Goal: Task Accomplishment & Management: Manage account settings

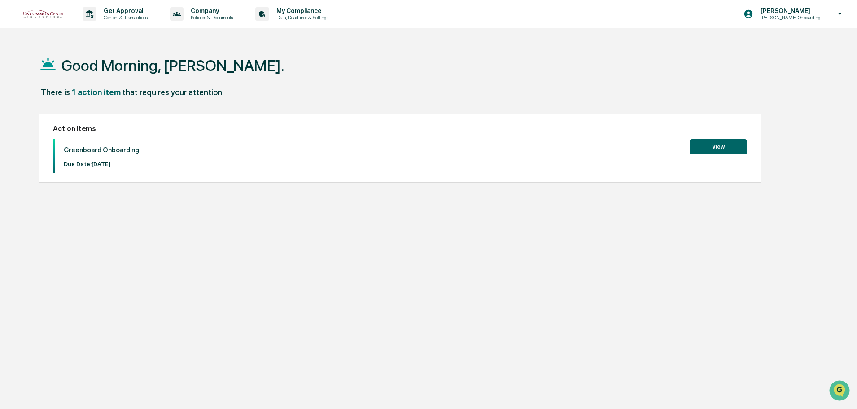
drag, startPoint x: 704, startPoint y: 2, endPoint x: 399, endPoint y: 63, distance: 310.6
click at [399, 63] on div "Good Morning, [PERSON_NAME]." at bounding box center [424, 65] width 771 height 45
click at [802, 18] on p "[PERSON_NAME] Onboarding" at bounding box center [789, 17] width 72 height 6
click at [775, 48] on li "Switch to Admin view..." at bounding box center [791, 45] width 126 height 17
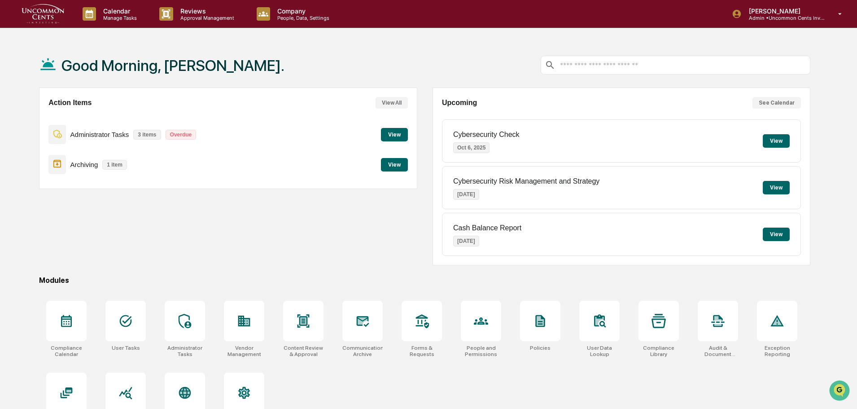
drag, startPoint x: 415, startPoint y: 139, endPoint x: 403, endPoint y: 143, distance: 12.5
click at [415, 139] on div "Action Items View All Administrator Tasks 3 items Overdue View Archiving 1 item…" at bounding box center [228, 137] width 378 height 101
click at [391, 140] on button "View" at bounding box center [394, 134] width 27 height 13
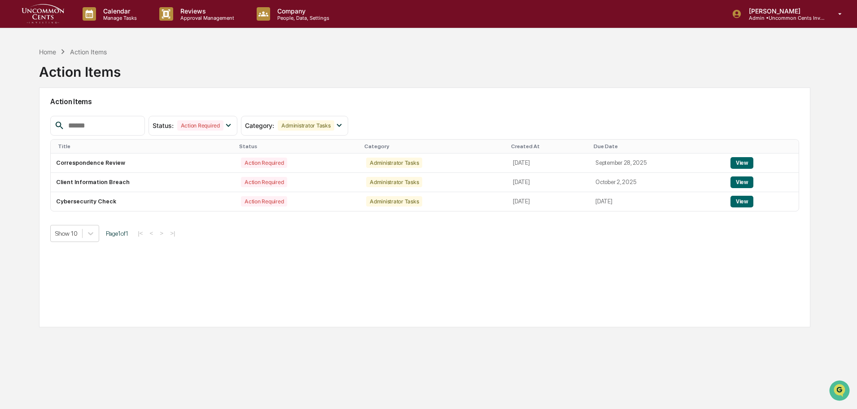
click at [746, 167] on button "View" at bounding box center [741, 163] width 23 height 12
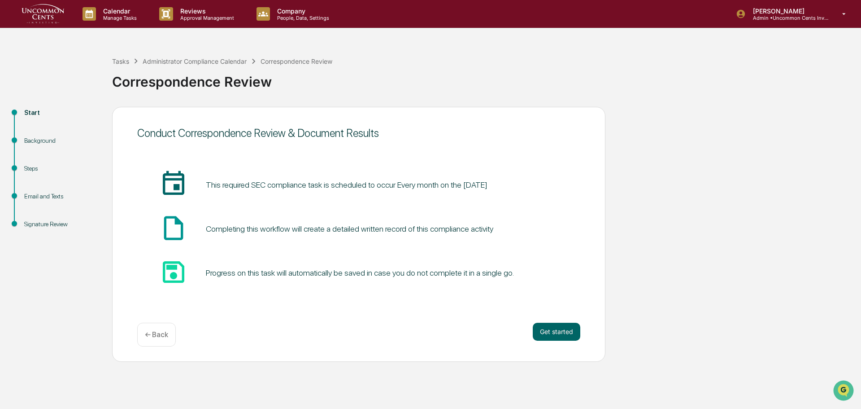
click at [556, 332] on button "Get started" at bounding box center [557, 332] width 48 height 18
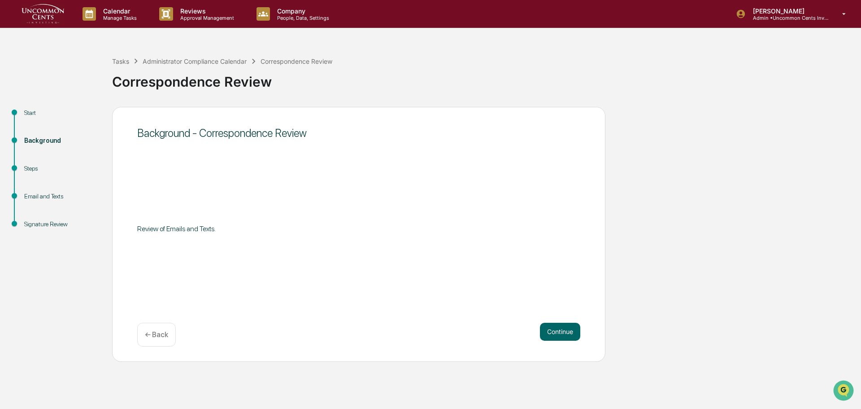
click at [556, 331] on button "Continue" at bounding box center [560, 332] width 40 height 18
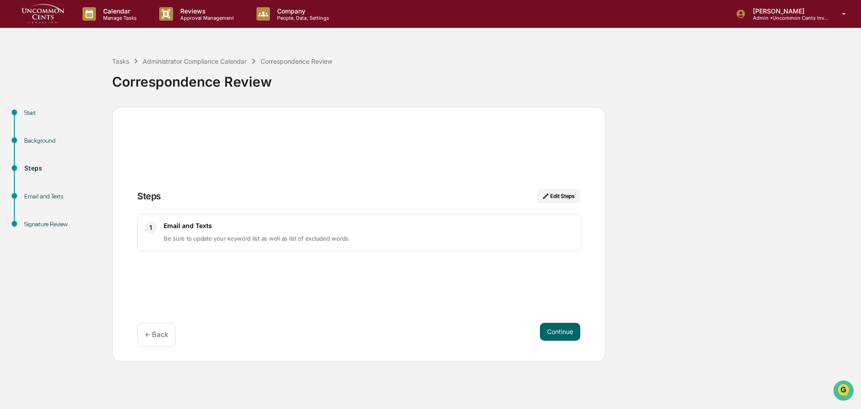
click at [557, 331] on button "Continue" at bounding box center [560, 332] width 40 height 18
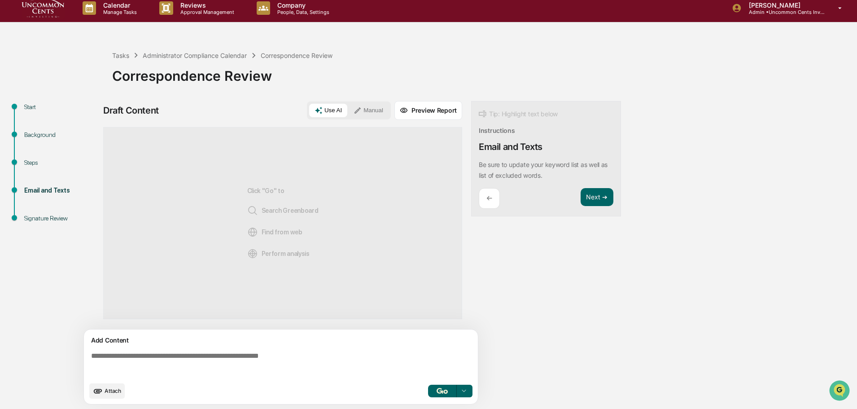
scroll to position [7, 0]
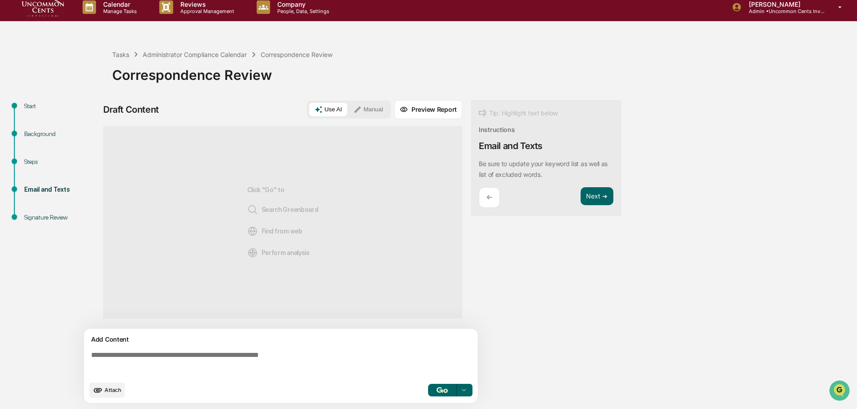
drag, startPoint x: 582, startPoint y: 197, endPoint x: 581, endPoint y: 203, distance: 5.9
click at [582, 197] on button "Next ➔" at bounding box center [596, 196] width 33 height 18
click at [597, 202] on button "Next ➔" at bounding box center [596, 196] width 33 height 18
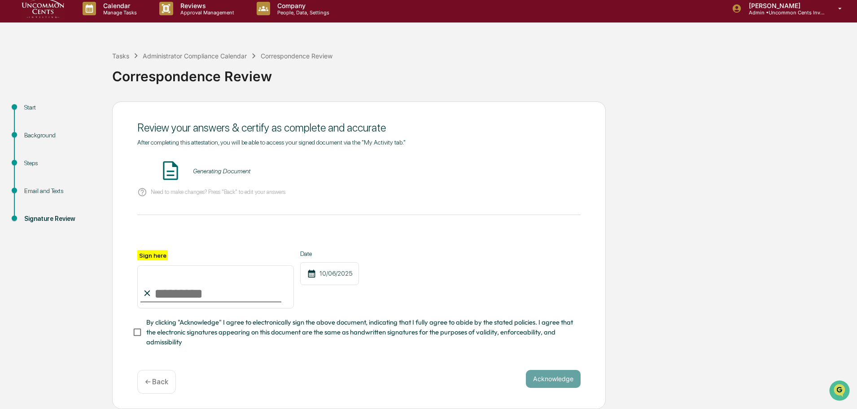
scroll to position [0, 0]
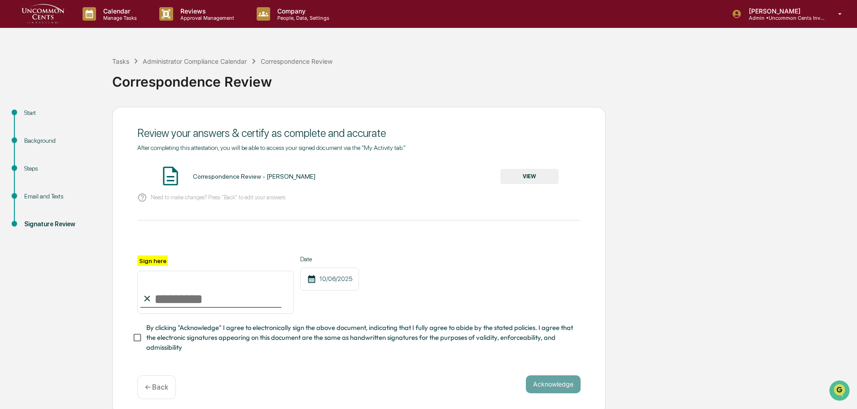
click at [172, 297] on input "Sign here" at bounding box center [215, 291] width 157 height 43
type input "**********"
click at [557, 381] on button "Acknowledge" at bounding box center [553, 384] width 55 height 18
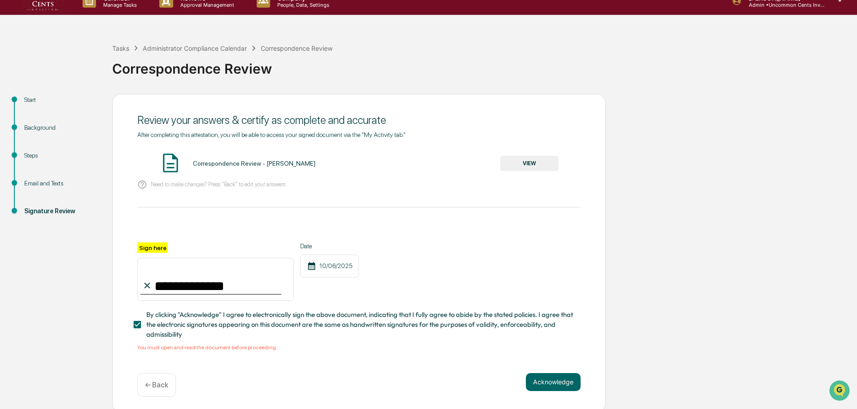
scroll to position [19, 0]
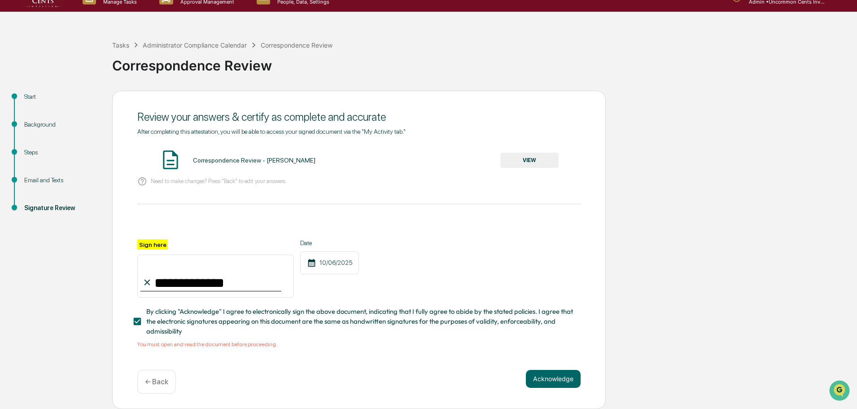
click at [520, 153] on button "VIEW" at bounding box center [529, 160] width 58 height 15
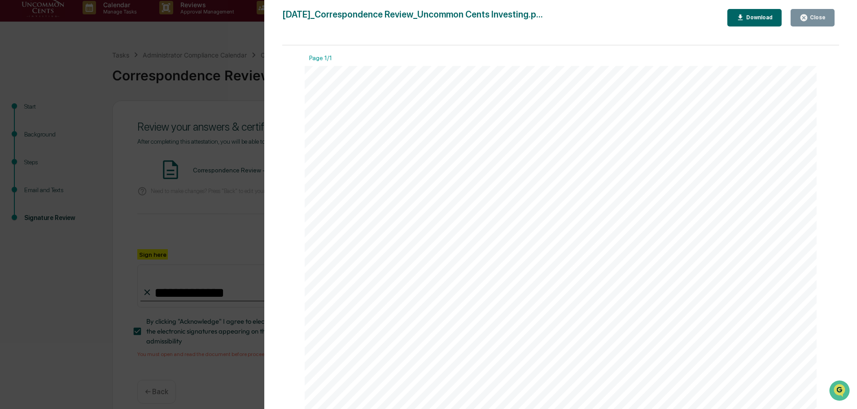
scroll to position [0, 0]
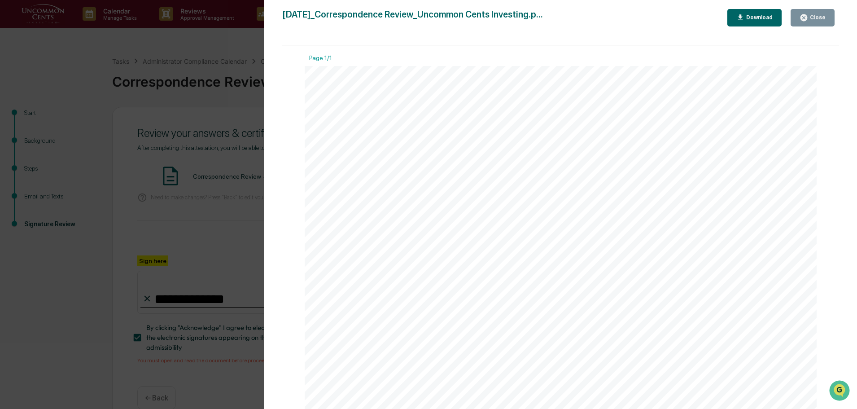
click at [817, 16] on div "Close" at bounding box center [816, 17] width 17 height 6
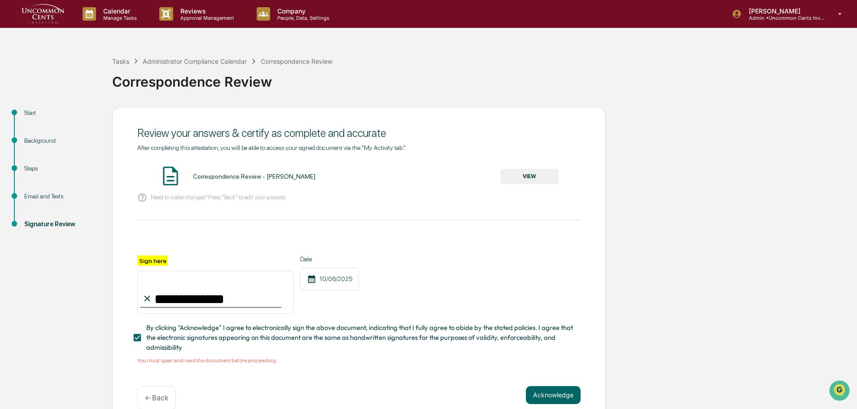
click at [542, 381] on div "**********" at bounding box center [358, 266] width 493 height 318
click at [549, 397] on button "Acknowledge" at bounding box center [553, 395] width 55 height 18
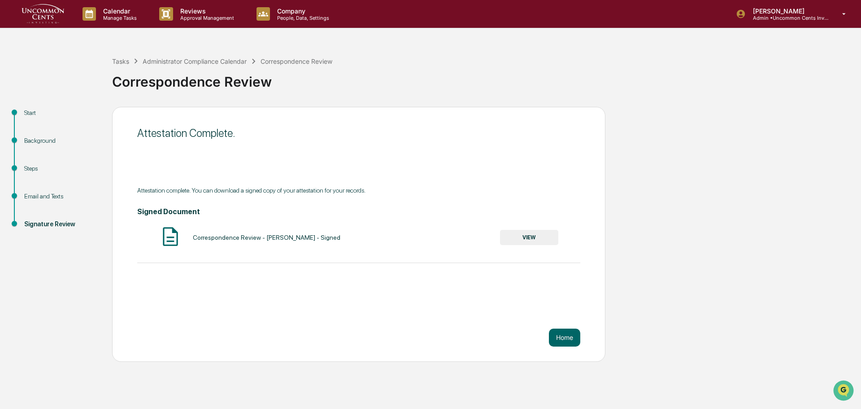
click at [567, 333] on button "Home" at bounding box center [564, 337] width 31 height 18
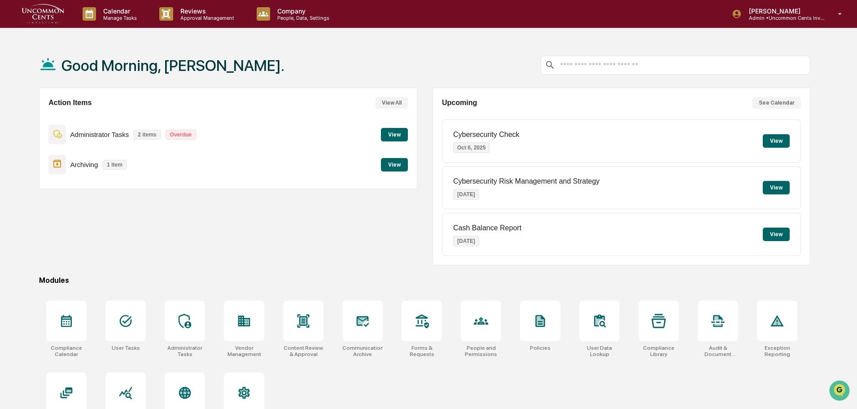
click at [390, 137] on button "View" at bounding box center [394, 134] width 27 height 13
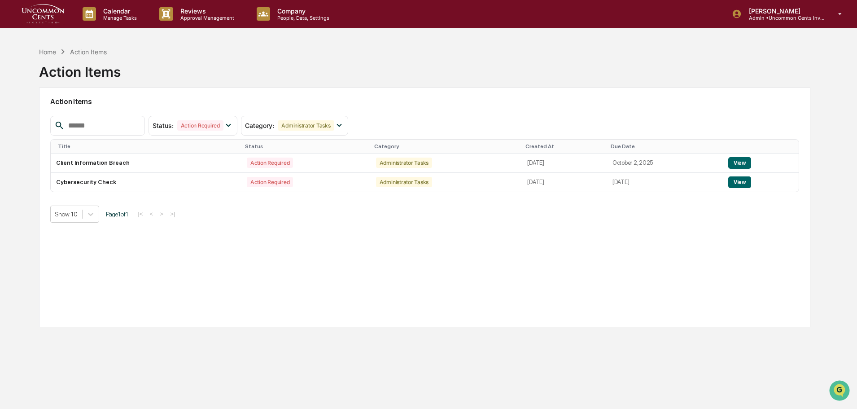
click at [744, 161] on button "View" at bounding box center [739, 163] width 23 height 12
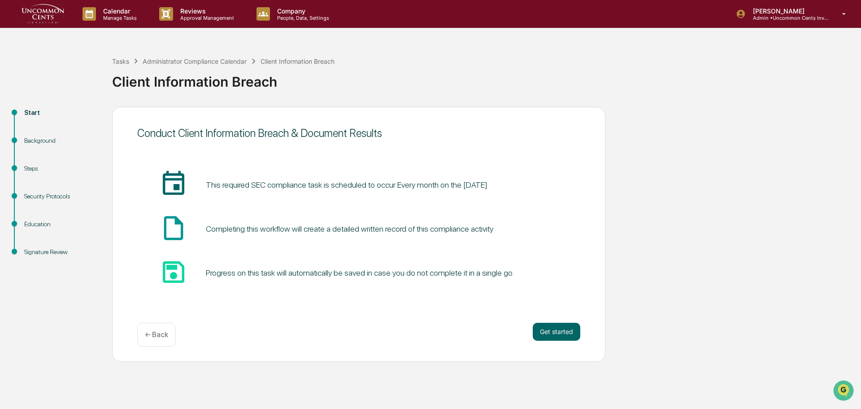
click at [535, 342] on div "Get started ← Back" at bounding box center [358, 335] width 443 height 24
click at [550, 336] on button "Get started" at bounding box center [557, 332] width 48 height 18
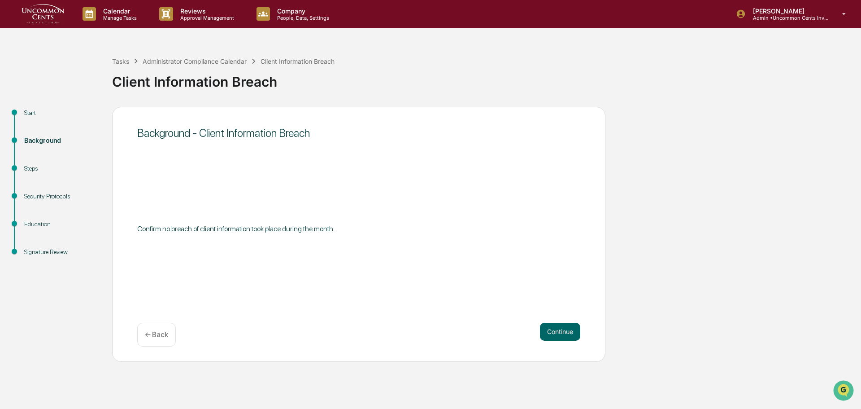
click at [552, 335] on button "Continue" at bounding box center [560, 332] width 40 height 18
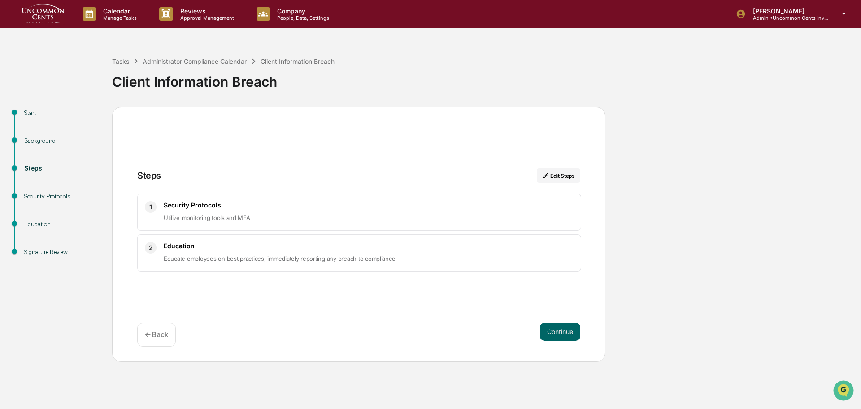
click at [209, 222] on p "Utilize monitoring tools and MFA" at bounding box center [369, 217] width 410 height 11
click at [174, 203] on h3 "Security Protocols" at bounding box center [369, 205] width 410 height 8
click at [559, 332] on button "Continue" at bounding box center [560, 332] width 40 height 18
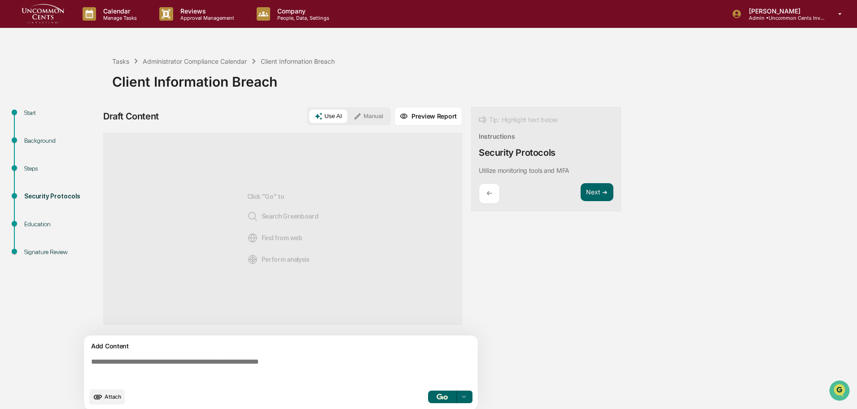
scroll to position [7, 0]
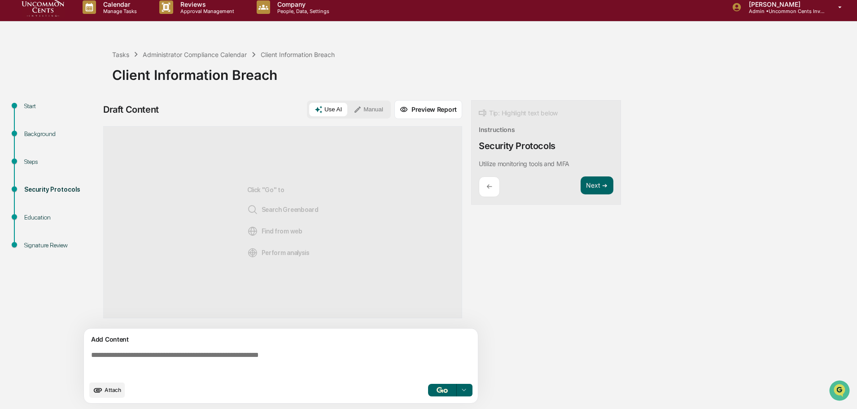
click at [591, 180] on button "Next ➔" at bounding box center [596, 185] width 33 height 18
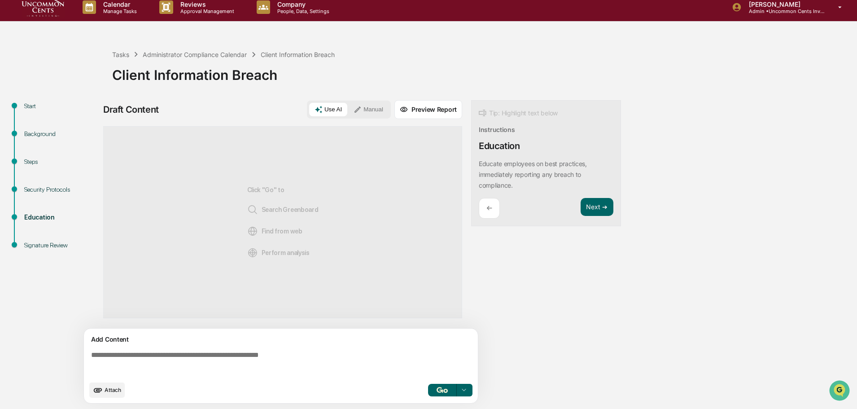
click at [594, 205] on button "Next ➔" at bounding box center [596, 207] width 33 height 18
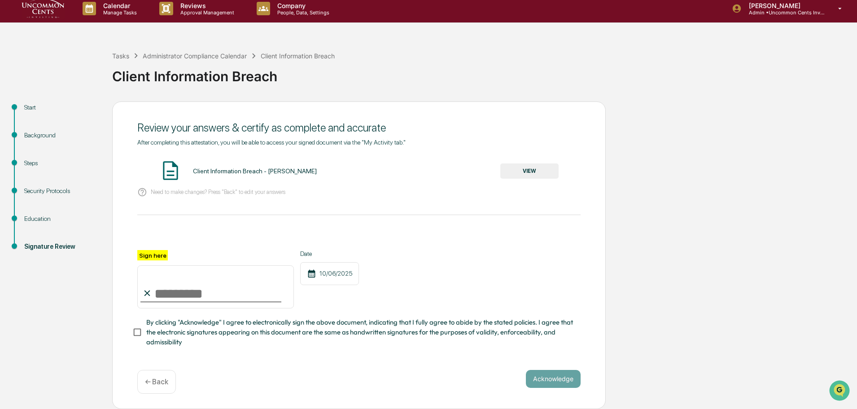
click at [537, 173] on button "VIEW" at bounding box center [529, 170] width 58 height 15
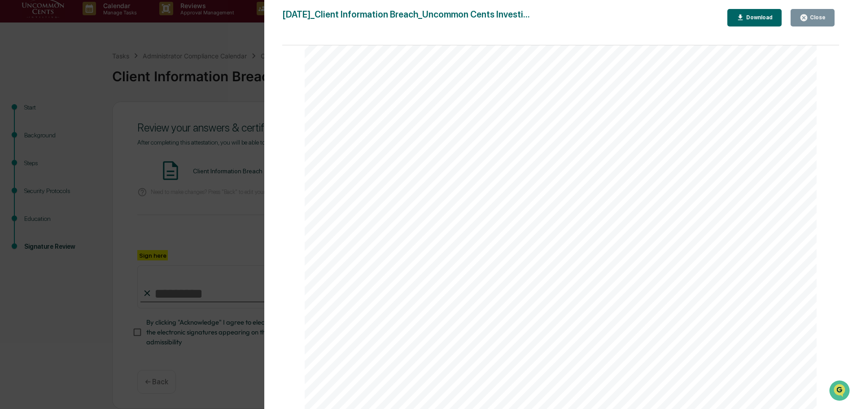
scroll to position [0, 0]
click at [833, 14] on button "Close" at bounding box center [812, 17] width 44 height 17
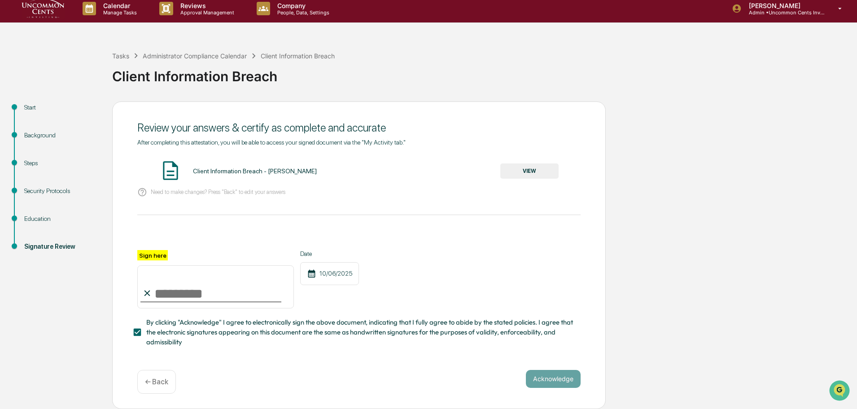
click at [174, 289] on input "Sign here" at bounding box center [215, 286] width 157 height 43
type input "**********"
click at [564, 380] on button "Acknowledge" at bounding box center [553, 379] width 55 height 18
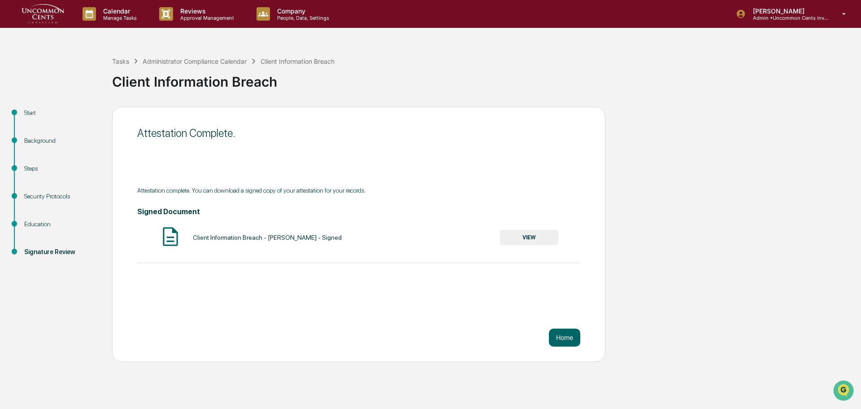
click at [566, 340] on button "Home" at bounding box center [564, 337] width 31 height 18
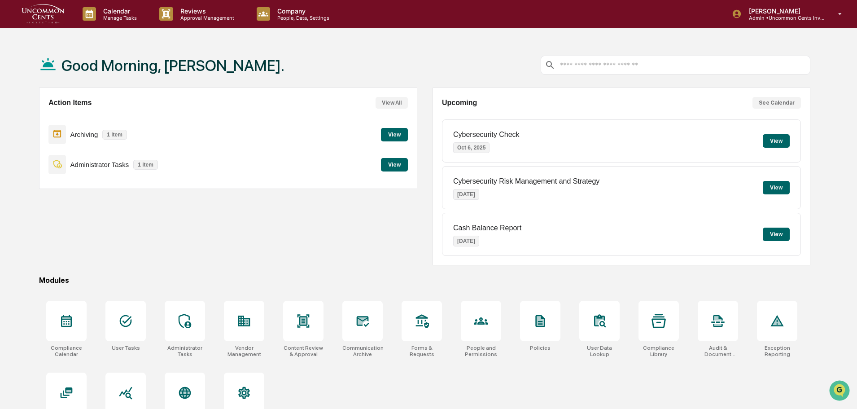
click at [401, 164] on button "View" at bounding box center [394, 164] width 27 height 13
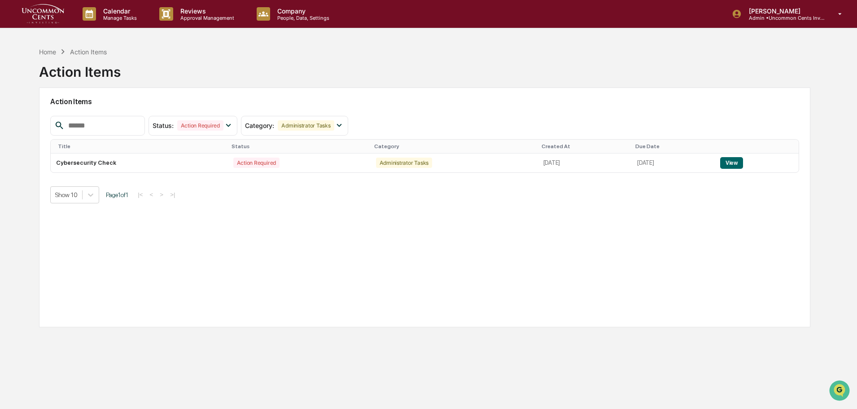
click at [739, 162] on button "View" at bounding box center [731, 163] width 23 height 12
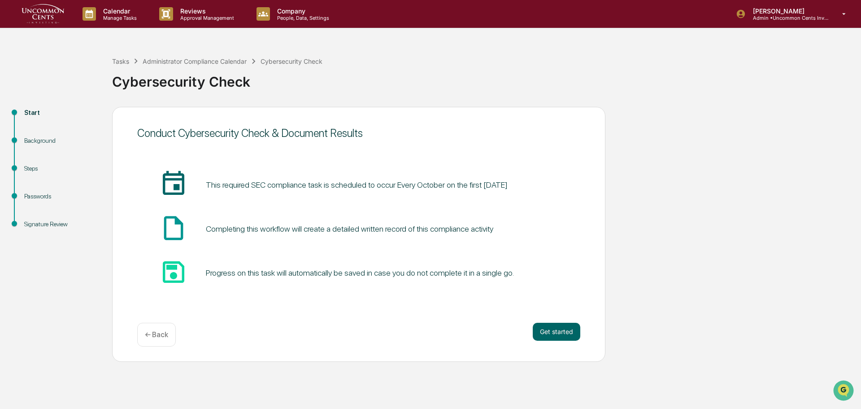
click at [564, 332] on button "Get started" at bounding box center [557, 332] width 48 height 18
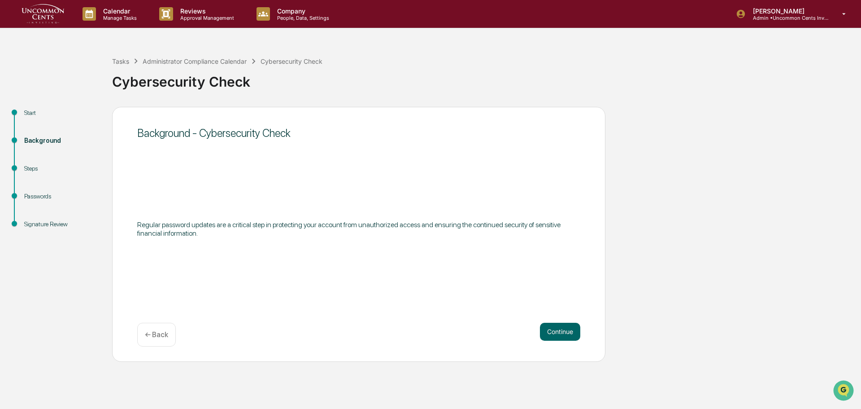
click at [564, 333] on button "Continue" at bounding box center [560, 332] width 40 height 18
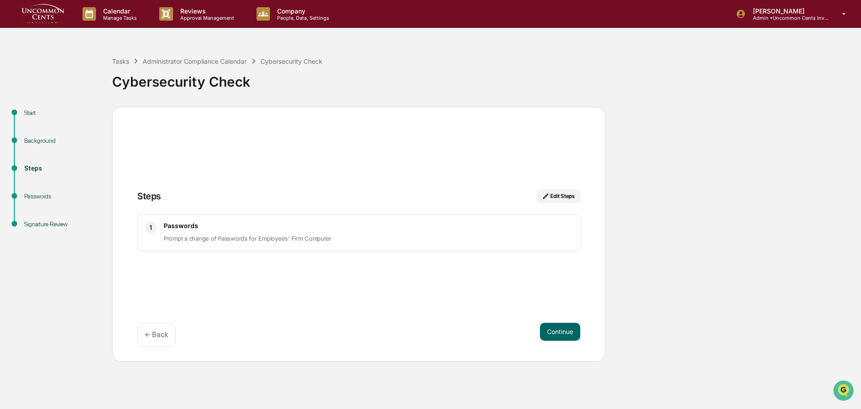
click at [575, 327] on button "Continue" at bounding box center [560, 332] width 40 height 18
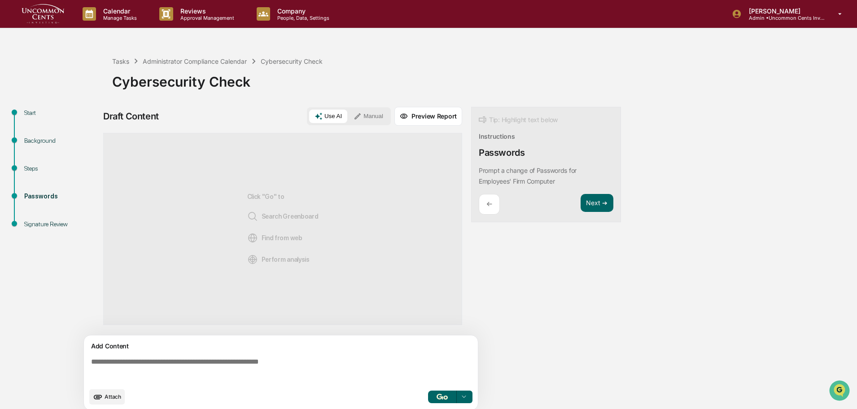
click at [593, 201] on button "Next ➔" at bounding box center [596, 203] width 33 height 18
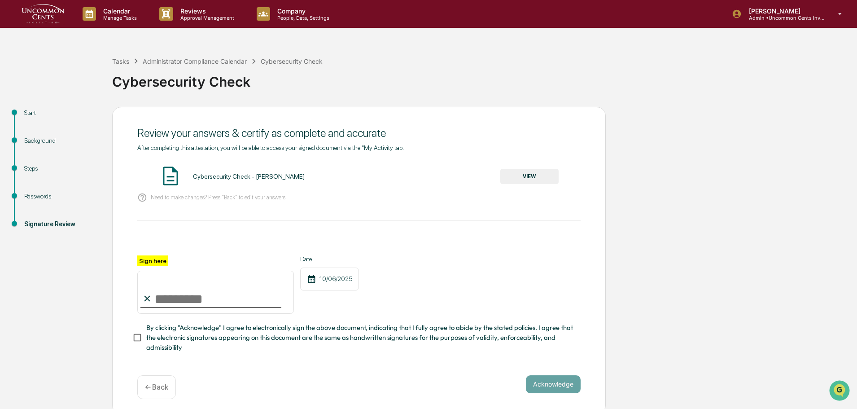
click at [153, 302] on input "Sign here" at bounding box center [215, 291] width 157 height 43
type input "**********"
click at [542, 169] on button "VIEW" at bounding box center [529, 176] width 58 height 15
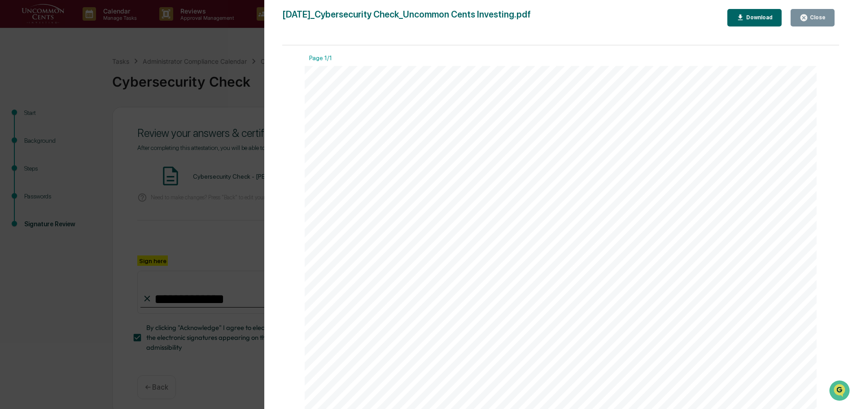
click at [793, 18] on button "Close" at bounding box center [812, 17] width 44 height 17
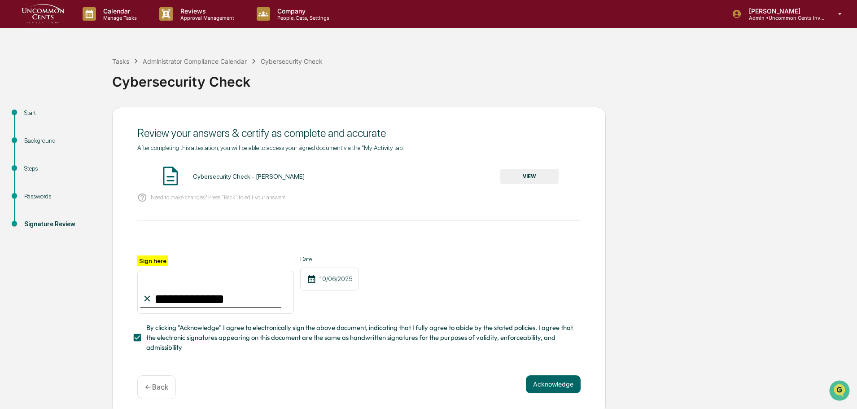
drag, startPoint x: 544, startPoint y: 387, endPoint x: 544, endPoint y: 382, distance: 5.0
click at [544, 382] on button "Acknowledge" at bounding box center [553, 384] width 55 height 18
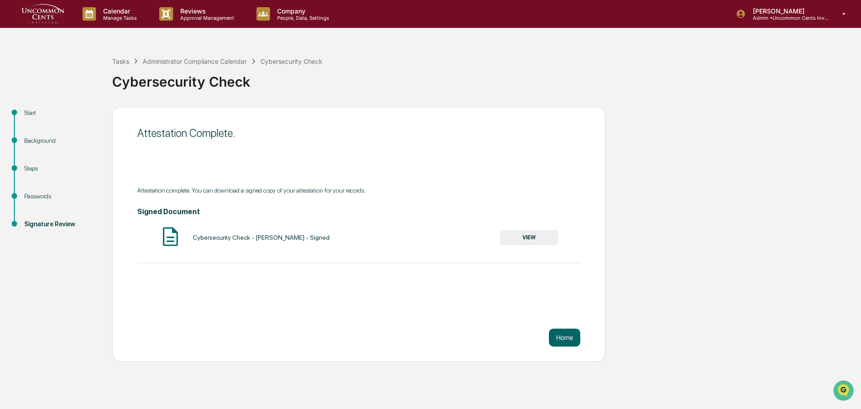
click at [572, 340] on button "Home" at bounding box center [564, 337] width 31 height 18
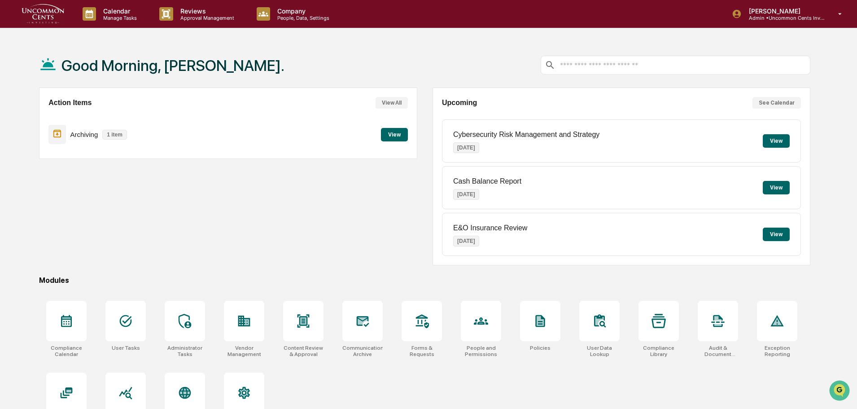
click at [394, 133] on button "View" at bounding box center [394, 134] width 27 height 13
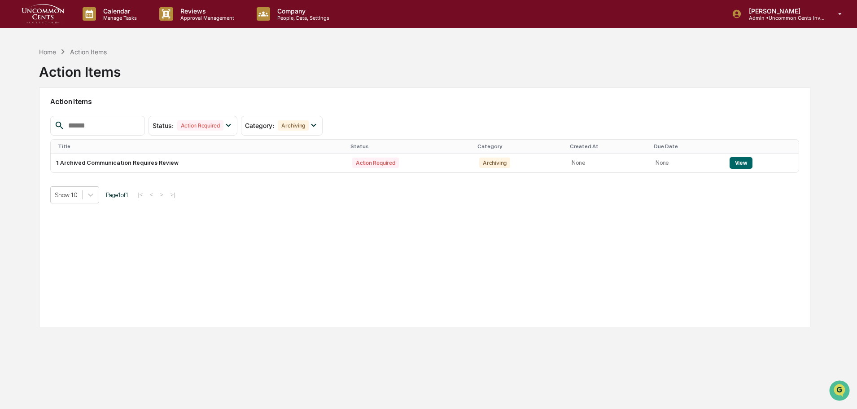
click at [747, 165] on button "View" at bounding box center [740, 163] width 23 height 12
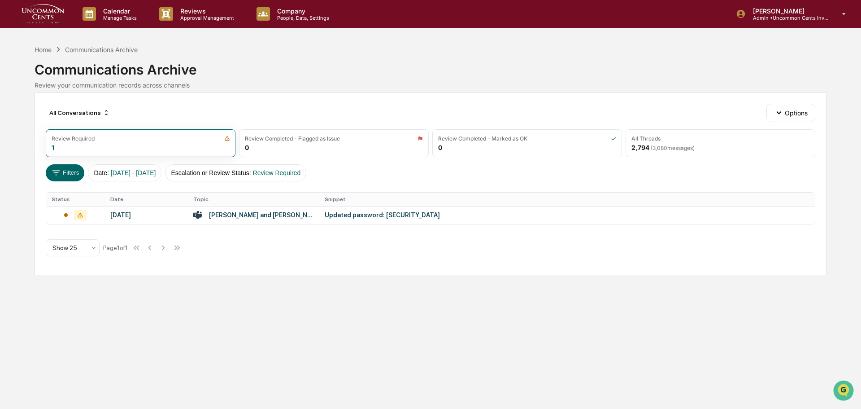
click at [300, 215] on div "Joyce and Sheena on 2025-09-26" at bounding box center [261, 214] width 105 height 7
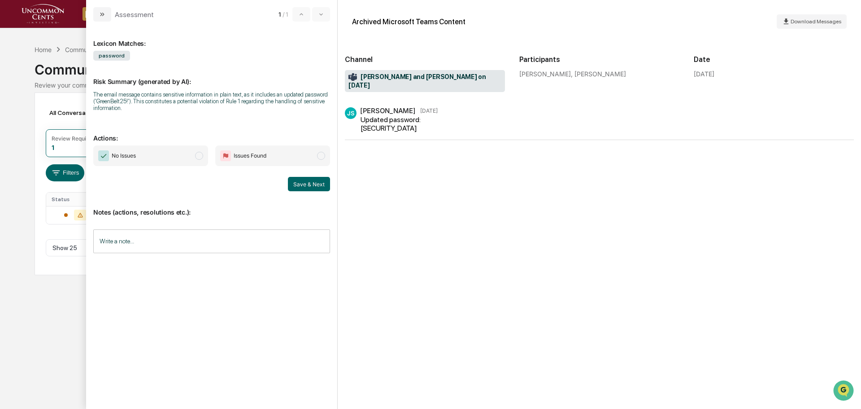
click at [310, 185] on button "Save & Next" at bounding box center [309, 184] width 42 height 14
click at [308, 183] on button "Save & Next" at bounding box center [309, 184] width 42 height 14
click at [96, 15] on button "modal" at bounding box center [102, 14] width 18 height 14
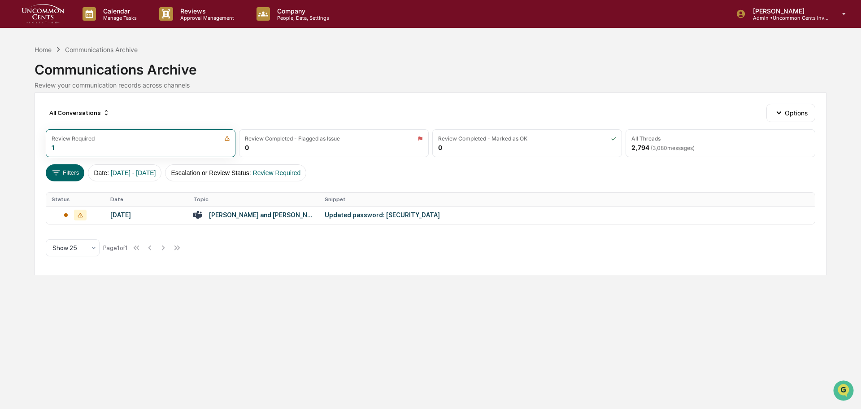
click at [62, 214] on div at bounding box center [76, 214] width 48 height 11
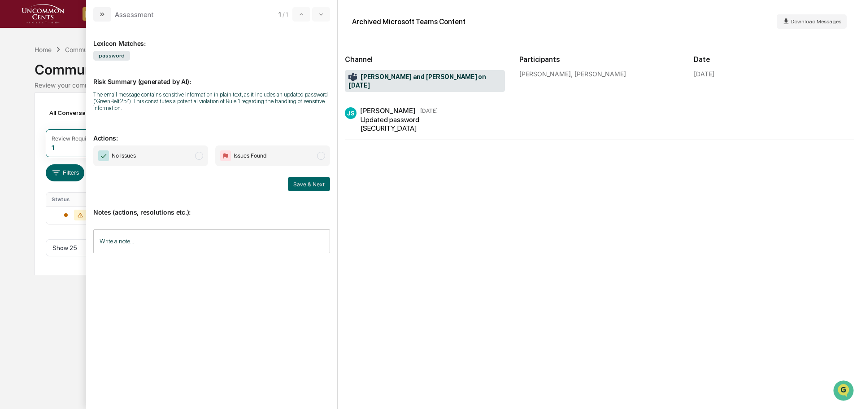
click at [200, 155] on span "modal" at bounding box center [199, 156] width 8 height 8
click at [313, 180] on button "Save & Next" at bounding box center [309, 184] width 42 height 14
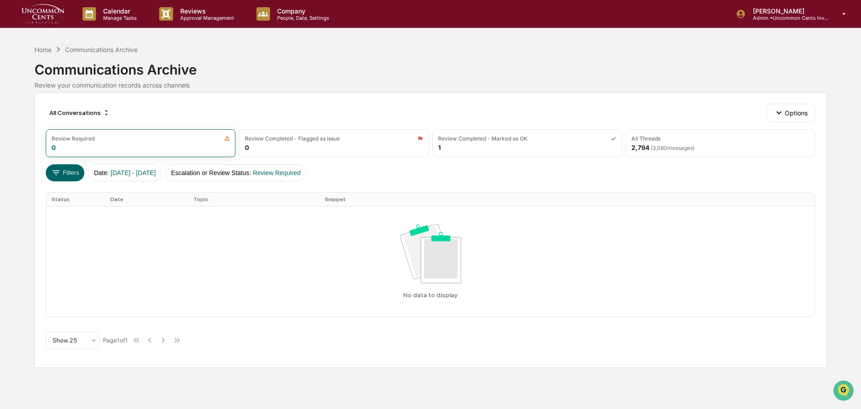
click at [43, 50] on div "Home" at bounding box center [43, 50] width 17 height 8
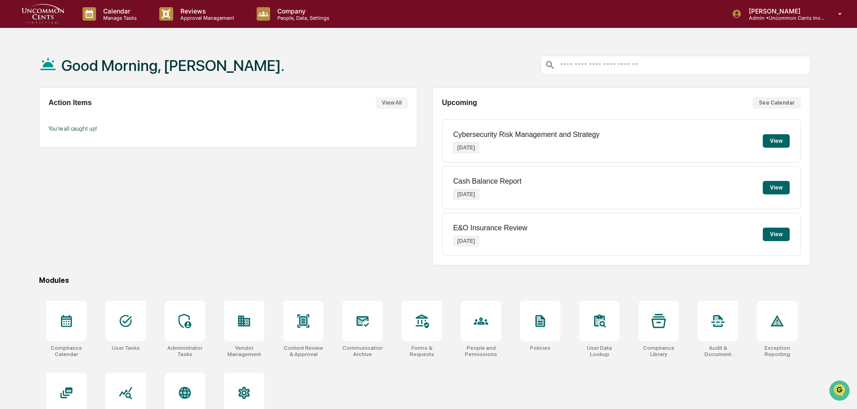
click at [64, 328] on div at bounding box center [66, 321] width 40 height 40
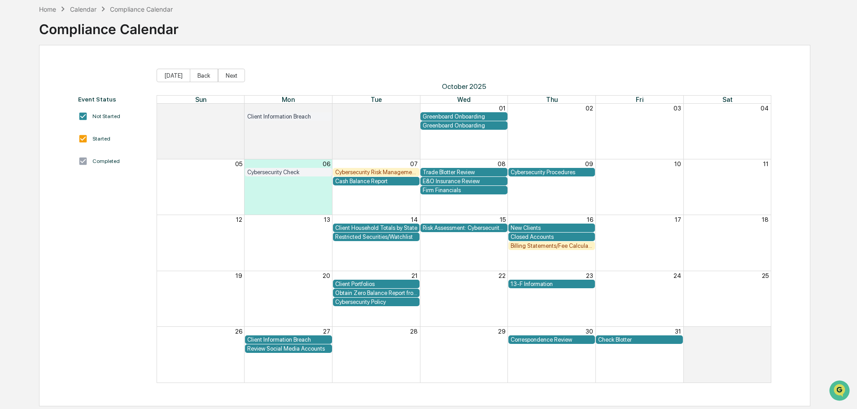
click at [530, 248] on div "Billing Statements/Fee Calculations Report" at bounding box center [551, 245] width 83 height 7
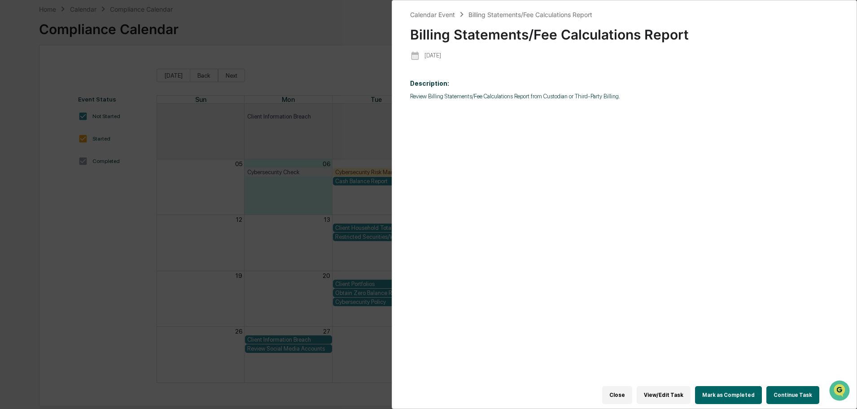
click at [673, 388] on button "View/Edit Task" at bounding box center [663, 395] width 54 height 18
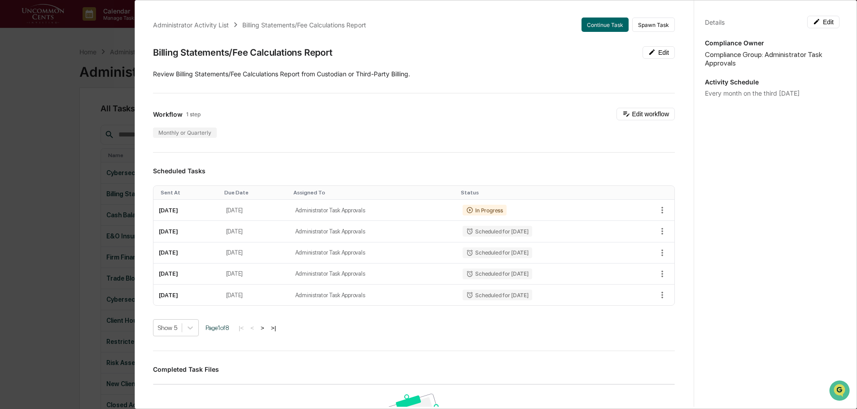
click at [602, 205] on td "In Progress" at bounding box center [540, 210] width 166 height 21
click at [661, 210] on icon "button" at bounding box center [662, 210] width 2 height 7
click at [554, 212] on div at bounding box center [430, 204] width 861 height 409
click at [448, 212] on td "Administrator Task Approvals" at bounding box center [374, 210] width 168 height 21
click at [404, 211] on td "Administrator Task Approvals" at bounding box center [374, 210] width 168 height 21
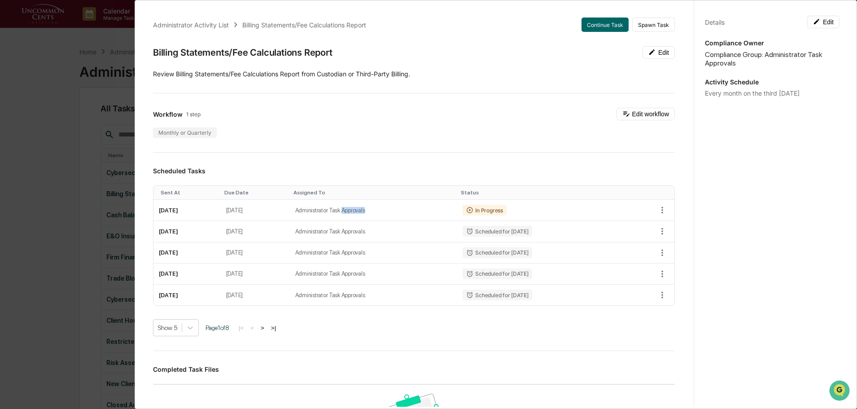
click at [404, 211] on td "Administrator Task Approvals" at bounding box center [374, 210] width 168 height 21
click at [405, 211] on td "Administrator Task Approvals" at bounding box center [374, 210] width 168 height 21
click at [601, 23] on button "Continue Task" at bounding box center [604, 24] width 47 height 14
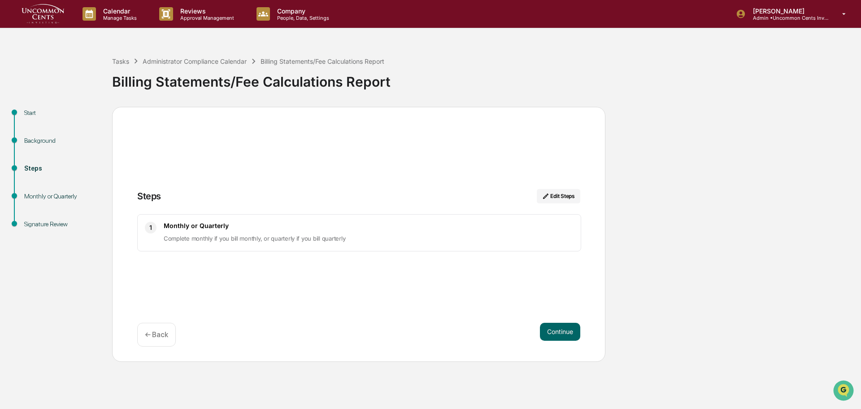
click at [48, 144] on div "Background" at bounding box center [61, 140] width 74 height 9
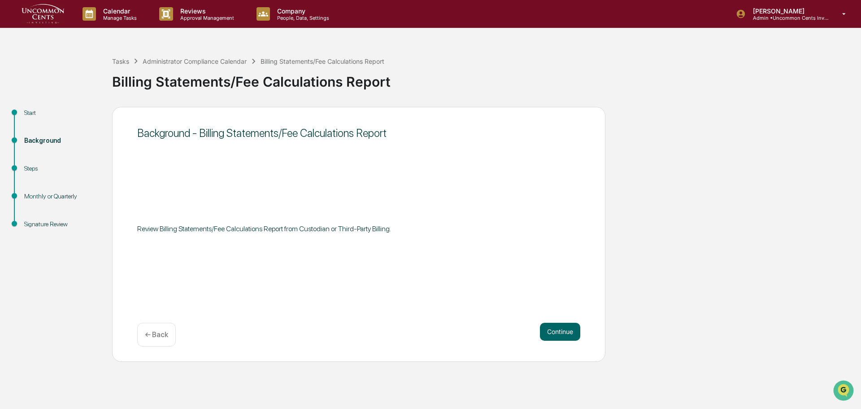
click at [28, 115] on div "Start" at bounding box center [61, 112] width 74 height 9
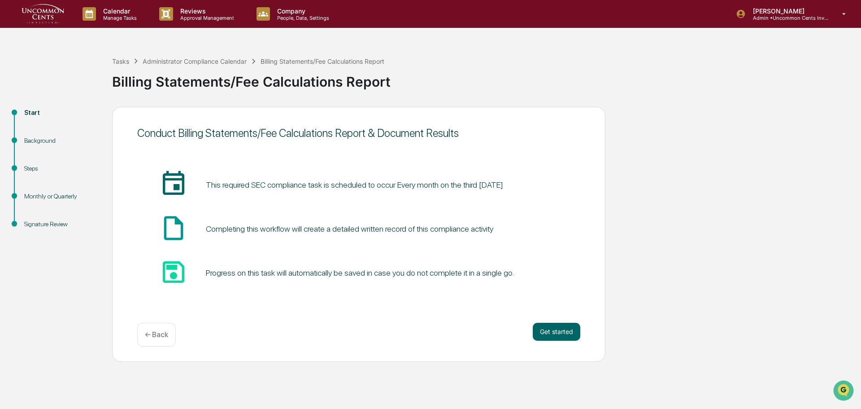
click at [41, 139] on div "Background" at bounding box center [61, 140] width 74 height 9
click at [33, 168] on div "Steps" at bounding box center [61, 168] width 74 height 9
click at [32, 172] on div "Steps" at bounding box center [61, 168] width 74 height 9
click at [156, 331] on p "← Back" at bounding box center [156, 334] width 23 height 9
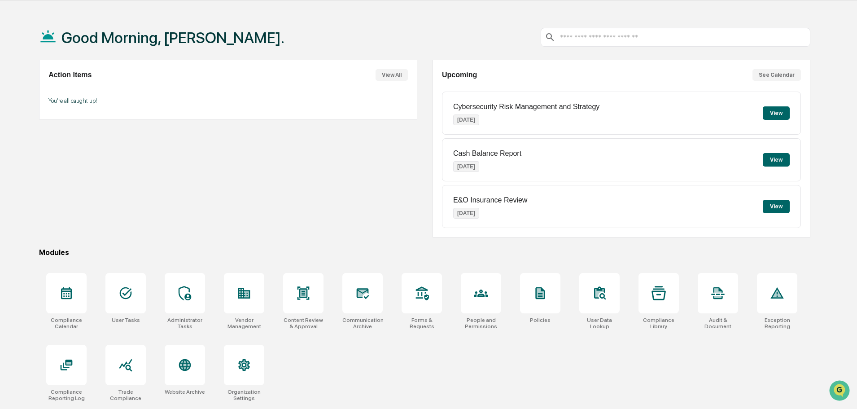
scroll to position [43, 0]
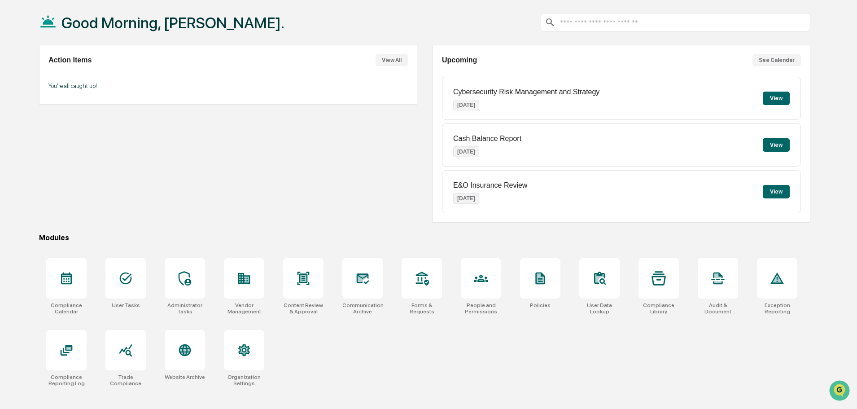
click at [66, 277] on icon at bounding box center [66, 278] width 11 height 12
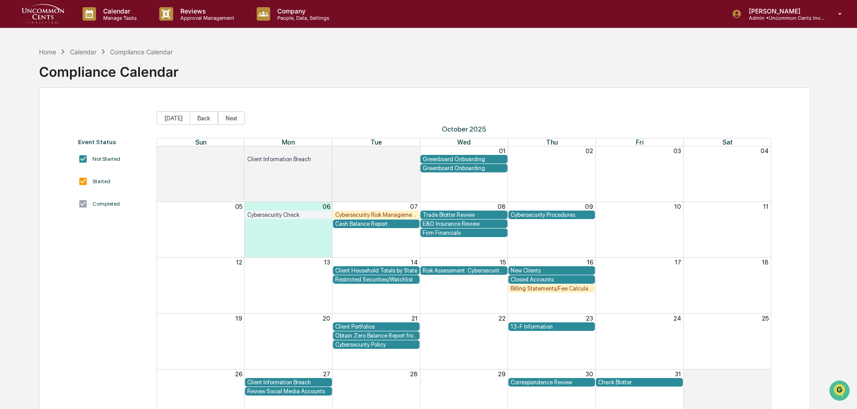
scroll to position [43, 0]
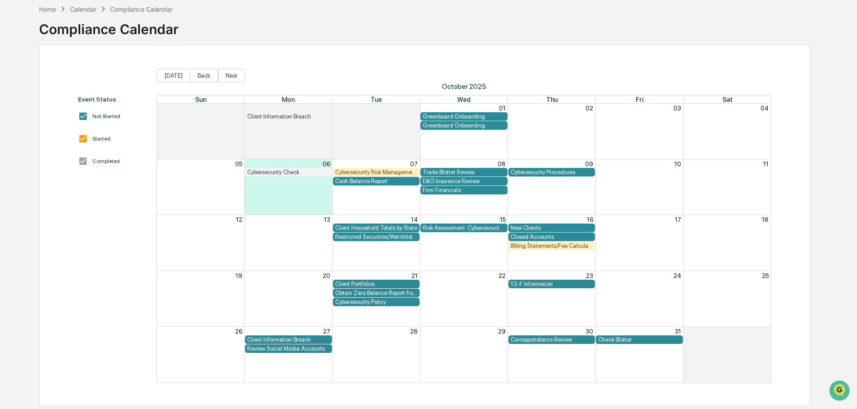
click at [456, 172] on div "Trade Blotter Review" at bounding box center [464, 172] width 83 height 7
click at [455, 171] on div "Trade Blotter Review" at bounding box center [464, 172] width 83 height 7
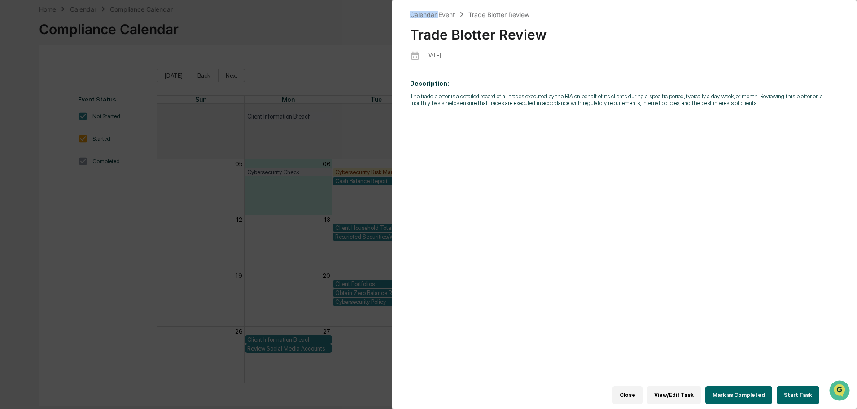
click at [455, 171] on div "Calendar Event Trade Blotter Review Trade Blotter Review 2025-10-08 Description…" at bounding box center [428, 204] width 857 height 409
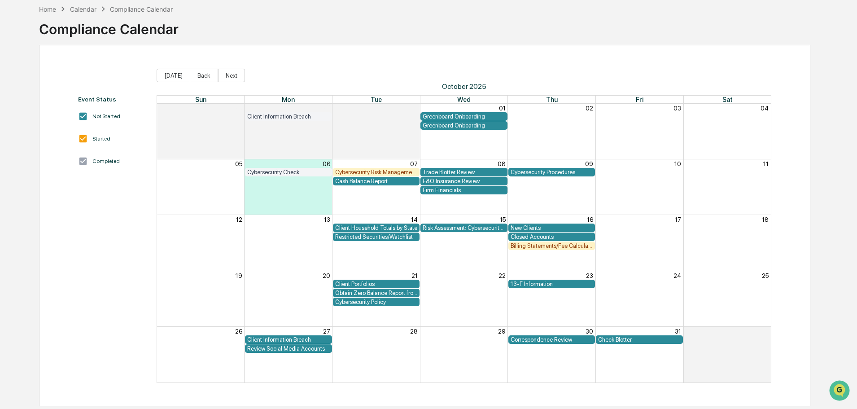
click at [455, 171] on div "Trade Blotter Review" at bounding box center [464, 172] width 83 height 7
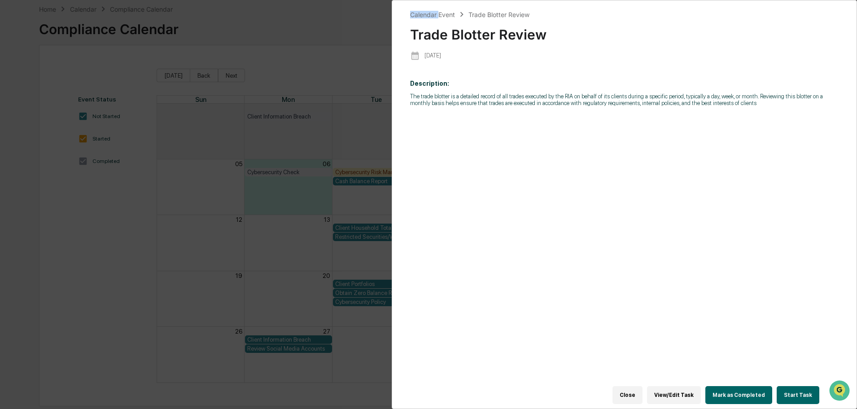
click at [455, 171] on div "Calendar Event Trade Blotter Review Trade Blotter Review 2025-10-08 Description…" at bounding box center [428, 204] width 857 height 409
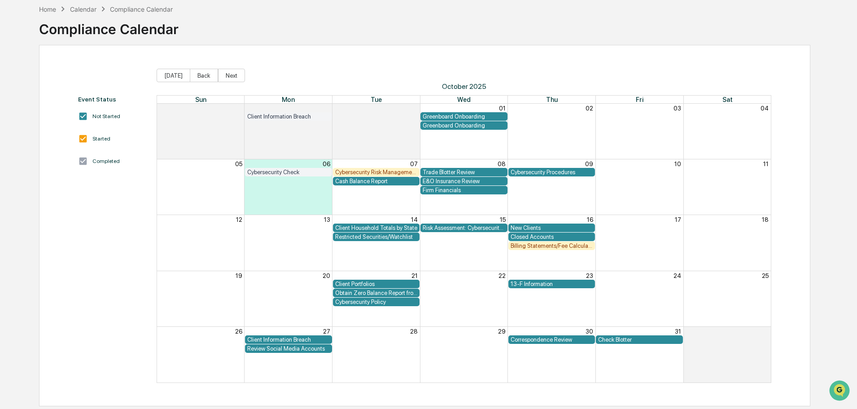
click at [454, 172] on div "Trade Blotter Review" at bounding box center [464, 172] width 83 height 7
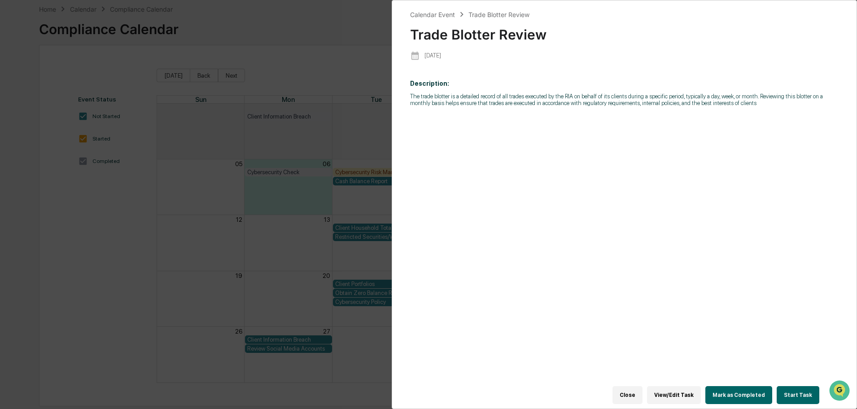
click at [790, 386] on button "Start Task" at bounding box center [797, 395] width 43 height 18
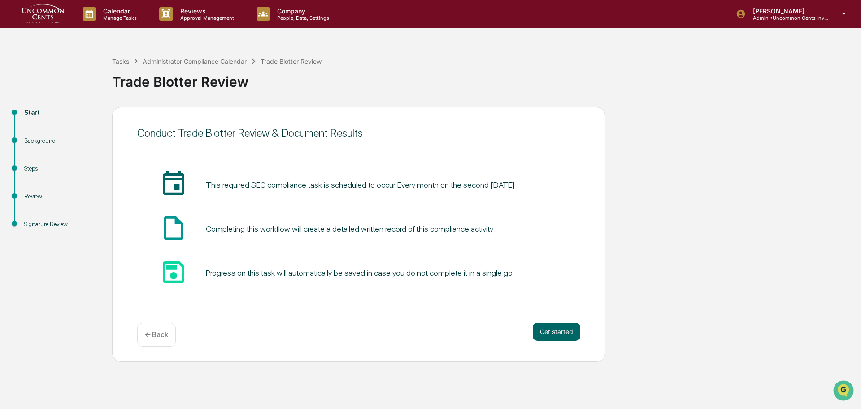
click at [35, 139] on div "Background" at bounding box center [61, 140] width 74 height 9
click at [563, 338] on button "Get started" at bounding box center [557, 332] width 48 height 18
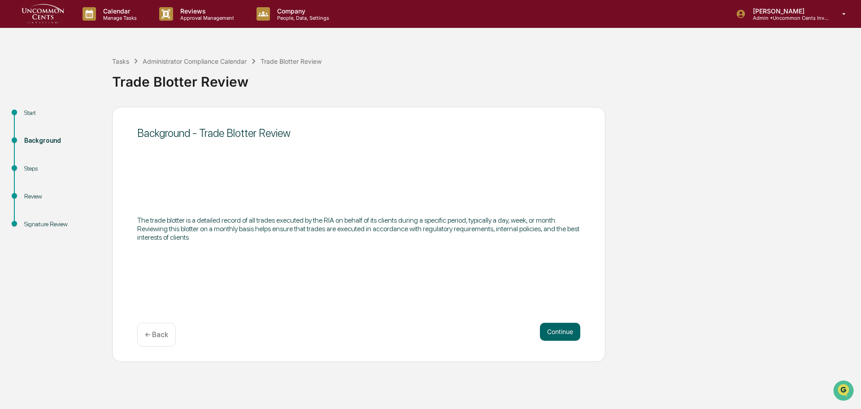
click at [559, 335] on button "Continue" at bounding box center [560, 332] width 40 height 18
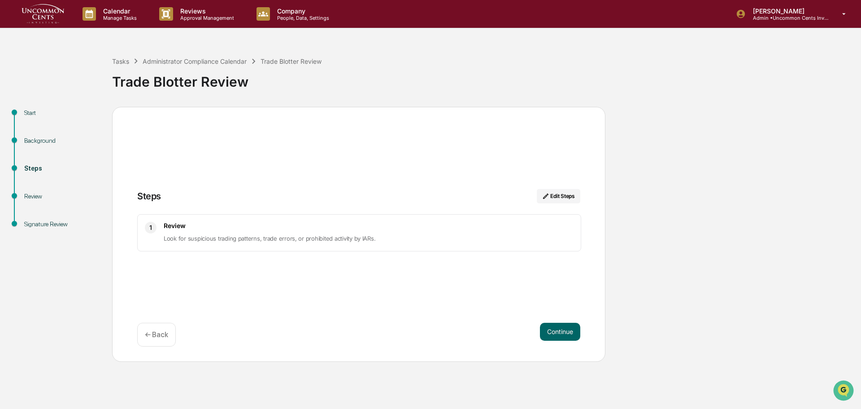
click at [559, 335] on button "Continue" at bounding box center [560, 332] width 40 height 18
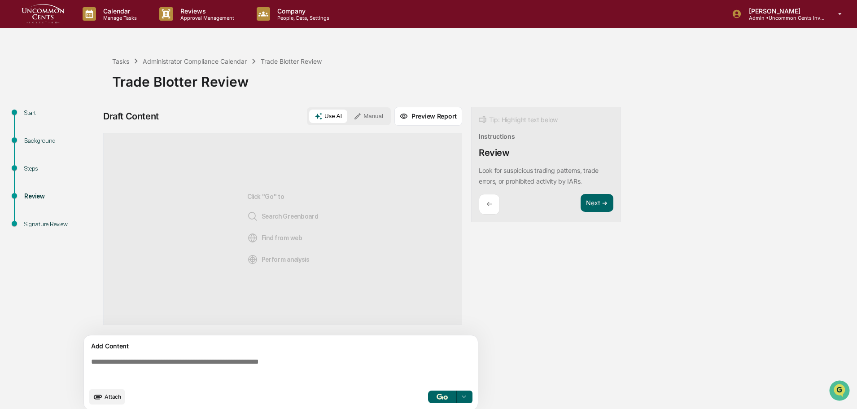
scroll to position [7, 0]
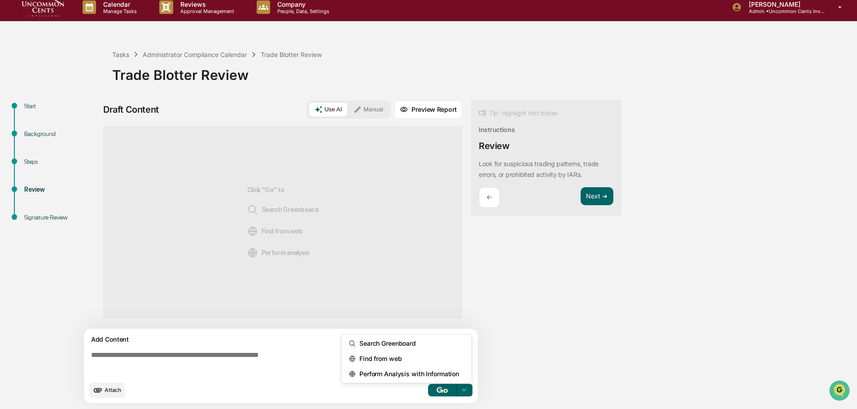
click at [468, 391] on div at bounding box center [464, 390] width 14 height 14
click at [545, 383] on div "Draft Content Use AI Manual Preview Report Sources Click "Go" to Search Greenbo…" at bounding box center [354, 254] width 502 height 309
click at [27, 105] on div "Start" at bounding box center [61, 105] width 74 height 9
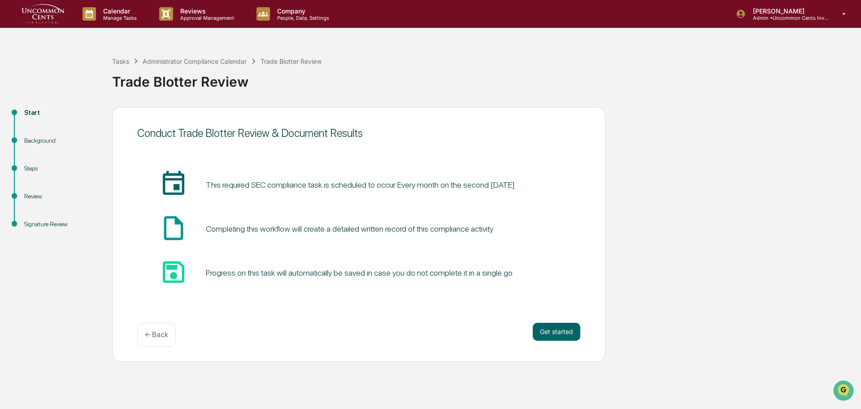
click at [153, 334] on p "← Back" at bounding box center [156, 334] width 23 height 9
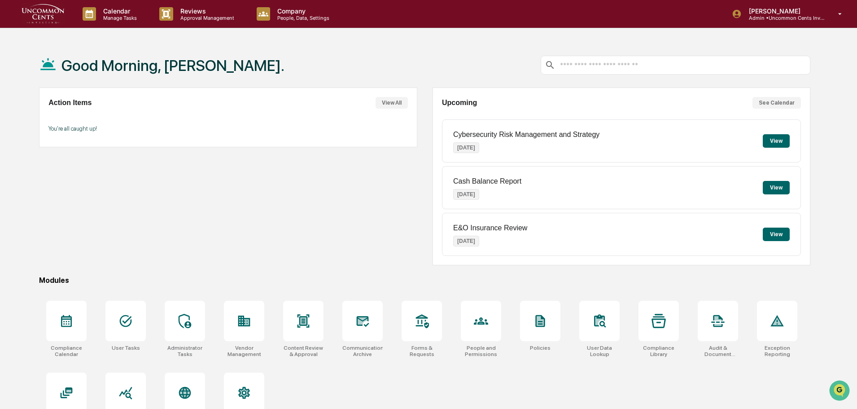
click at [839, 16] on icon at bounding box center [840, 14] width 16 height 9
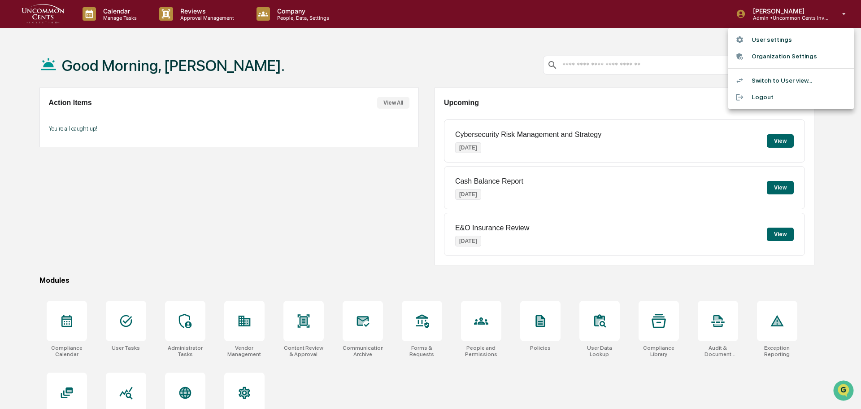
click at [774, 81] on li "Switch to User view..." at bounding box center [791, 80] width 126 height 17
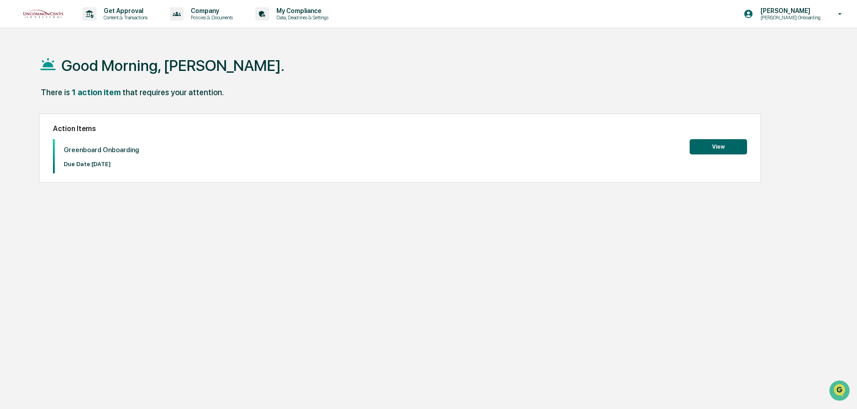
click at [128, 14] on p "Get Approval" at bounding box center [124, 10] width 56 height 7
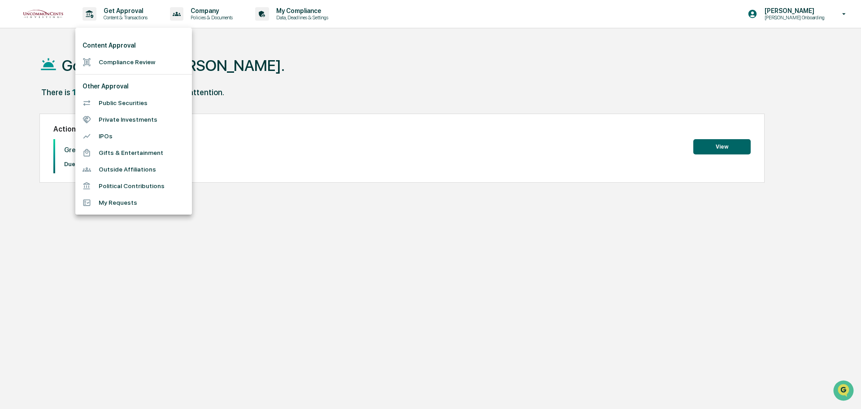
click at [200, 10] on div at bounding box center [430, 204] width 861 height 409
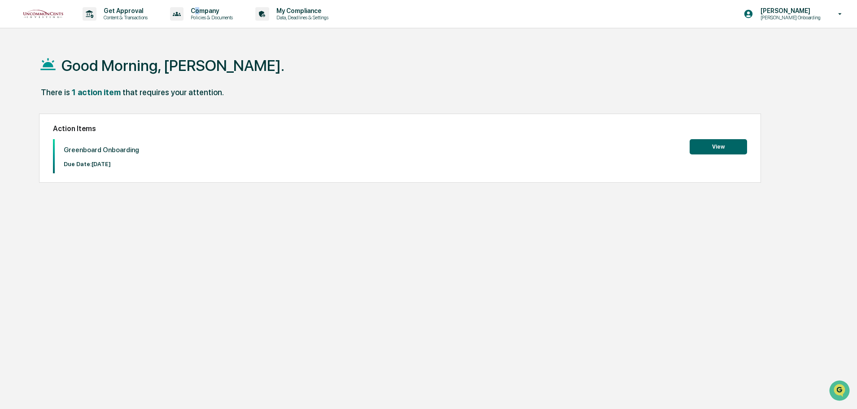
click at [201, 12] on p "Company" at bounding box center [210, 10] width 54 height 7
click at [207, 48] on li "Policy Document Library" at bounding box center [224, 45] width 117 height 17
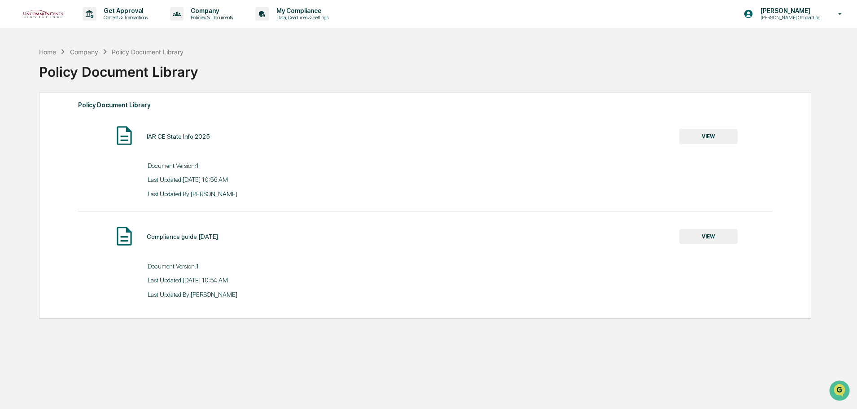
click at [306, 17] on p "Data, Deadlines & Settings" at bounding box center [301, 17] width 64 height 6
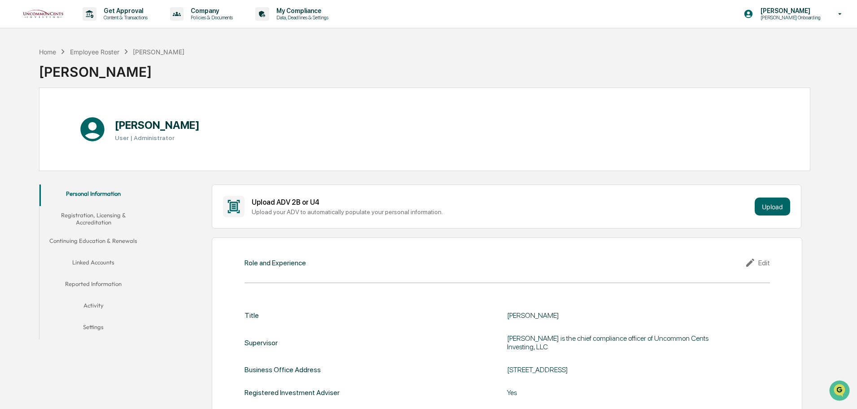
click at [306, 17] on p "Data, Deadlines & Settings" at bounding box center [301, 17] width 64 height 6
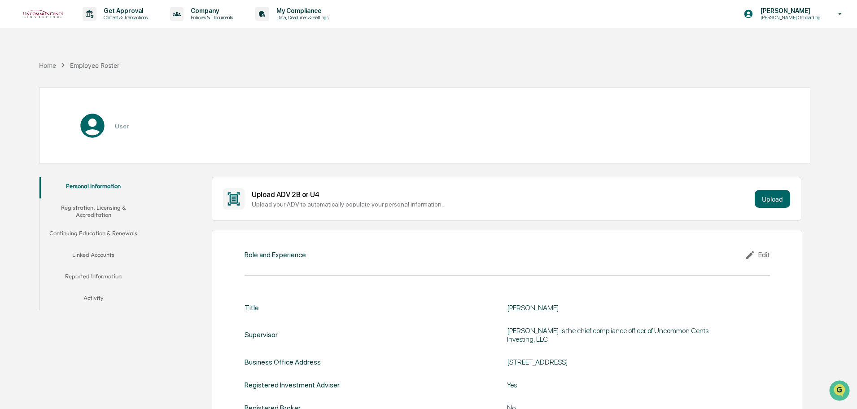
click at [306, 17] on p "Data, Deadlines & Settings" at bounding box center [301, 17] width 64 height 6
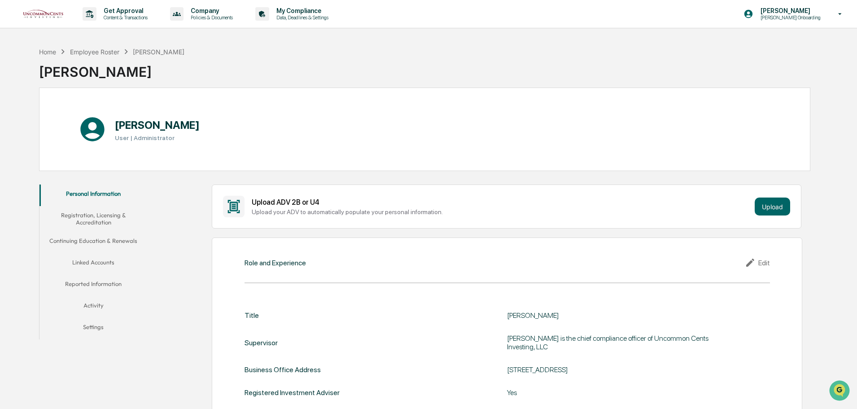
click at [96, 262] on button "Linked Accounts" at bounding box center [93, 264] width 108 height 22
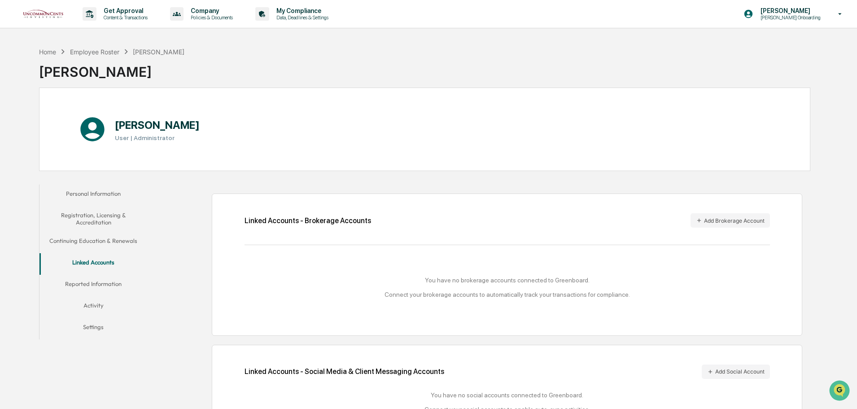
click at [87, 194] on button "Personal Information" at bounding box center [93, 195] width 108 height 22
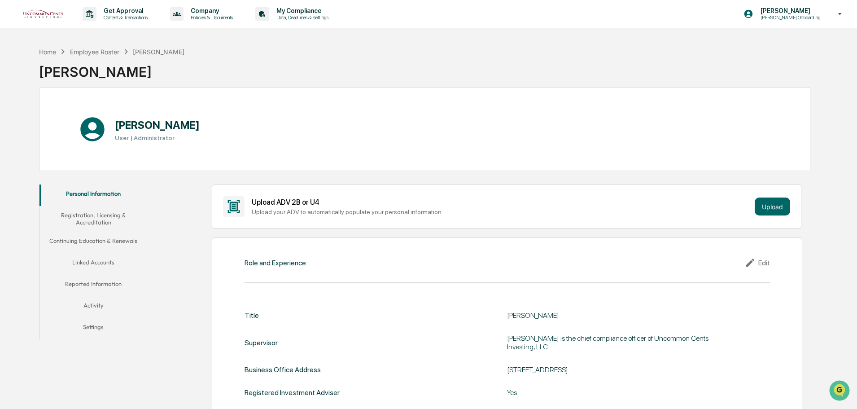
click at [87, 218] on button "Registration, Licensing & Accreditation" at bounding box center [93, 219] width 108 height 26
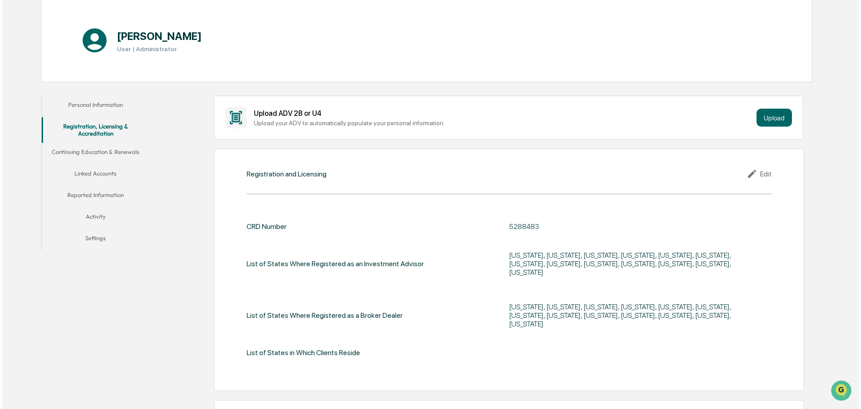
scroll to position [90, 0]
click at [780, 115] on button "Upload" at bounding box center [771, 117] width 35 height 18
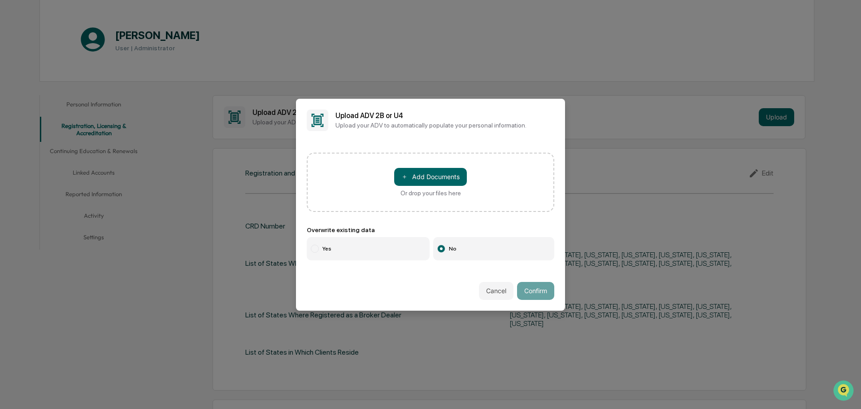
click at [436, 180] on button "＋ Add Documents" at bounding box center [430, 177] width 73 height 18
click at [479, 290] on button "Cancel" at bounding box center [496, 291] width 35 height 18
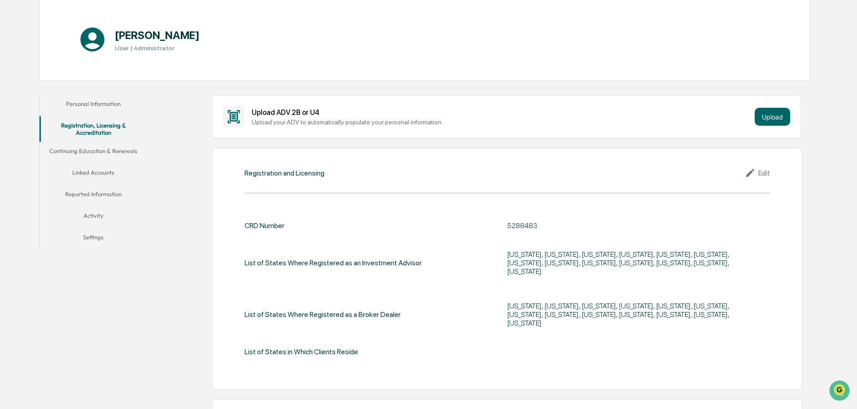
click at [769, 112] on button "Upload" at bounding box center [771, 117] width 35 height 18
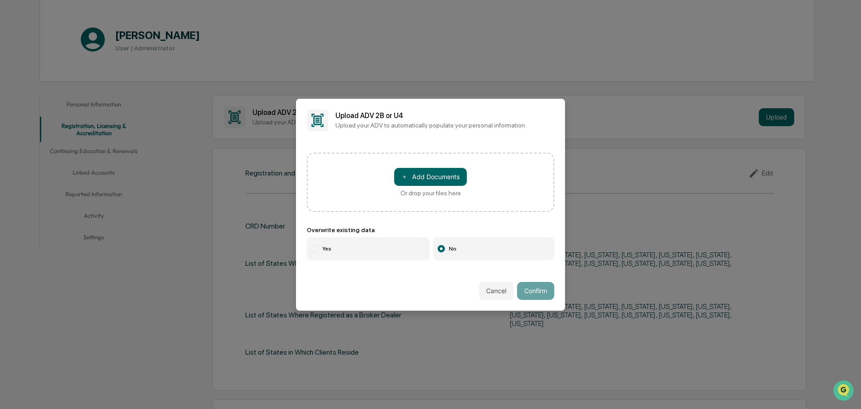
click at [409, 168] on button "＋ Add Documents" at bounding box center [430, 177] width 73 height 18
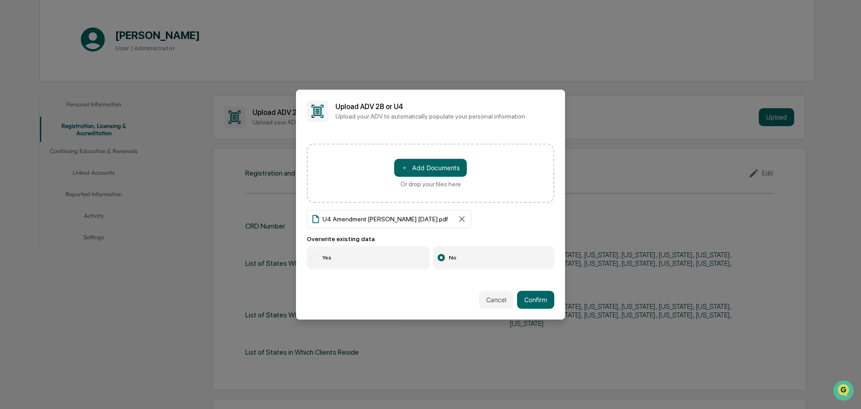
click at [532, 299] on button "Confirm" at bounding box center [535, 300] width 37 height 18
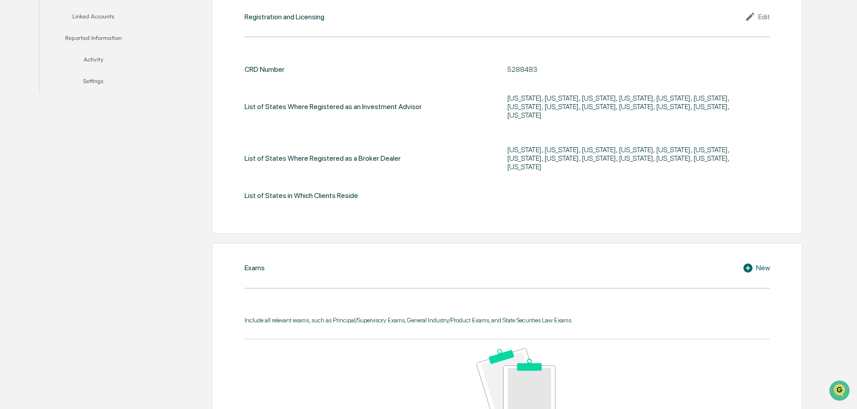
scroll to position [76, 0]
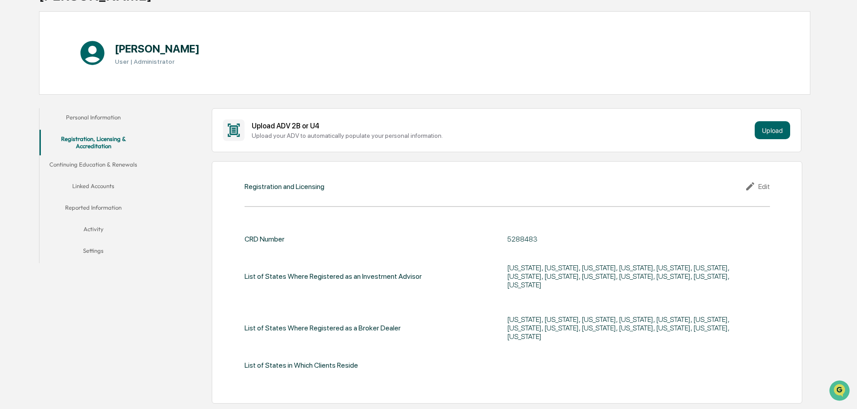
click at [103, 168] on button "Continuing Education & Renewals" at bounding box center [93, 166] width 108 height 22
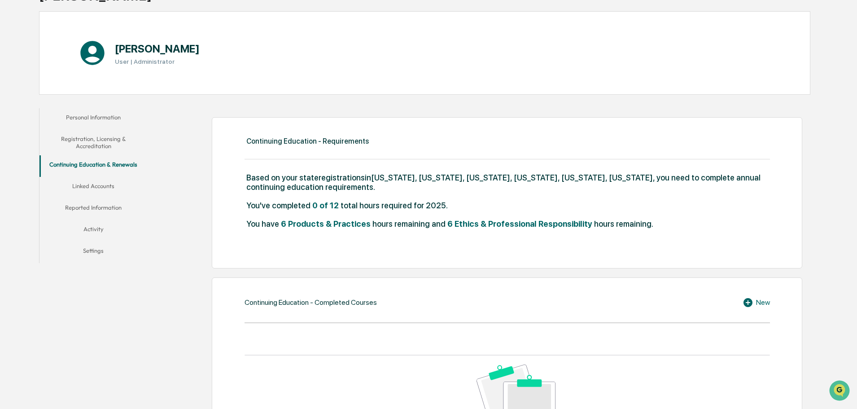
click at [113, 188] on button "Linked Accounts" at bounding box center [93, 188] width 108 height 22
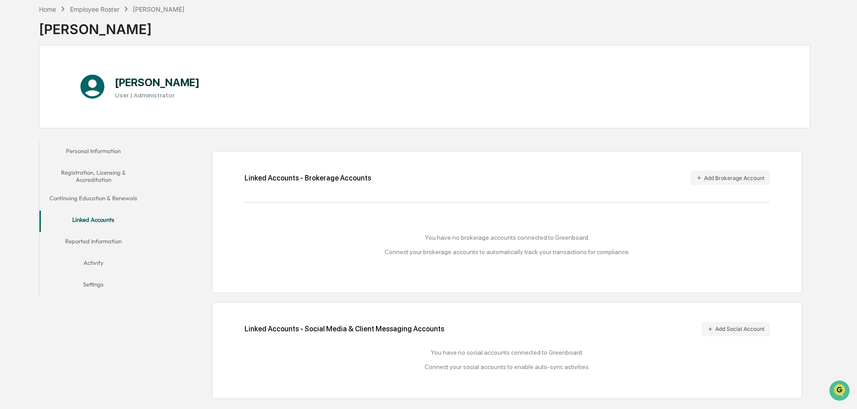
click at [86, 244] on button "Reported Information" at bounding box center [93, 243] width 108 height 22
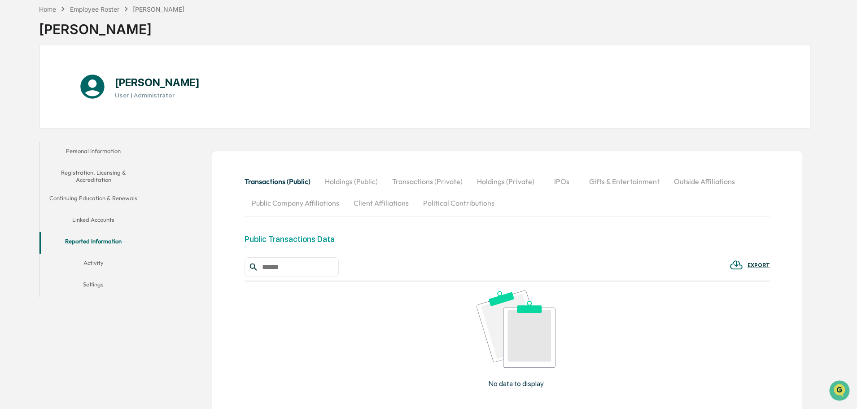
click at [100, 282] on button "Settings" at bounding box center [93, 286] width 108 height 22
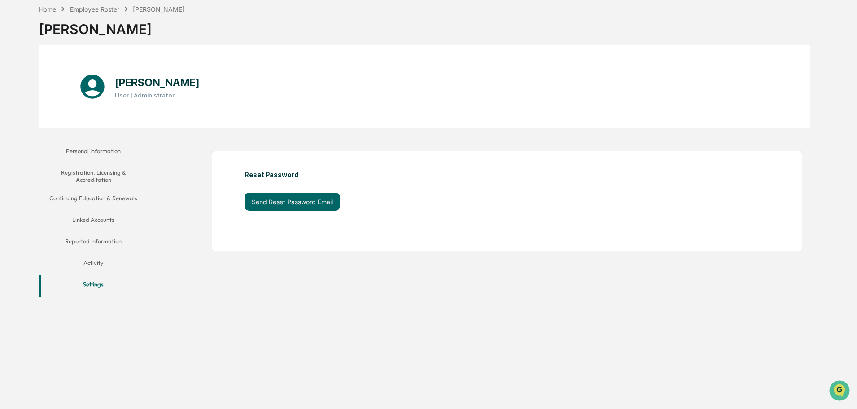
click at [99, 261] on button "Activity" at bounding box center [93, 264] width 108 height 22
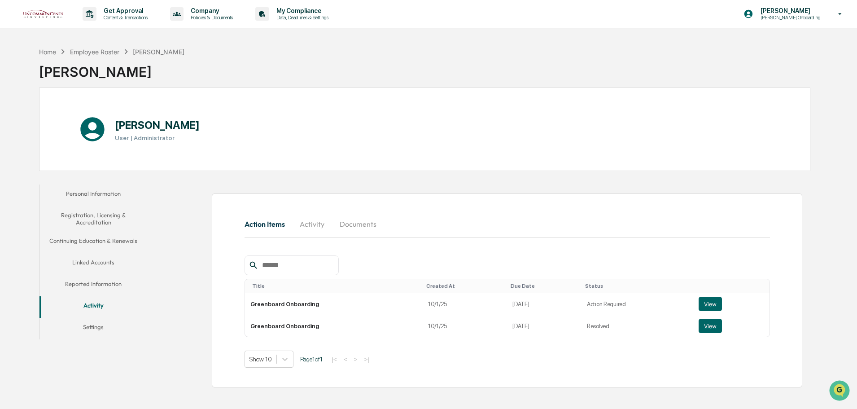
click at [304, 13] on p "My Compliance" at bounding box center [301, 10] width 64 height 7
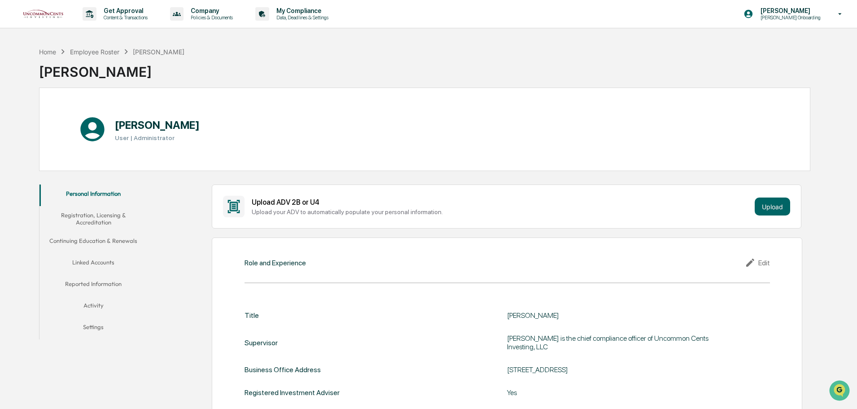
click at [230, 14] on p "Company" at bounding box center [210, 10] width 54 height 7
click at [224, 45] on li "Policy Document Library" at bounding box center [224, 45] width 117 height 17
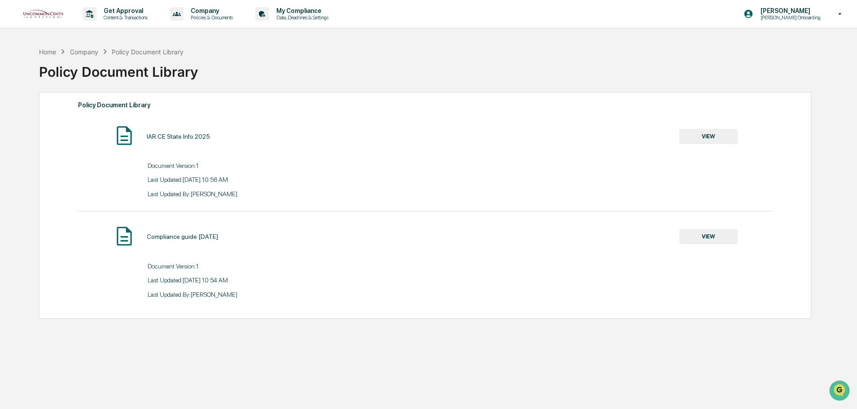
click at [218, 17] on p "Policies & Documents" at bounding box center [210, 17] width 54 height 6
click at [216, 58] on li "Approved Content Library" at bounding box center [224, 62] width 117 height 17
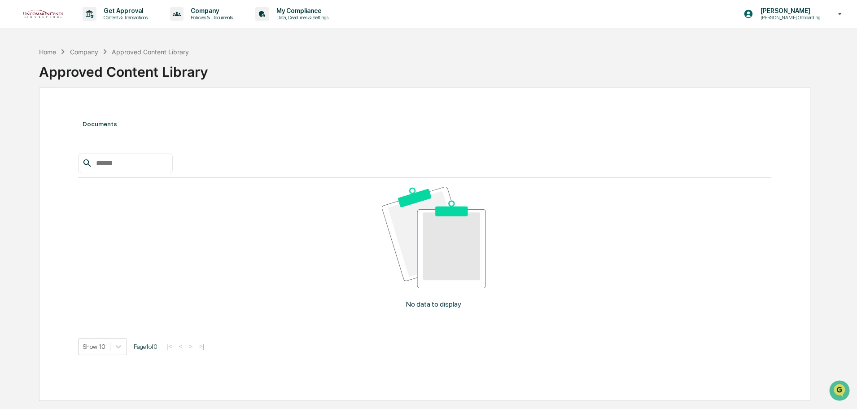
click at [148, 18] on p "Content & Transactions" at bounding box center [124, 17] width 56 height 6
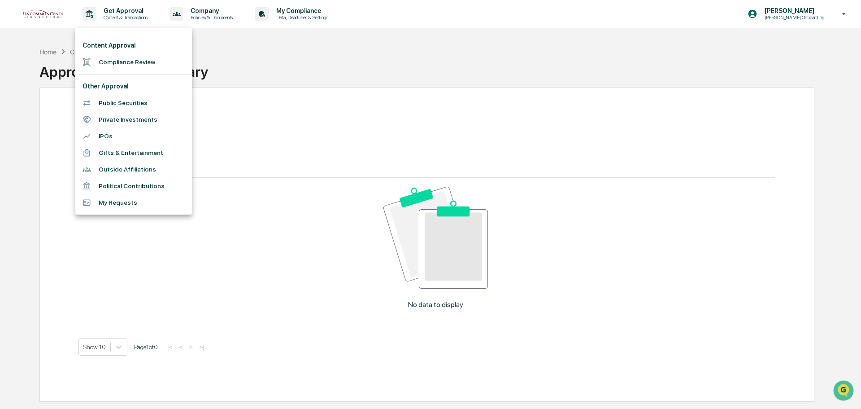
click at [295, 25] on div at bounding box center [430, 204] width 861 height 409
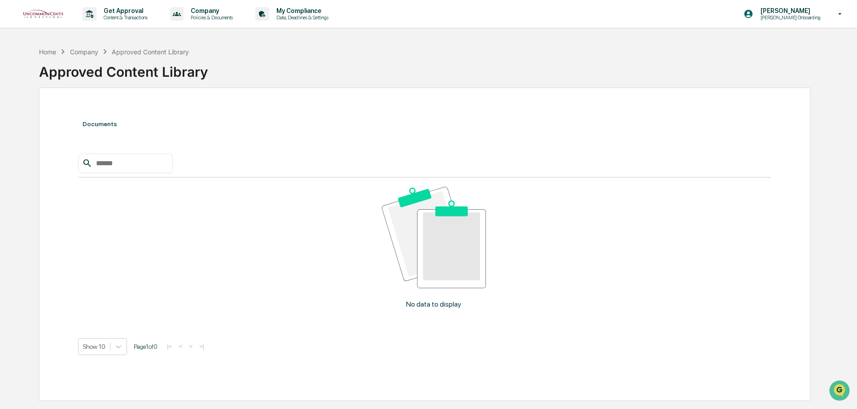
click at [298, 18] on p "Data, Deadlines & Settings" at bounding box center [301, 17] width 64 height 6
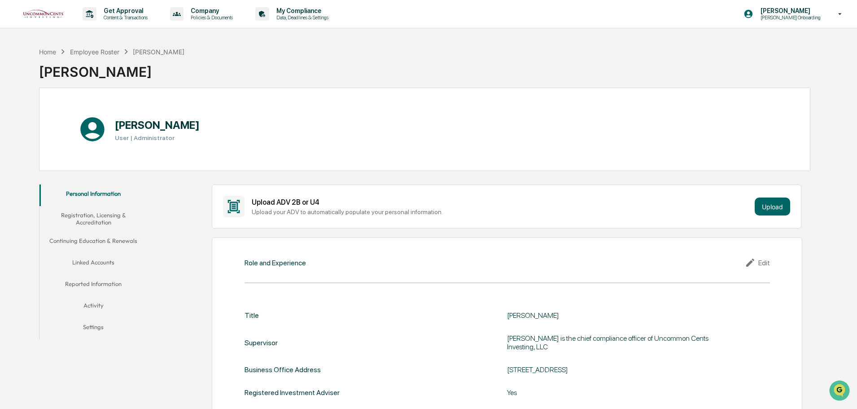
click at [109, 214] on button "Registration, Licensing & Accreditation" at bounding box center [93, 219] width 108 height 26
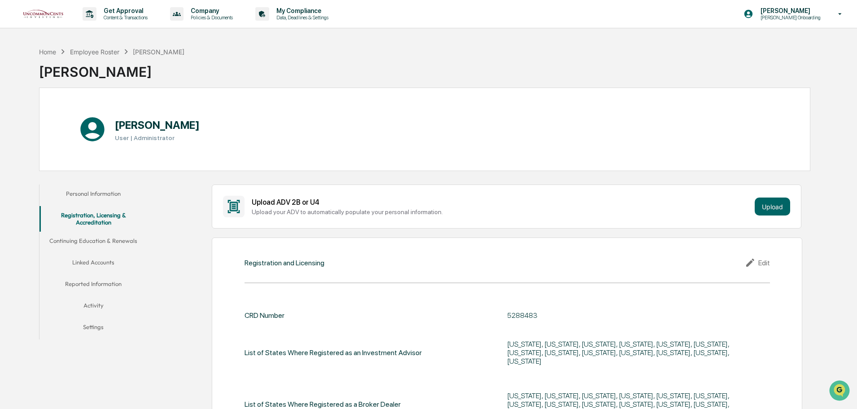
click at [99, 53] on div "Employee Roster" at bounding box center [94, 52] width 49 height 8
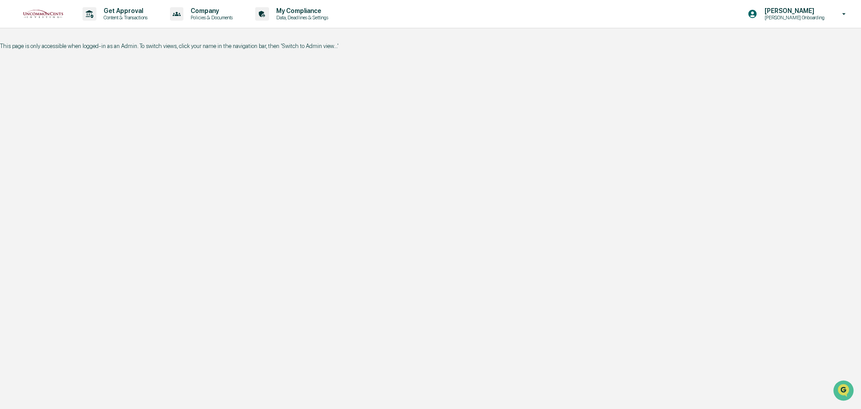
click at [793, 16] on p "Sheena Onboarding" at bounding box center [794, 17] width 72 height 6
click at [776, 43] on li "Switch to Admin view..." at bounding box center [791, 45] width 126 height 17
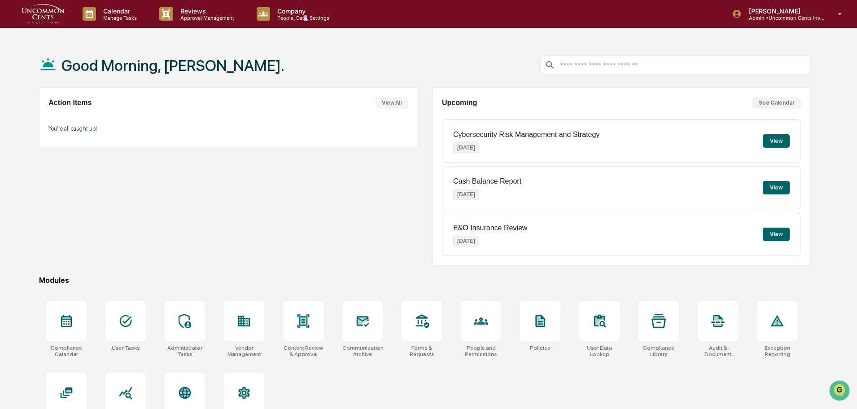
click at [303, 22] on div "Company People, Data, Settings" at bounding box center [296, 14] width 95 height 28
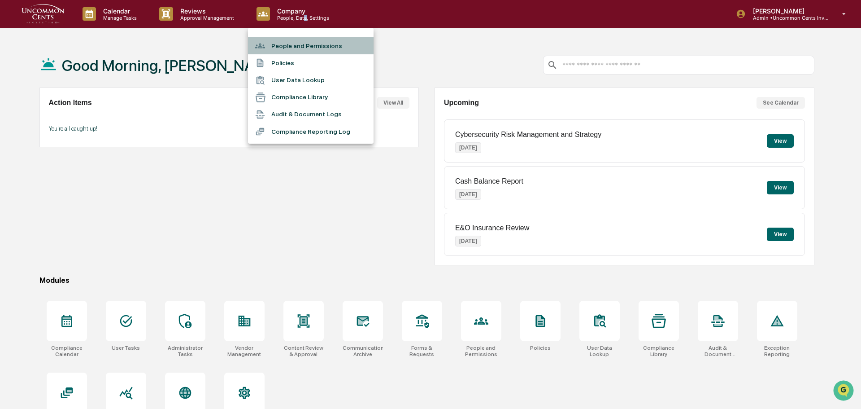
click at [297, 48] on li "People and Permissions" at bounding box center [311, 45] width 126 height 17
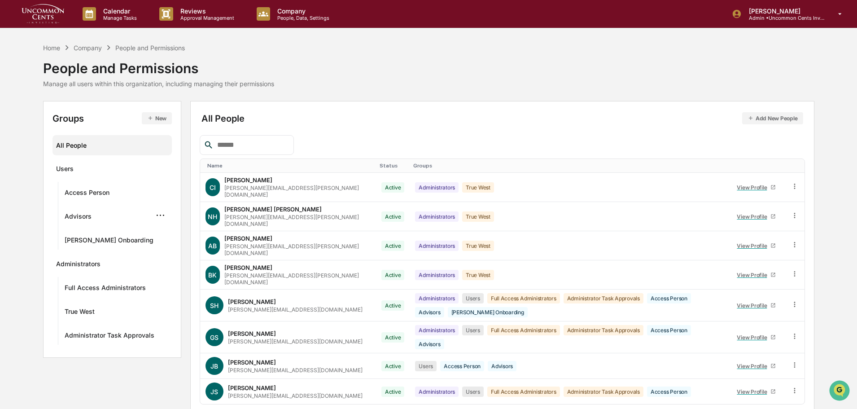
click at [87, 219] on div "Advisors" at bounding box center [78, 217] width 27 height 11
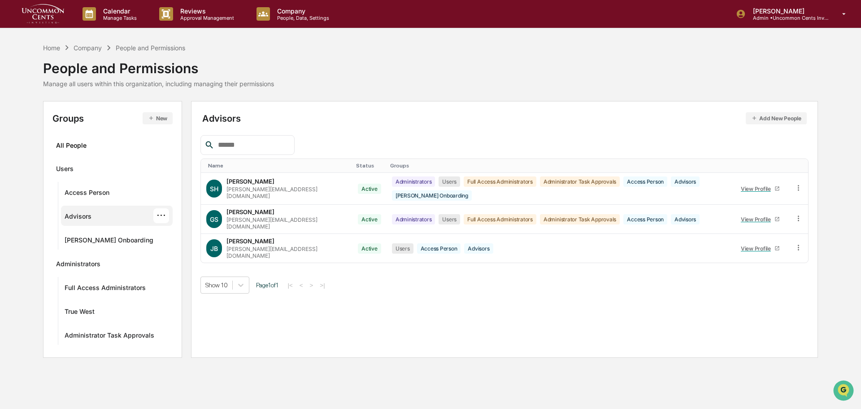
click at [299, 15] on p "People, Data, Settings" at bounding box center [302, 18] width 64 height 6
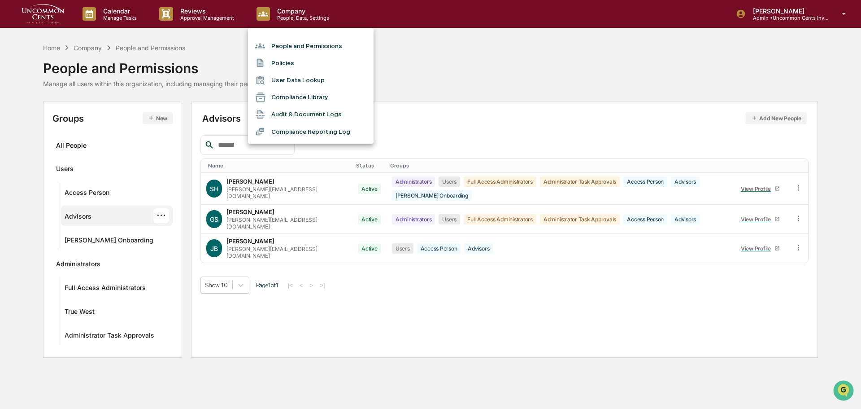
click at [294, 81] on li "User Data Lookup" at bounding box center [311, 80] width 126 height 17
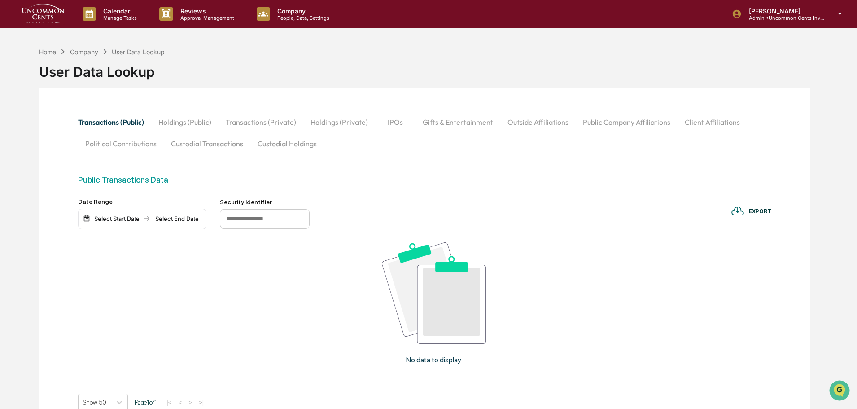
click at [303, 15] on p "People, Data, Settings" at bounding box center [302, 18] width 64 height 6
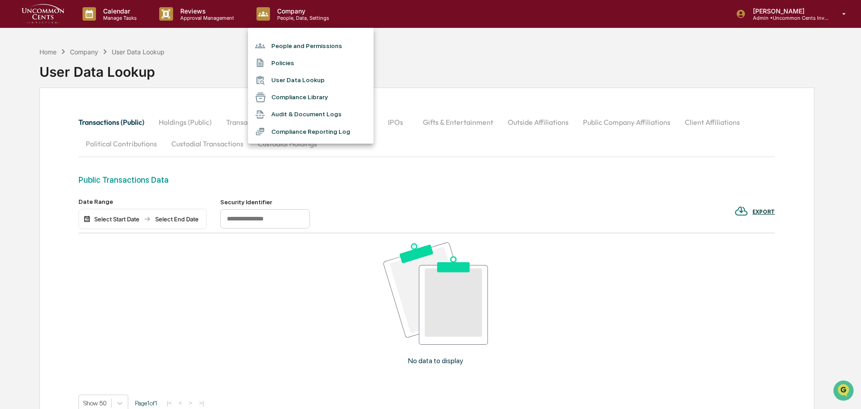
click at [289, 45] on li "People and Permissions" at bounding box center [311, 45] width 126 height 17
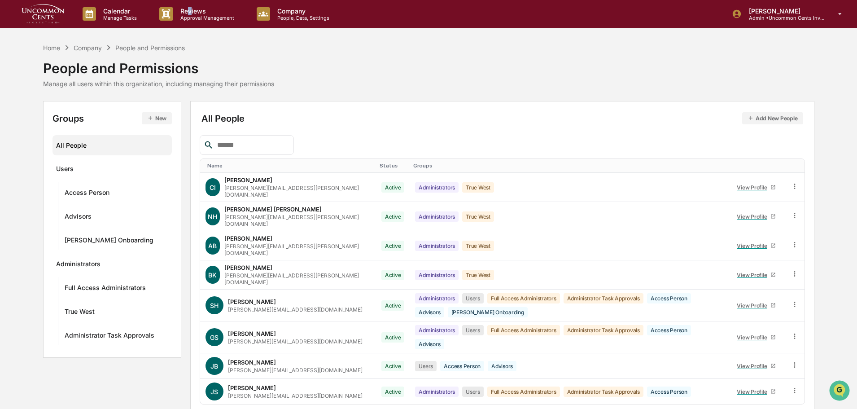
click at [190, 14] on p "Reviews" at bounding box center [205, 11] width 65 height 8
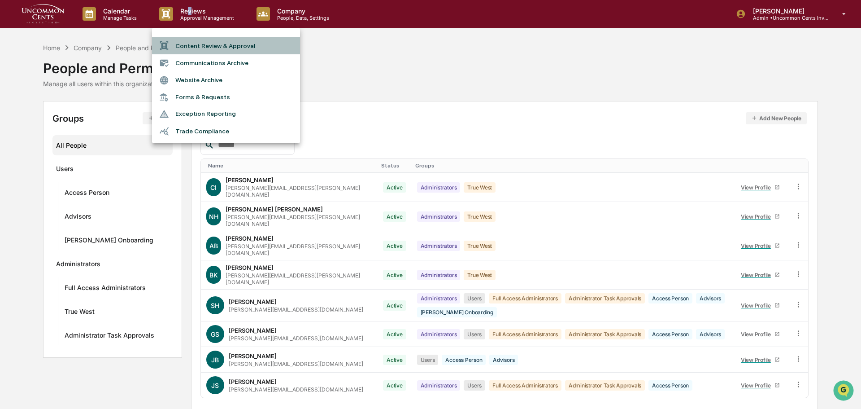
click at [186, 49] on li "Content Review & Approval" at bounding box center [226, 45] width 148 height 17
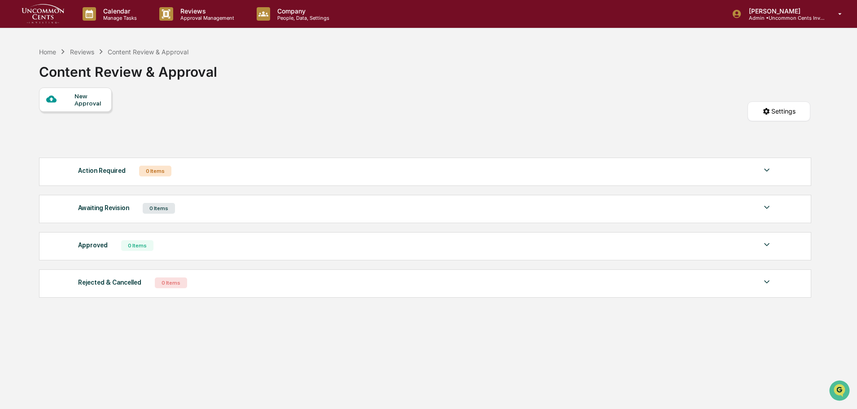
click at [191, 18] on p "Approval Management" at bounding box center [205, 18] width 65 height 6
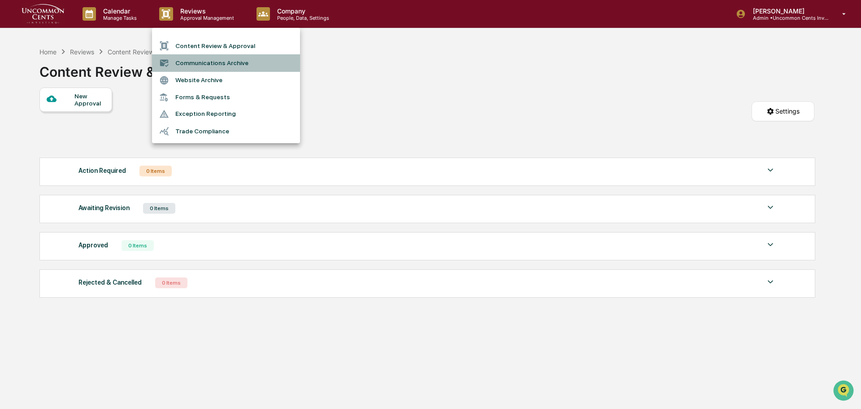
click at [196, 65] on li "Communications Archive" at bounding box center [226, 62] width 148 height 17
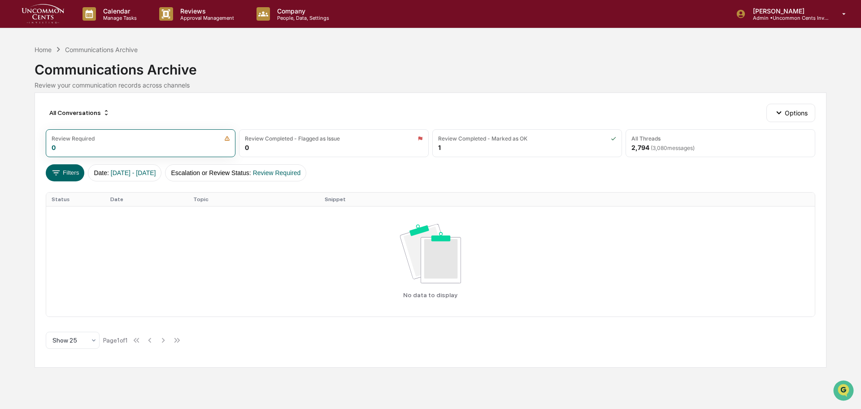
click at [642, 147] on div "2,794 ( 3,080 messages)" at bounding box center [663, 148] width 63 height 8
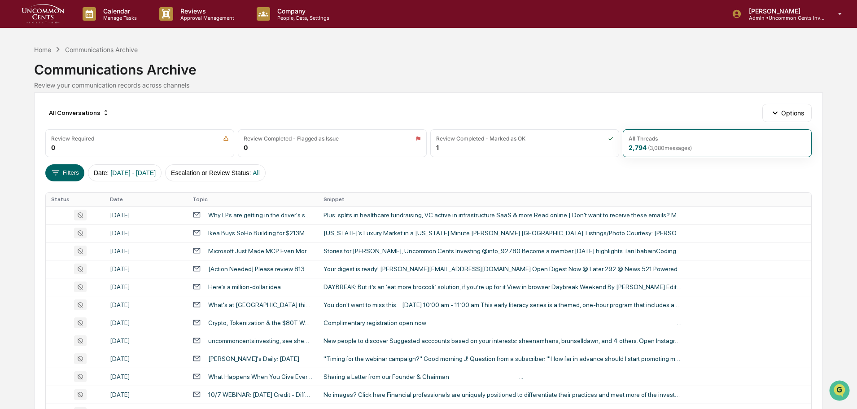
click at [565, 143] on div "Review Completed - Marked as OK 1" at bounding box center [524, 143] width 189 height 28
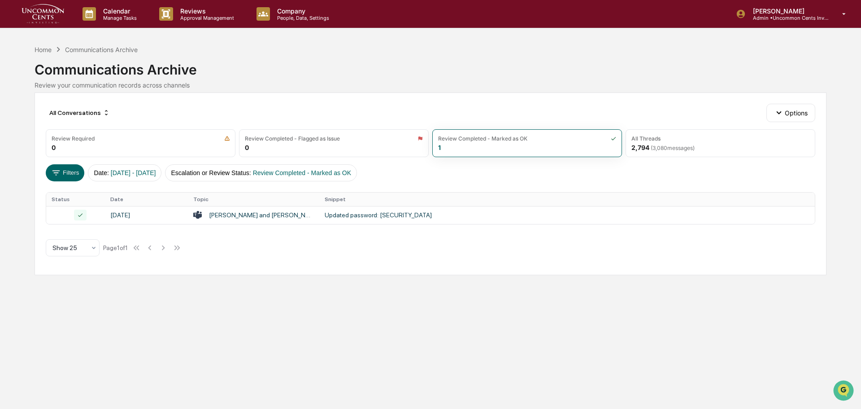
click at [342, 144] on div "Review Completed - Flagged as Issue 0" at bounding box center [334, 143] width 190 height 28
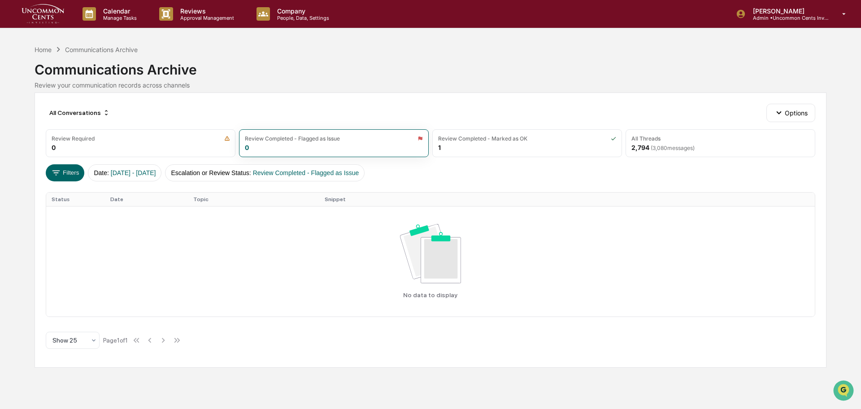
click at [146, 154] on div "Review Required 0" at bounding box center [141, 143] width 190 height 28
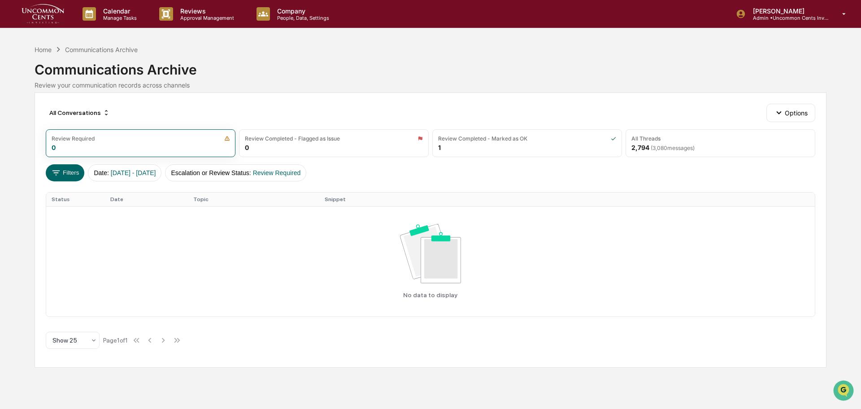
click at [218, 13] on p "Reviews" at bounding box center [205, 11] width 65 height 8
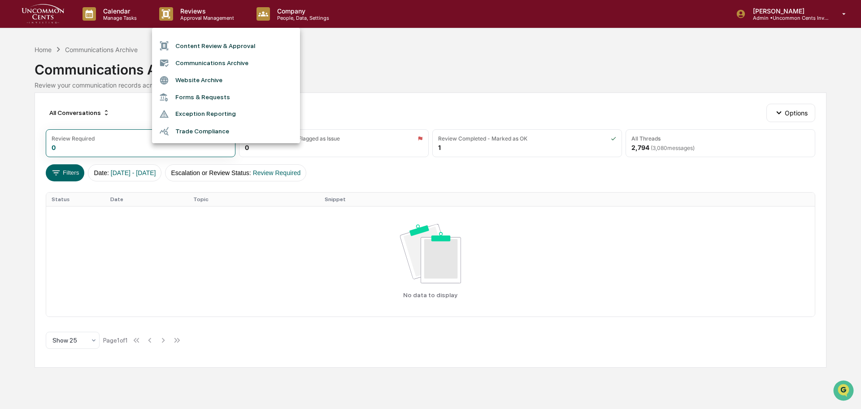
click at [204, 80] on li "Website Archive" at bounding box center [226, 80] width 148 height 17
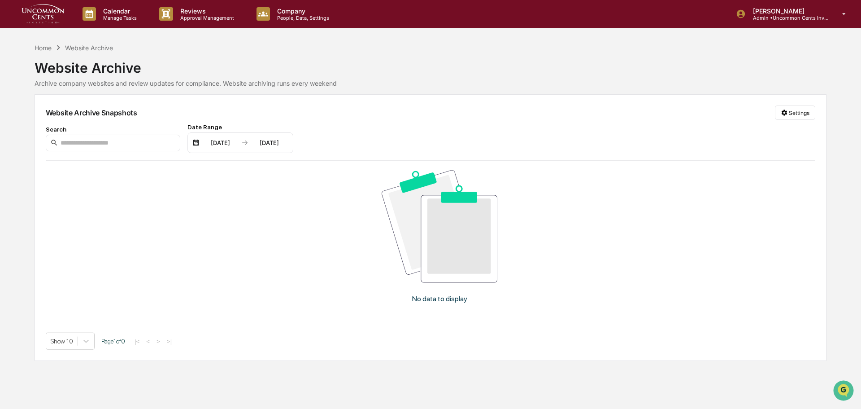
click at [791, 111] on html "Calendar Manage Tasks Reviews Approval Management Company People, Data, Setting…" at bounding box center [430, 204] width 861 height 409
click at [792, 131] on div "Manage Archived Websites" at bounding box center [797, 131] width 101 height 14
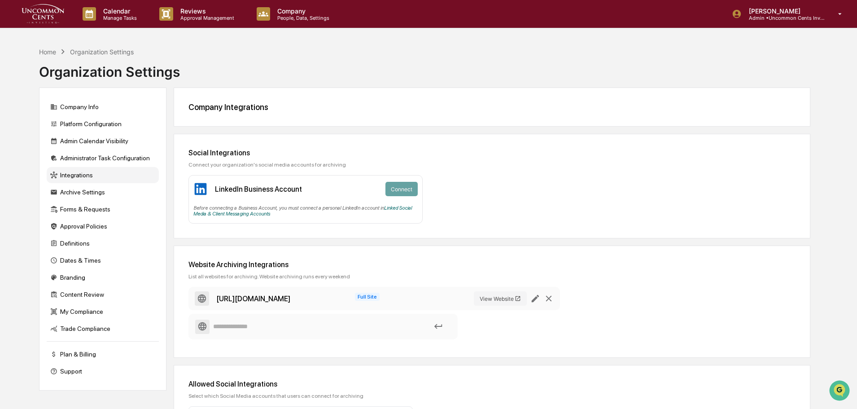
click at [365, 295] on span "Full Site" at bounding box center [367, 296] width 25 height 8
click at [366, 296] on span "Full Site" at bounding box center [367, 296] width 25 height 8
click at [217, 2] on div "Reviews Approval Management" at bounding box center [200, 14] width 97 height 28
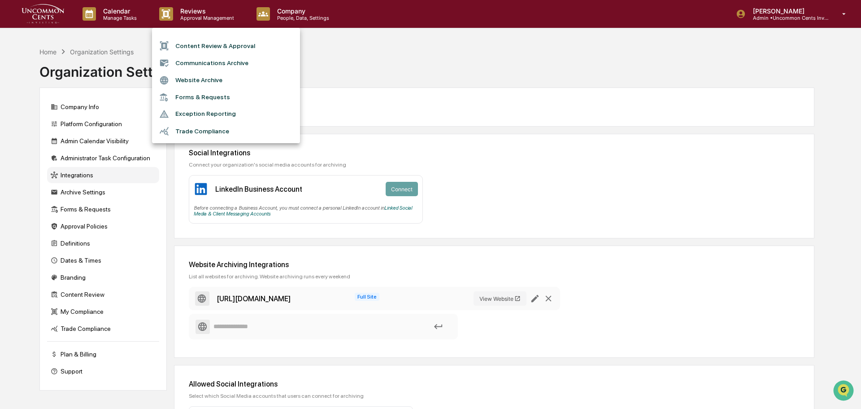
click at [228, 97] on li "Forms & Requests" at bounding box center [226, 97] width 148 height 17
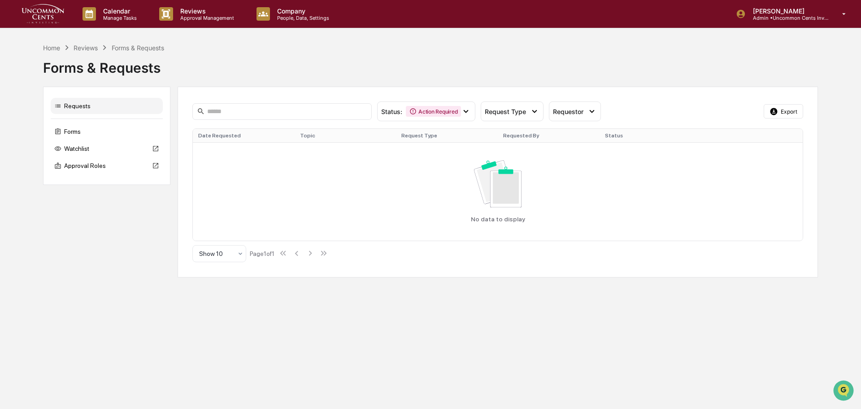
click at [200, 18] on p "Approval Management" at bounding box center [205, 18] width 65 height 6
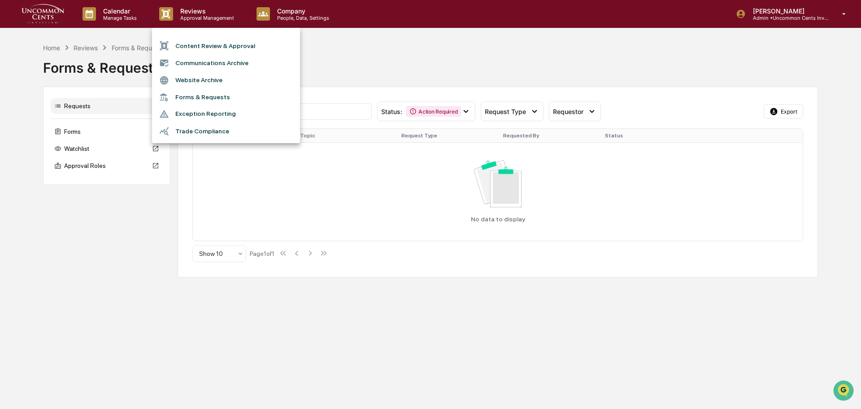
click at [205, 113] on li "Exception Reporting" at bounding box center [226, 113] width 148 height 17
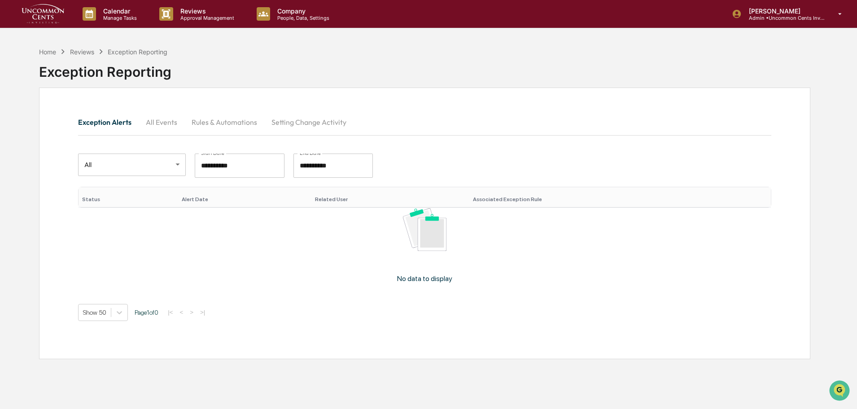
click at [205, 17] on p "Approval Management" at bounding box center [205, 18] width 65 height 6
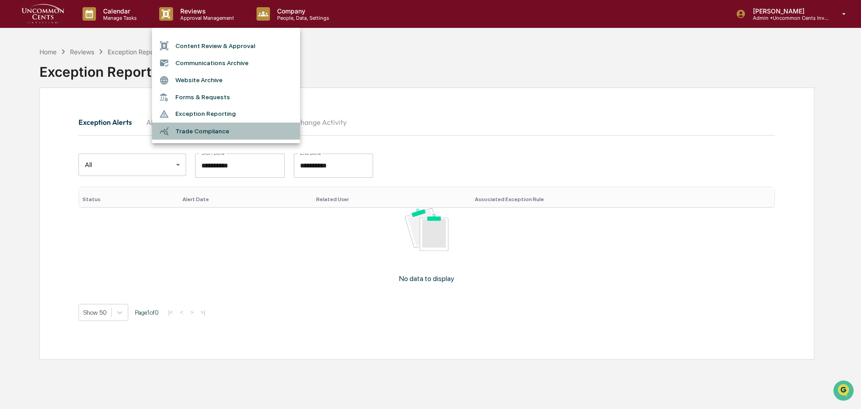
click at [217, 133] on li "Trade Compliance" at bounding box center [226, 130] width 148 height 17
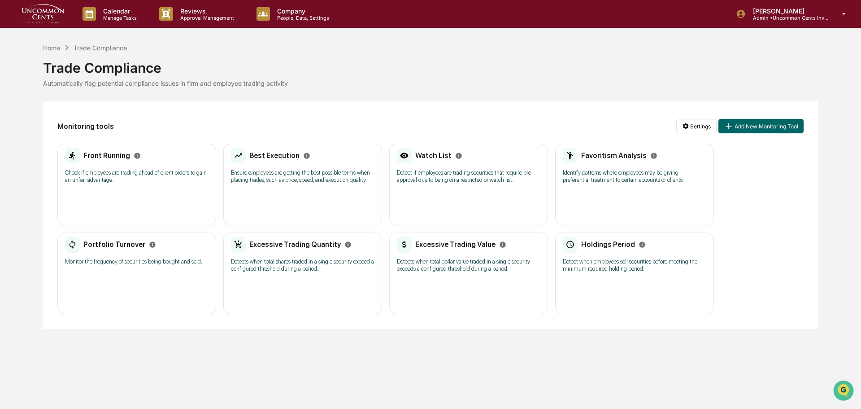
click at [156, 157] on div "Front Running" at bounding box center [137, 156] width 144 height 16
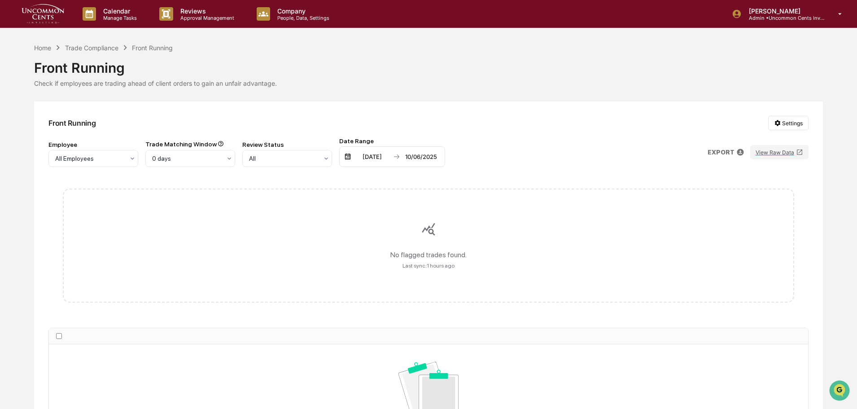
click at [188, 19] on p "Approval Management" at bounding box center [205, 18] width 65 height 6
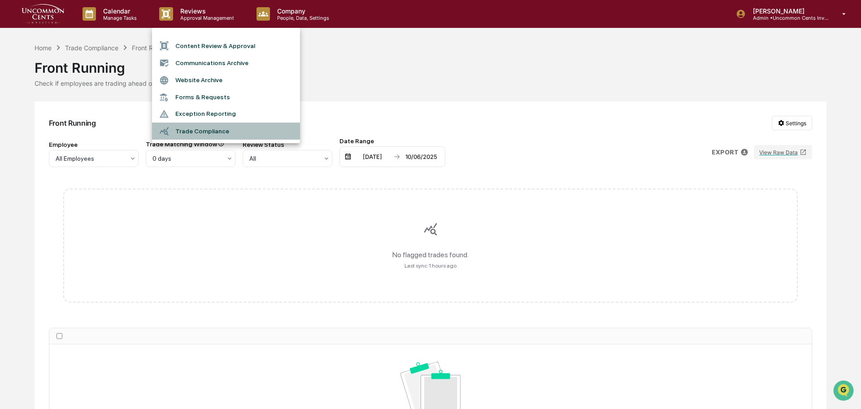
click at [199, 131] on li "Trade Compliance" at bounding box center [226, 130] width 148 height 17
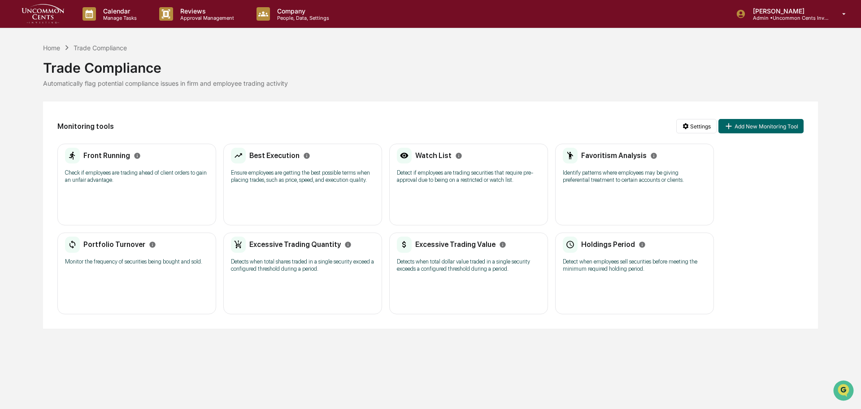
click at [136, 244] on h2 "Portfolio Turnover" at bounding box center [114, 244] width 62 height 9
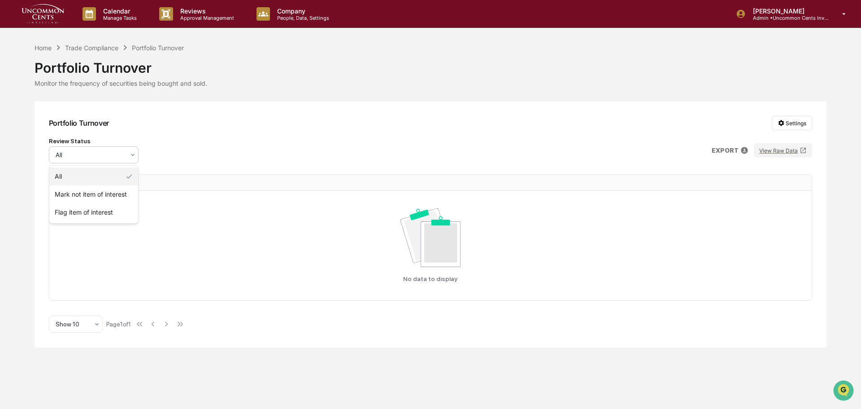
click at [129, 151] on div "All" at bounding box center [90, 154] width 78 height 13
click at [186, 157] on div "Review Status All EXPORT View Raw Data" at bounding box center [430, 150] width 763 height 26
click at [779, 148] on button "View Raw Data" at bounding box center [783, 150] width 58 height 14
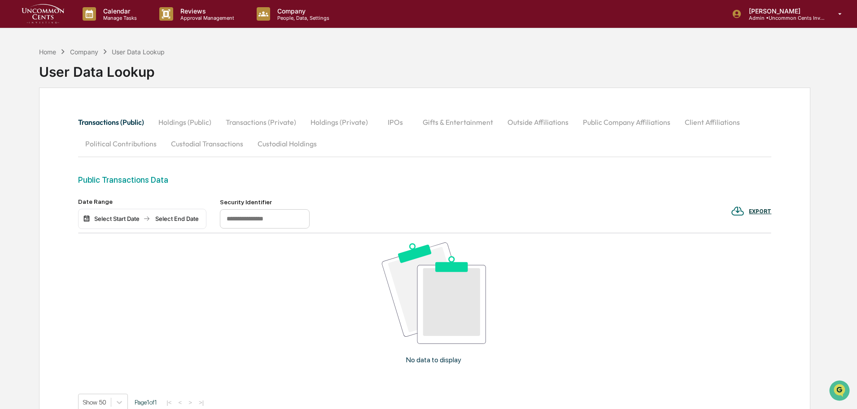
click at [195, 17] on p "Approval Management" at bounding box center [205, 18] width 65 height 6
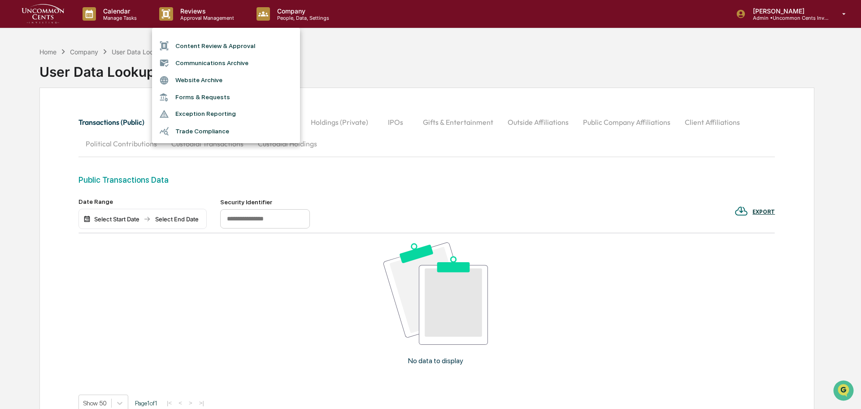
click at [208, 132] on li "Trade Compliance" at bounding box center [226, 130] width 148 height 17
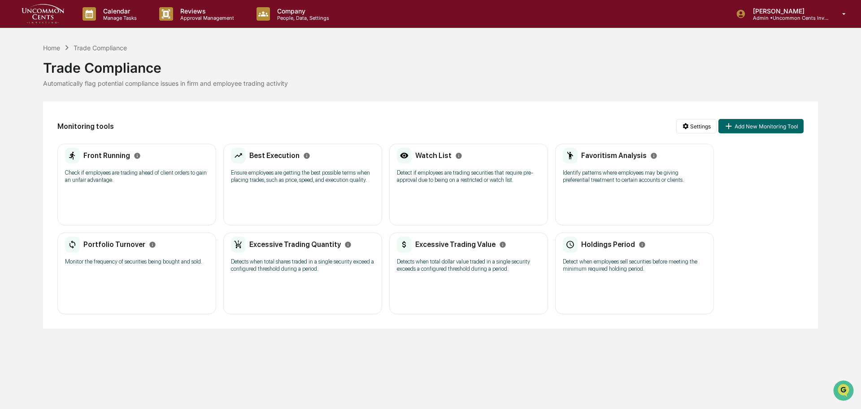
click at [745, 121] on button "Add New Monitoring Tool" at bounding box center [761, 126] width 85 height 14
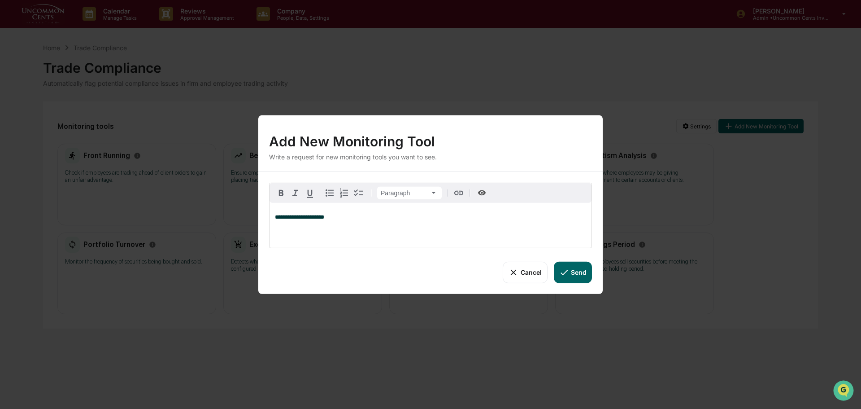
click at [569, 274] on icon at bounding box center [564, 272] width 10 height 10
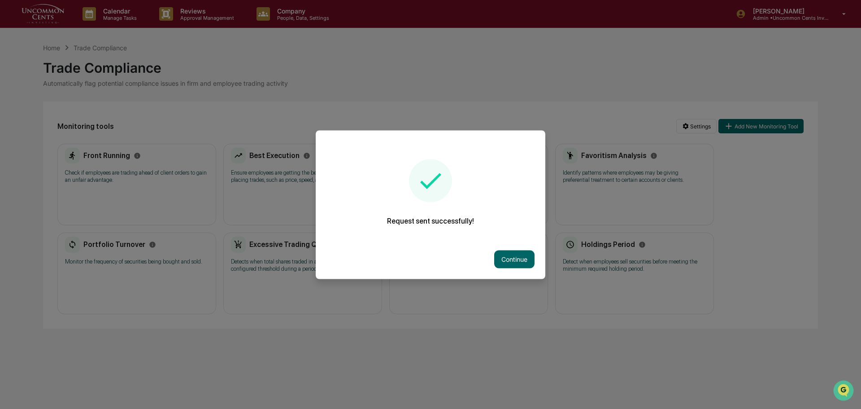
click at [517, 260] on button "Continue" at bounding box center [514, 259] width 40 height 18
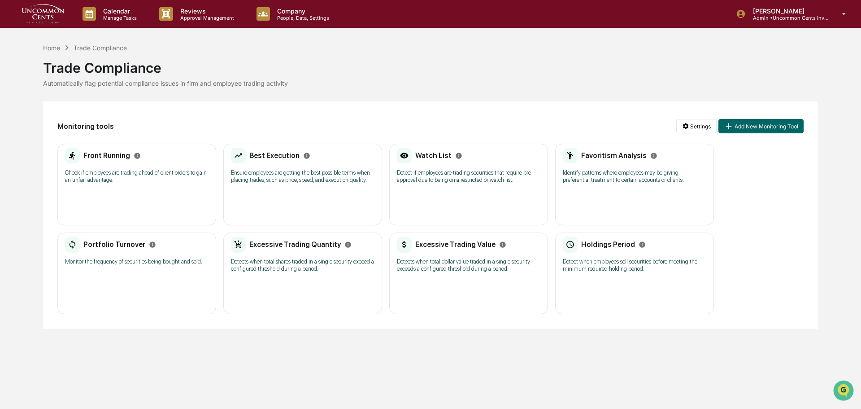
click at [657, 167] on div "Favoritism Analysis Identify patterns where employees may be giving preferentia…" at bounding box center [635, 169] width 144 height 42
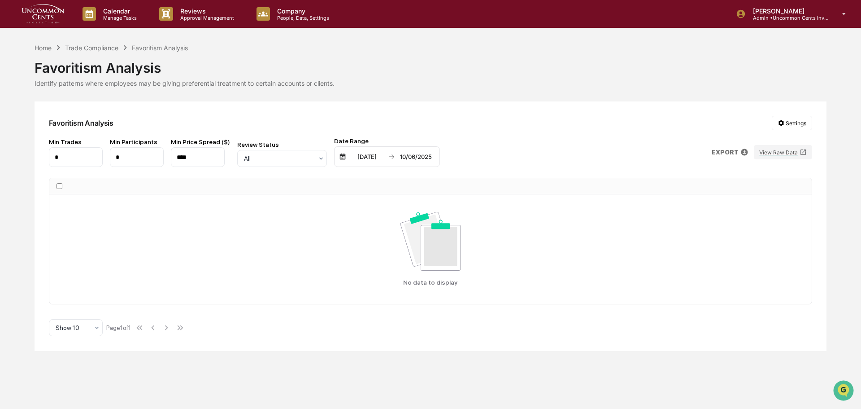
click at [211, 19] on p "Approval Management" at bounding box center [205, 18] width 65 height 6
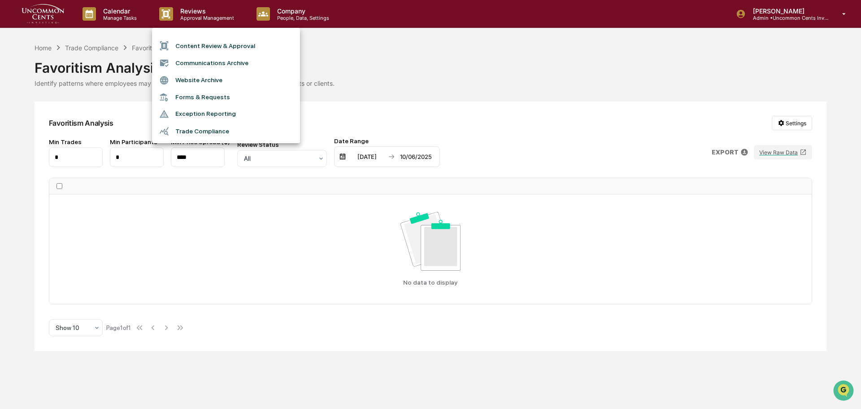
click at [132, 14] on div at bounding box center [430, 204] width 861 height 409
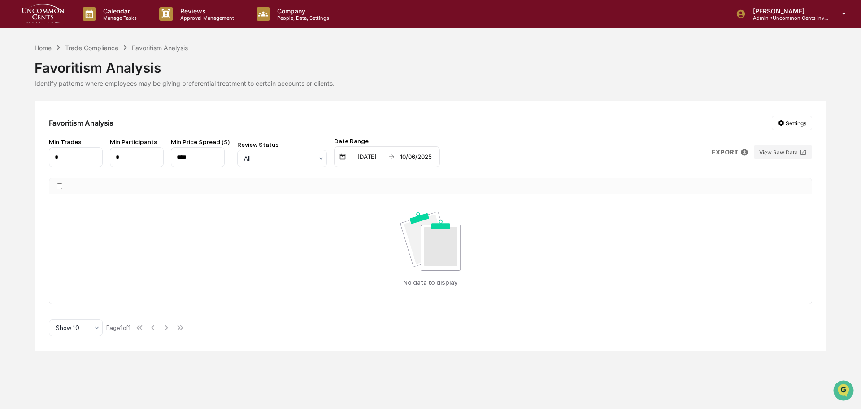
click at [127, 17] on p "Manage Tasks" at bounding box center [118, 18] width 45 height 6
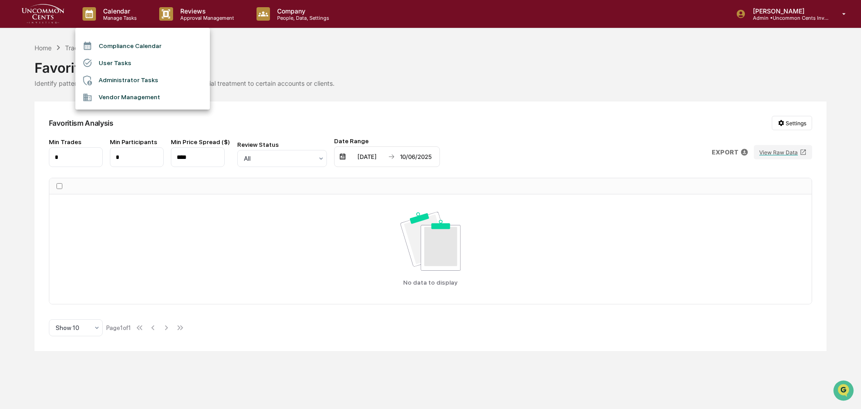
click at [136, 85] on li "Administrator Tasks" at bounding box center [142, 80] width 135 height 17
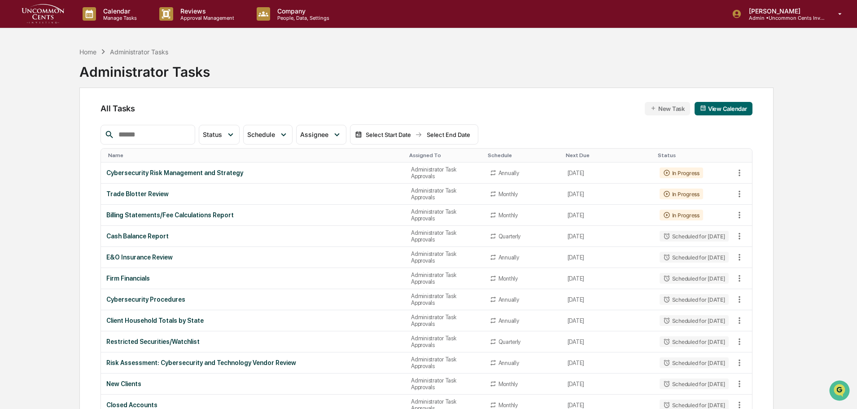
click at [116, 12] on p "Calendar" at bounding box center [118, 11] width 45 height 8
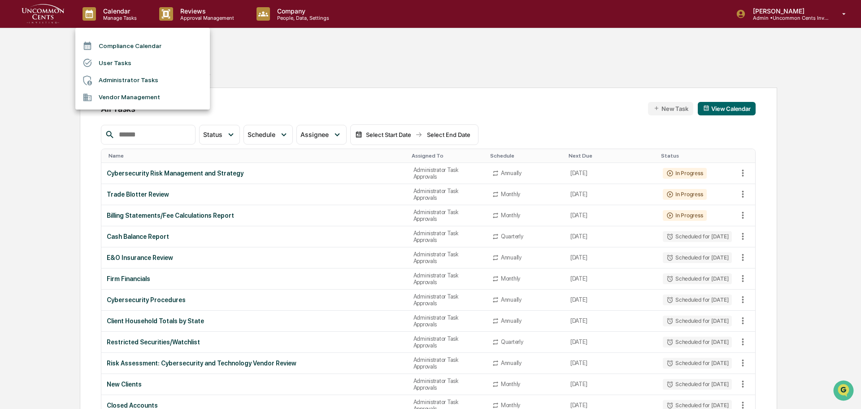
click at [124, 63] on li "User Tasks" at bounding box center [142, 62] width 135 height 17
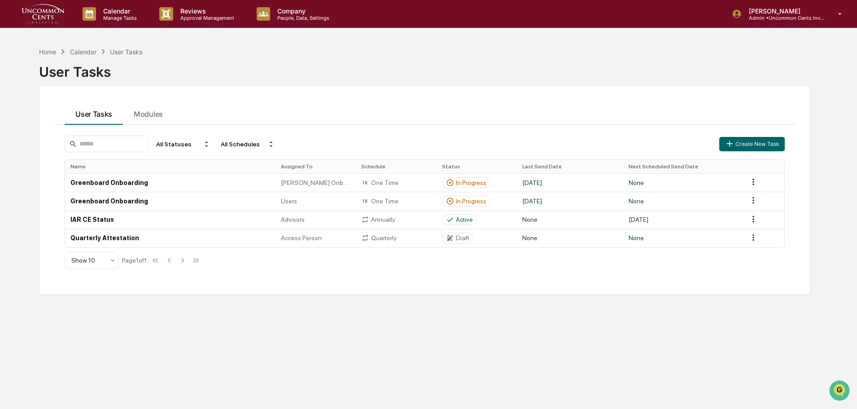
click at [754, 202] on html "Calendar Manage Tasks Reviews Approval Management Company People, Data, Setting…" at bounding box center [428, 204] width 857 height 409
click at [782, 202] on html "Calendar Manage Tasks Reviews Approval Management Company People, Data, Setting…" at bounding box center [430, 204] width 861 height 409
click at [449, 240] on icon at bounding box center [450, 238] width 6 height 6
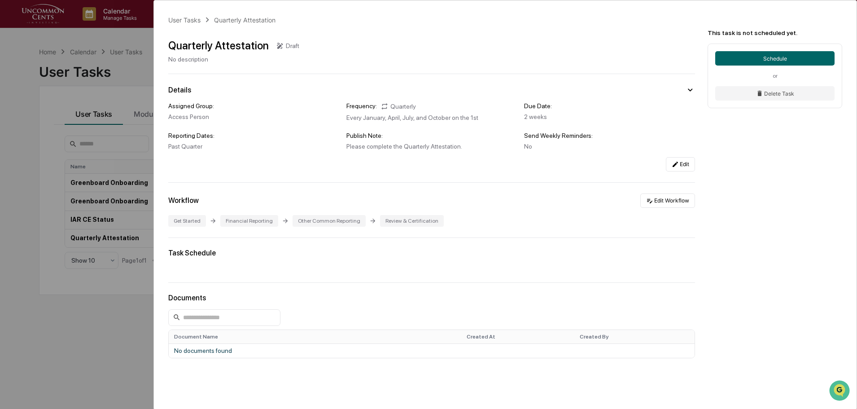
click at [130, 74] on div "User Tasks Quarterly Attestation Quarterly Attestation Draft No description Det…" at bounding box center [428, 204] width 857 height 409
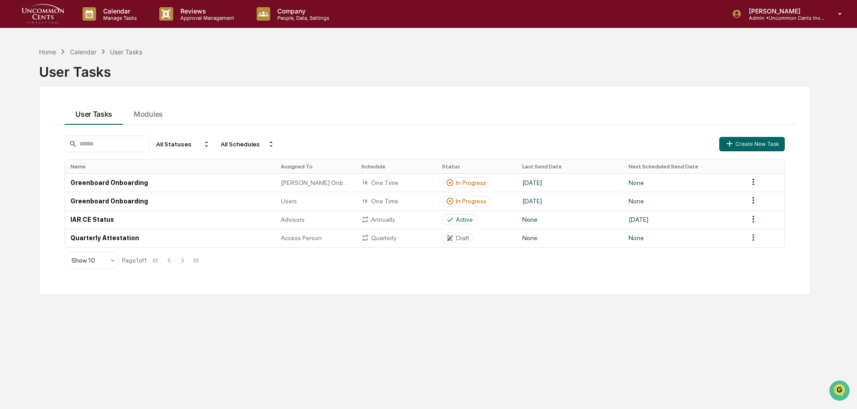
click at [123, 22] on div "Calendar Manage Tasks" at bounding box center [113, 14] width 77 height 28
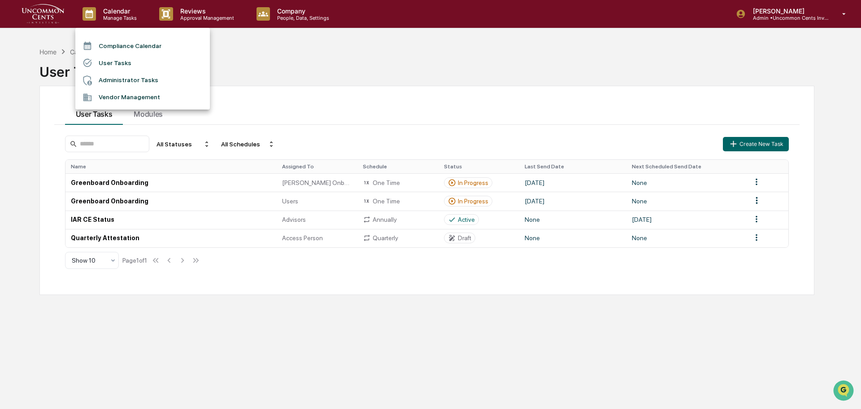
click at [125, 96] on li "Vendor Management" at bounding box center [142, 97] width 135 height 17
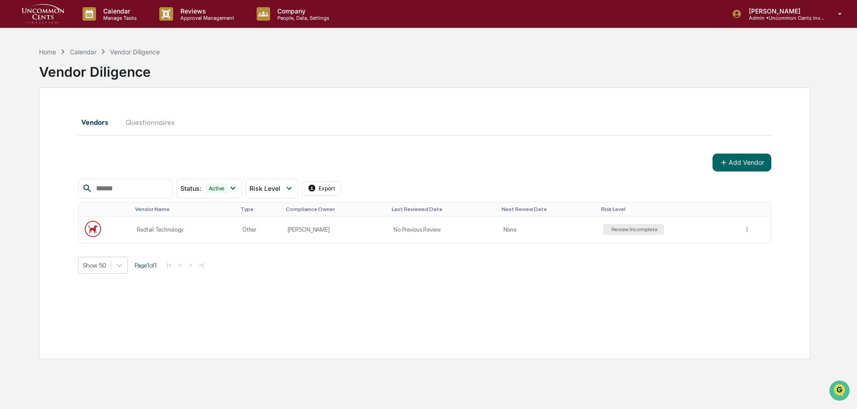
click at [136, 123] on button "Questionnaires" at bounding box center [149, 122] width 63 height 22
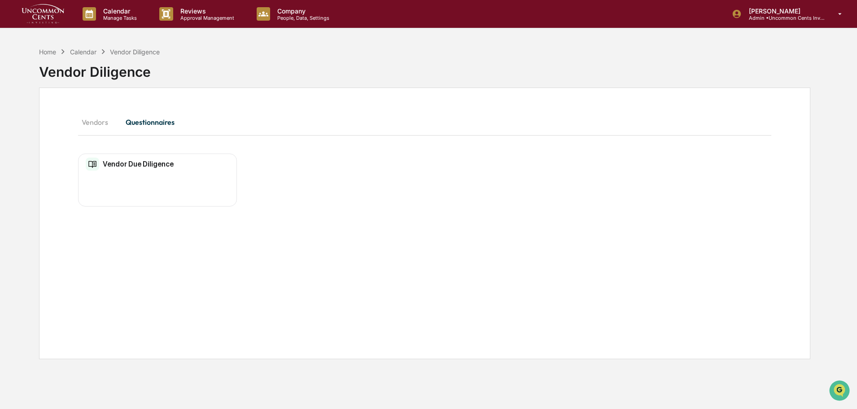
click at [105, 124] on button "Vendors" at bounding box center [98, 122] width 40 height 22
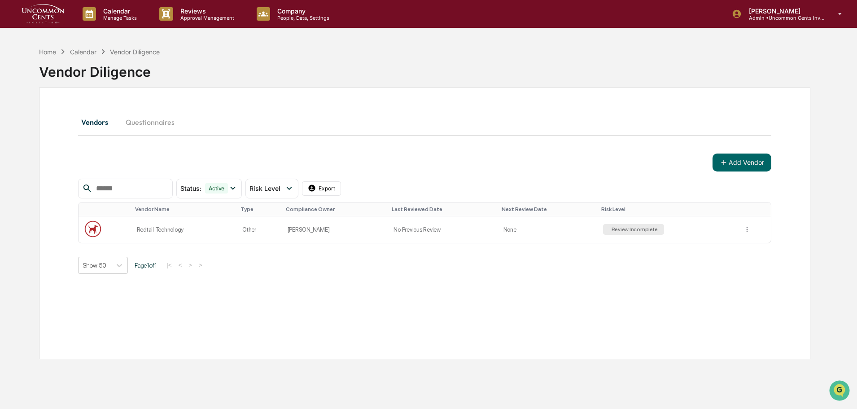
click at [114, 17] on p "Manage Tasks" at bounding box center [118, 18] width 45 height 6
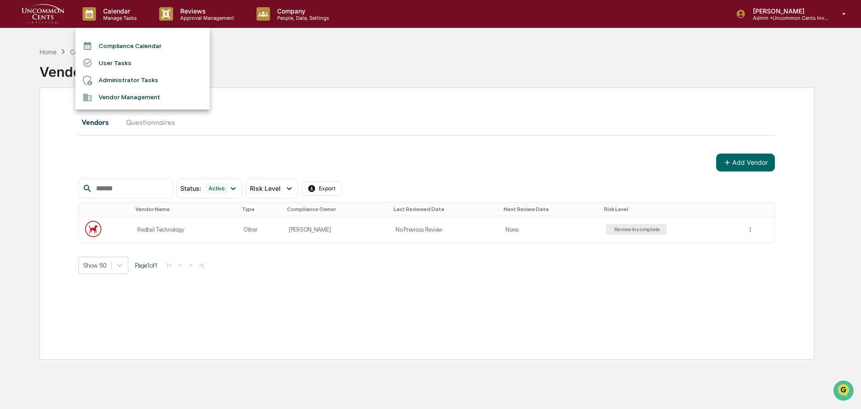
click at [286, 70] on div at bounding box center [430, 204] width 861 height 409
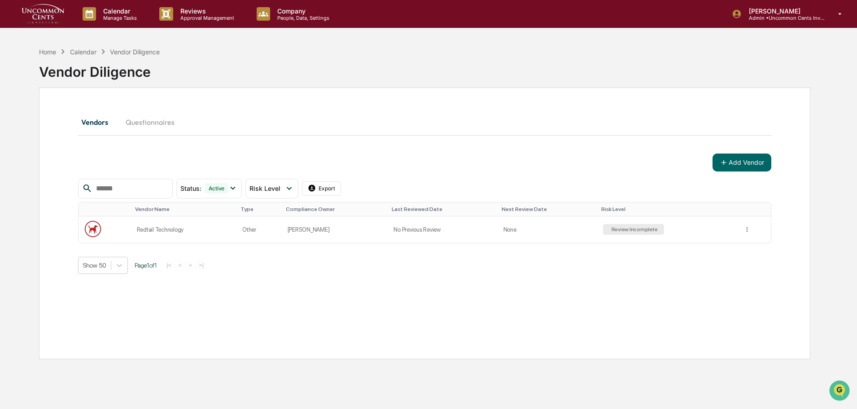
click at [119, 12] on p "Calendar" at bounding box center [118, 11] width 45 height 8
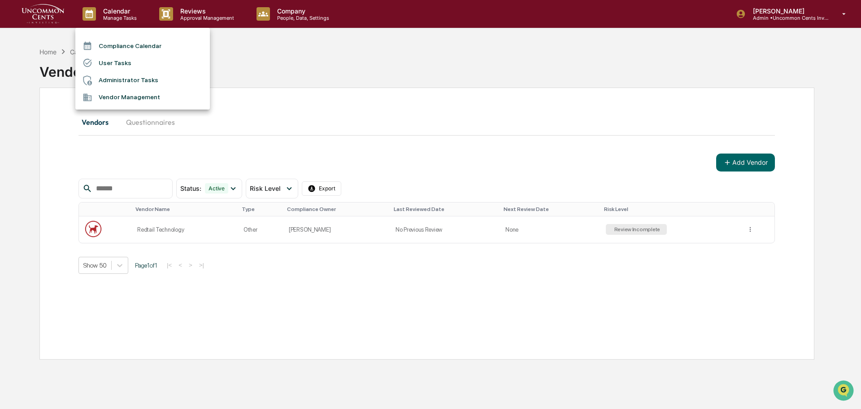
click at [143, 130] on div at bounding box center [430, 204] width 861 height 409
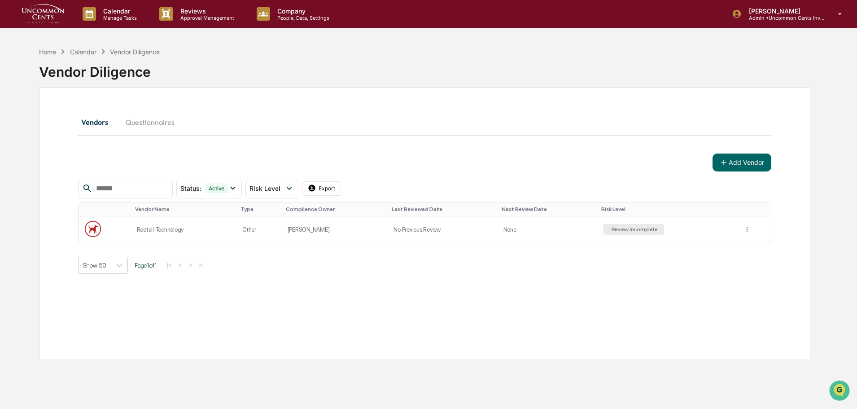
click at [142, 124] on button "Questionnaires" at bounding box center [149, 122] width 63 height 22
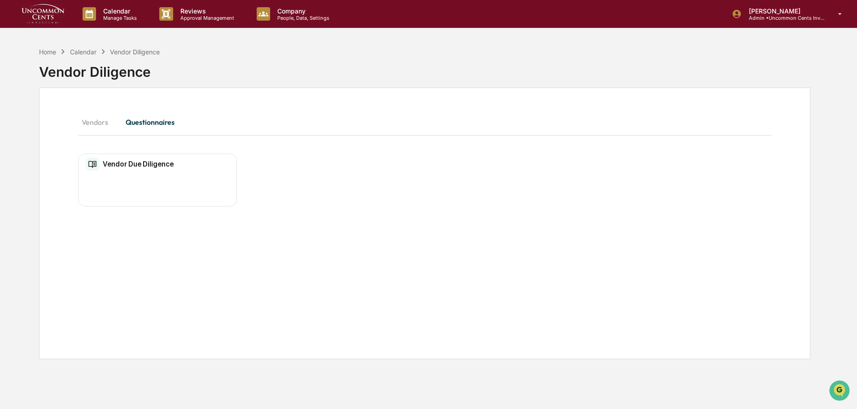
click at [87, 122] on button "Vendors" at bounding box center [98, 122] width 40 height 22
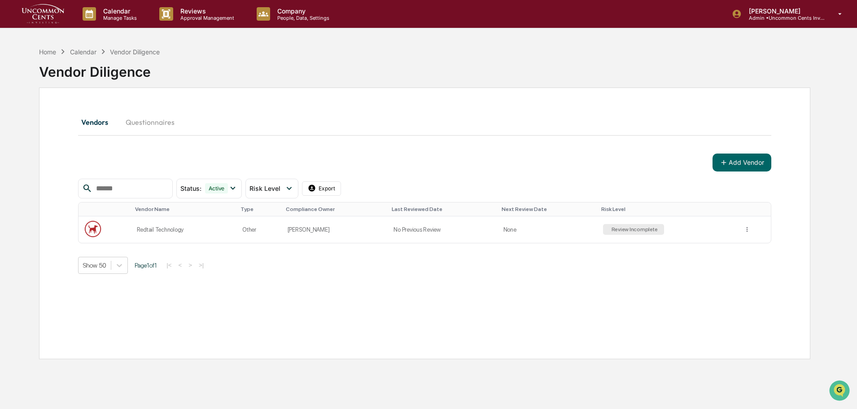
click at [108, 15] on p "Manage Tasks" at bounding box center [118, 18] width 45 height 6
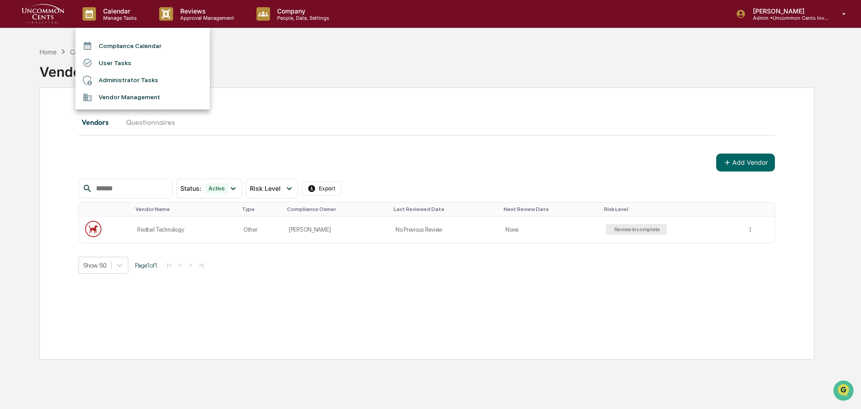
click at [307, 6] on div at bounding box center [430, 204] width 861 height 409
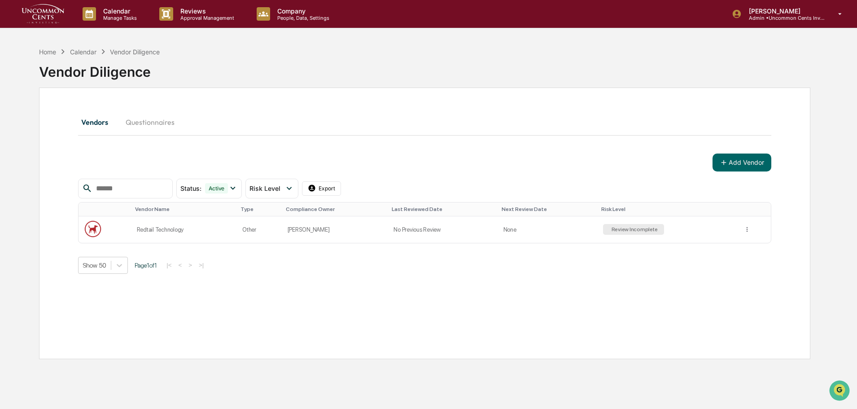
click at [307, 15] on p "People, Data, Settings" at bounding box center [302, 18] width 64 height 6
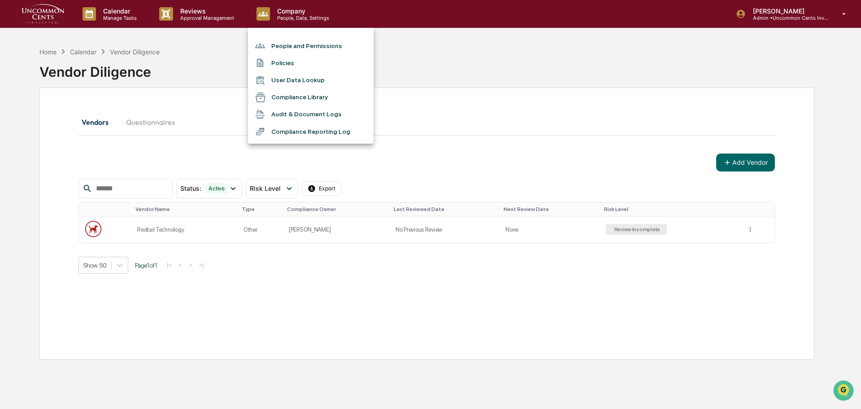
click at [288, 65] on li "Policies" at bounding box center [311, 62] width 126 height 17
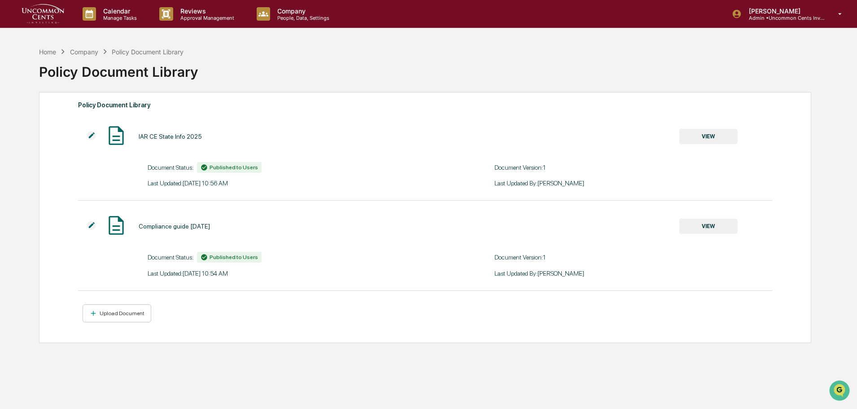
click at [283, 19] on p "People, Data, Settings" at bounding box center [302, 18] width 64 height 6
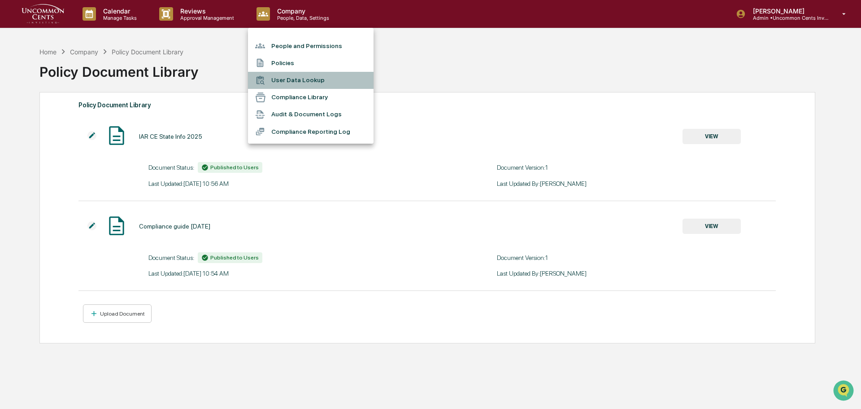
click at [287, 81] on li "User Data Lookup" at bounding box center [311, 80] width 126 height 17
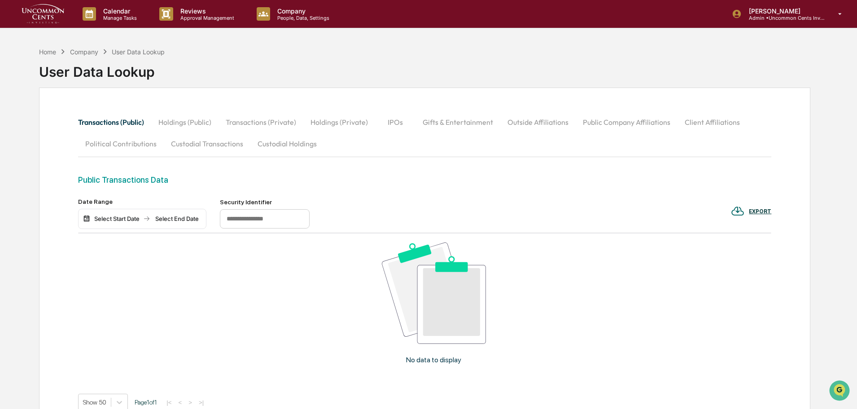
click at [284, 20] on p "People, Data, Settings" at bounding box center [302, 18] width 64 height 6
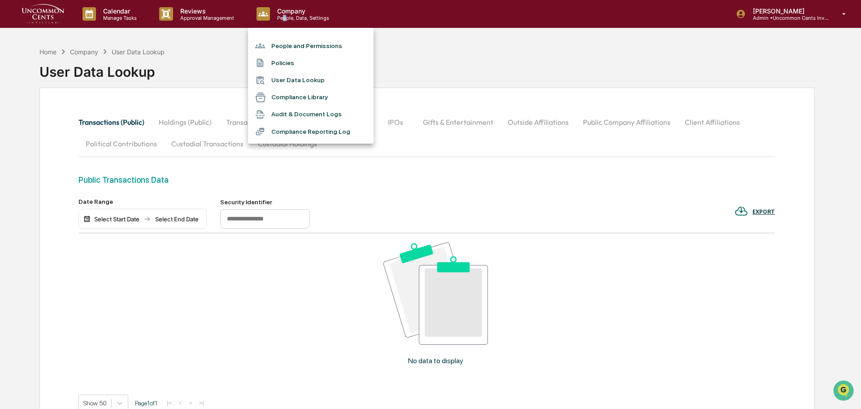
click at [295, 97] on li "Compliance Library" at bounding box center [311, 97] width 126 height 17
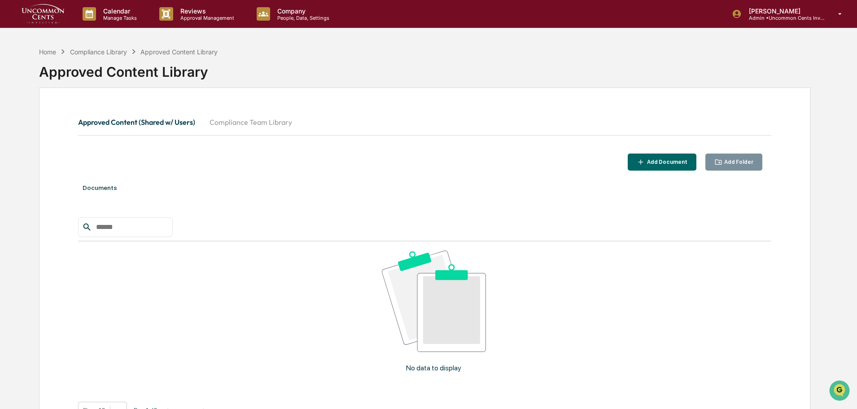
click at [294, 21] on p "People, Data, Settings" at bounding box center [302, 18] width 64 height 6
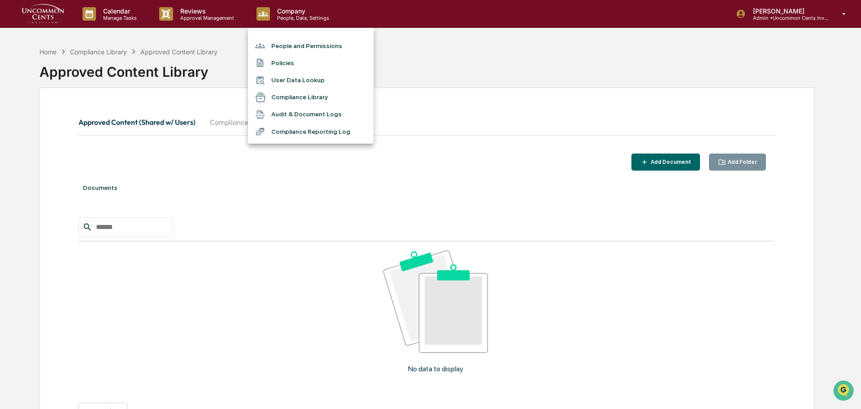
click at [294, 113] on li "Audit & Document Logs" at bounding box center [311, 114] width 126 height 17
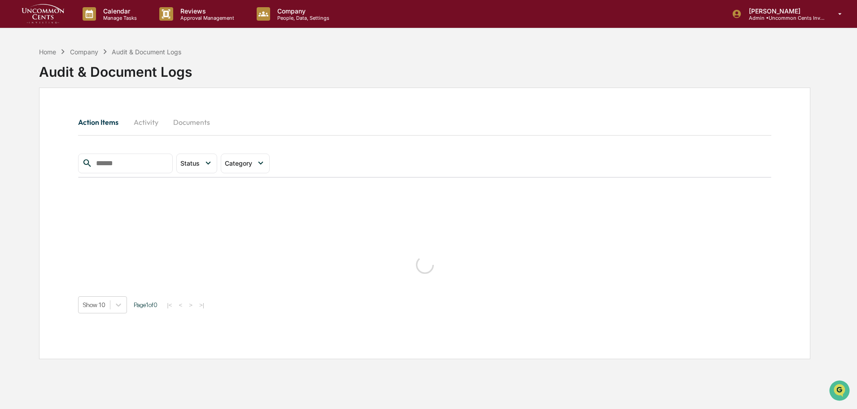
click at [301, 24] on div "Company People, Data, Settings" at bounding box center [296, 14] width 95 height 28
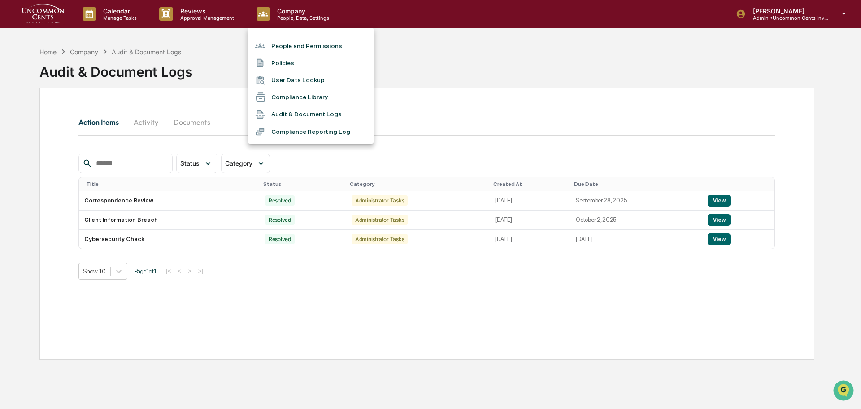
click at [299, 130] on li "Compliance Reporting Log" at bounding box center [311, 131] width 126 height 17
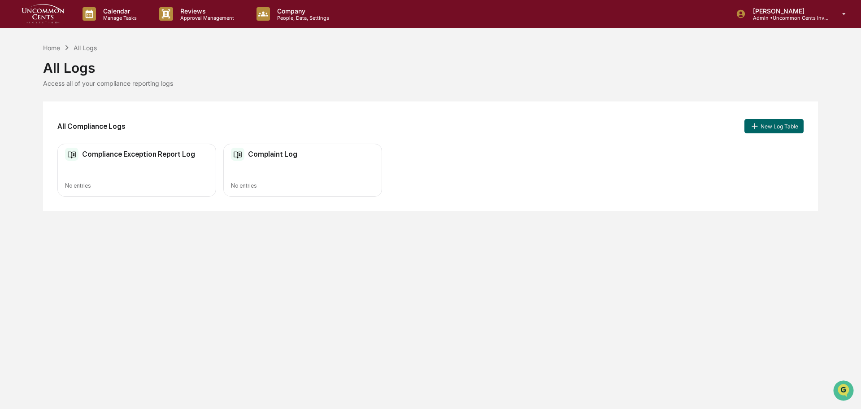
click at [116, 10] on p "Calendar" at bounding box center [118, 11] width 45 height 8
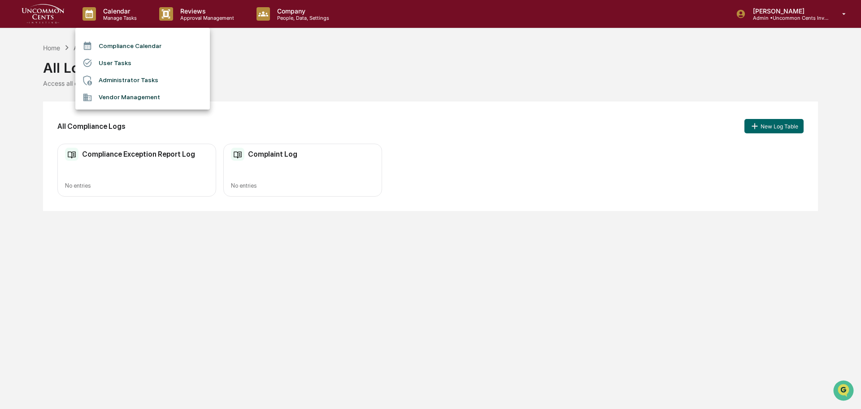
click at [126, 96] on li "Vendor Management" at bounding box center [142, 97] width 135 height 17
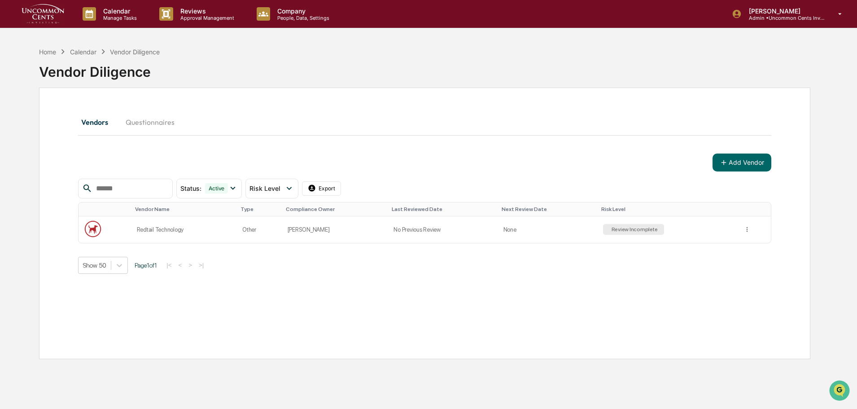
click at [723, 157] on button "Add Vendor" at bounding box center [741, 162] width 59 height 18
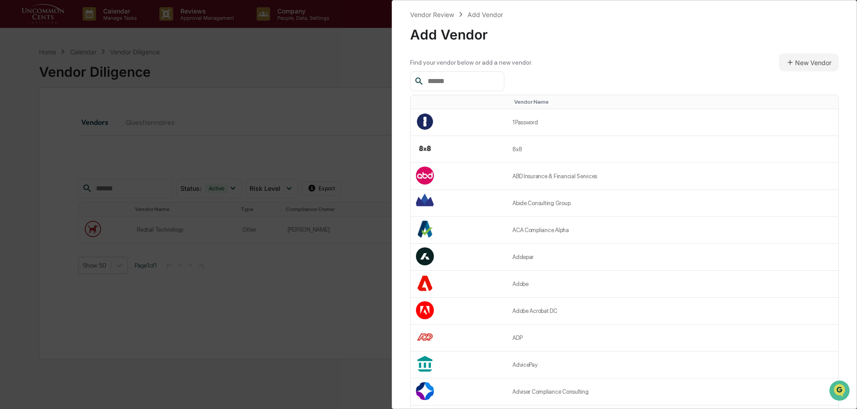
click at [566, 150] on td "8x8" at bounding box center [672, 149] width 331 height 27
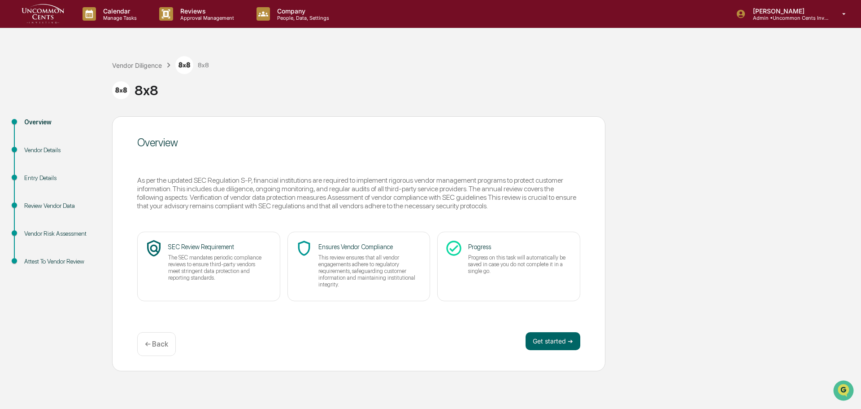
click at [152, 65] on div "Vendor Diligence" at bounding box center [137, 65] width 50 height 8
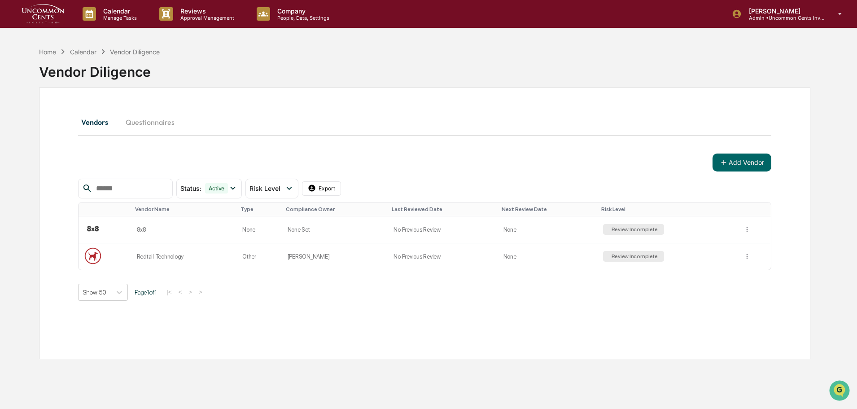
click at [745, 166] on button "Add Vendor" at bounding box center [741, 162] width 59 height 18
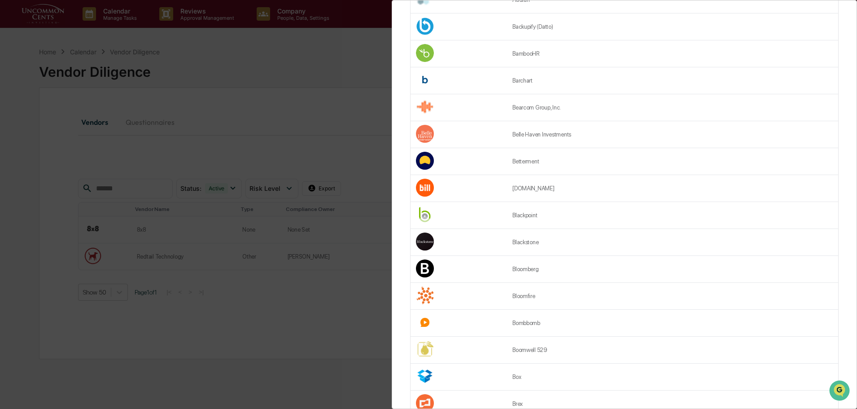
scroll to position [1095, 0]
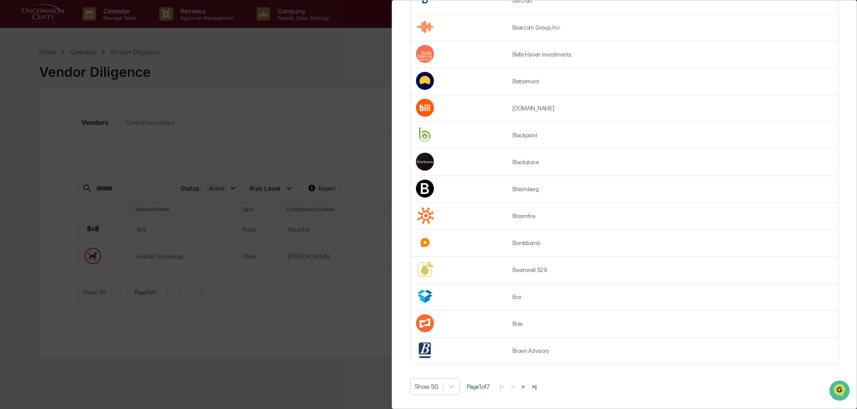
click at [527, 383] on button ">" at bounding box center [523, 387] width 9 height 8
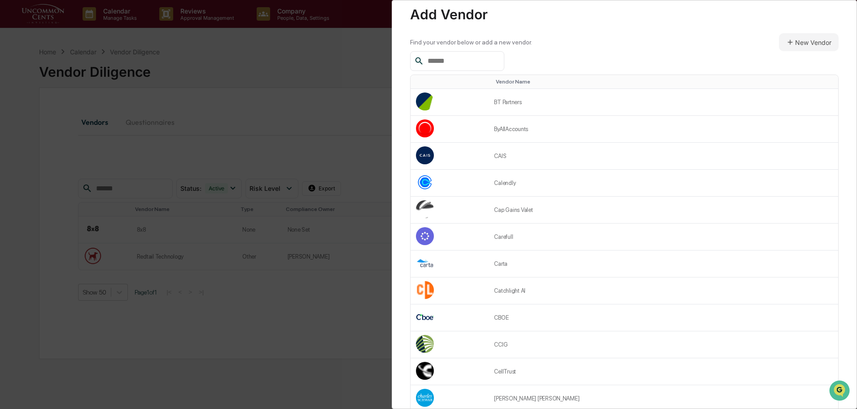
scroll to position [18, 0]
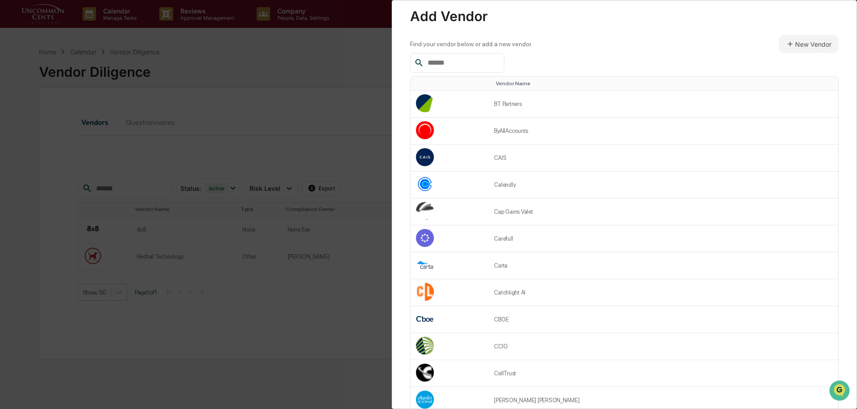
click at [506, 189] on td "Calendly" at bounding box center [662, 184] width 349 height 27
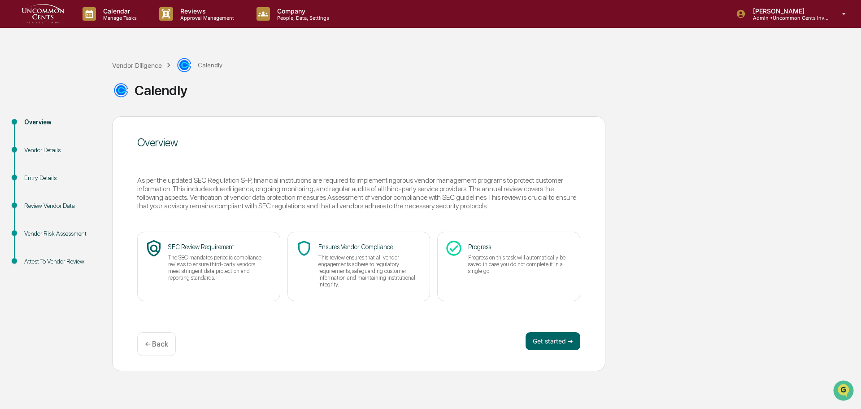
click at [109, 10] on p "Calendar" at bounding box center [118, 11] width 45 height 8
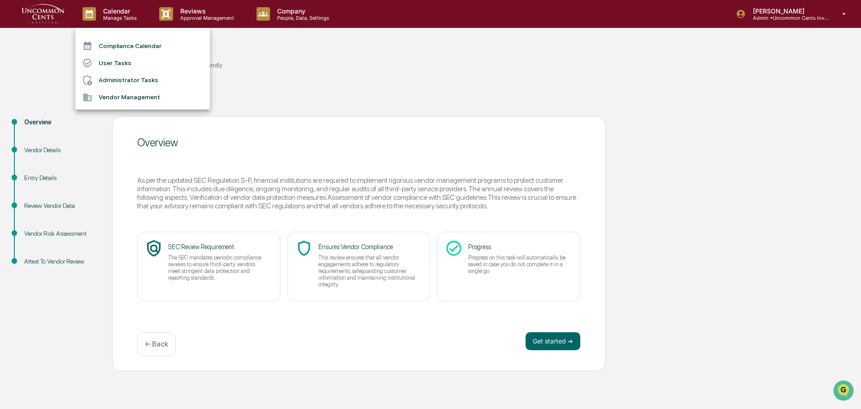
click at [143, 95] on li "Vendor Management" at bounding box center [142, 97] width 135 height 17
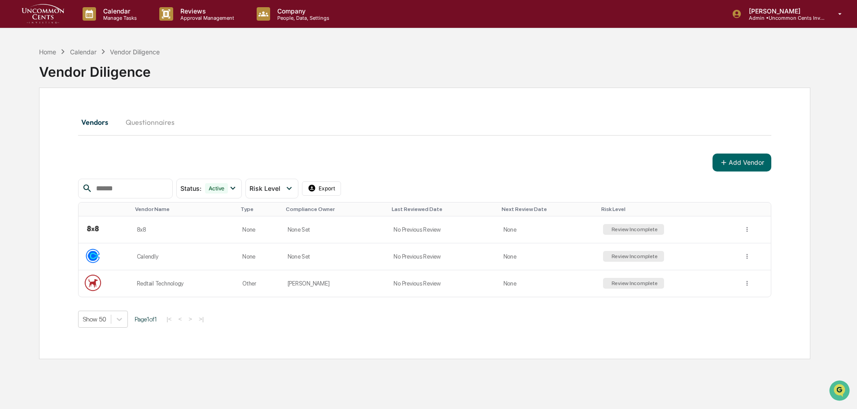
click at [728, 166] on button "Add Vendor" at bounding box center [741, 162] width 59 height 18
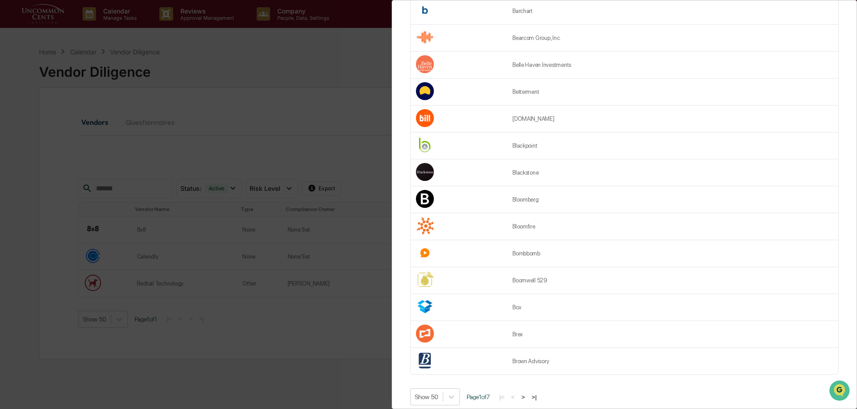
scroll to position [1095, 0]
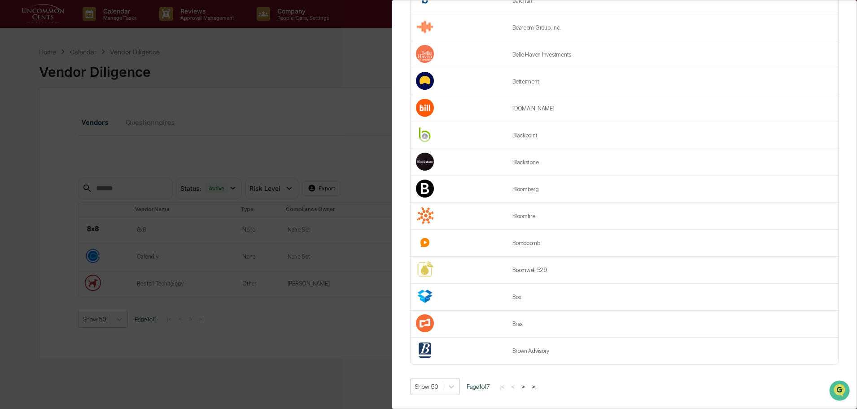
click at [527, 384] on button ">" at bounding box center [523, 387] width 9 height 8
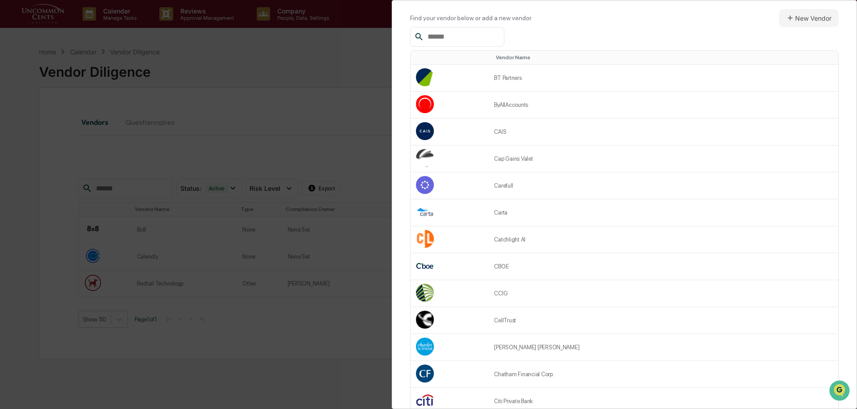
scroll to position [45, 0]
click at [517, 350] on td "[PERSON_NAME] [PERSON_NAME]" at bounding box center [662, 346] width 349 height 27
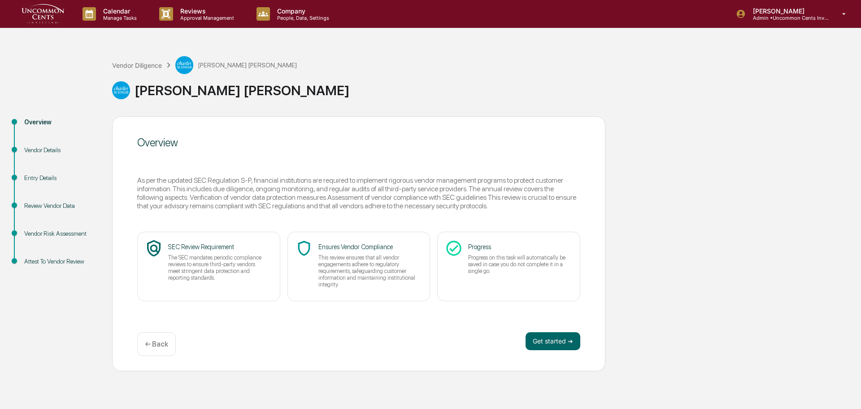
click at [146, 65] on div "Vendor Diligence" at bounding box center [137, 65] width 50 height 8
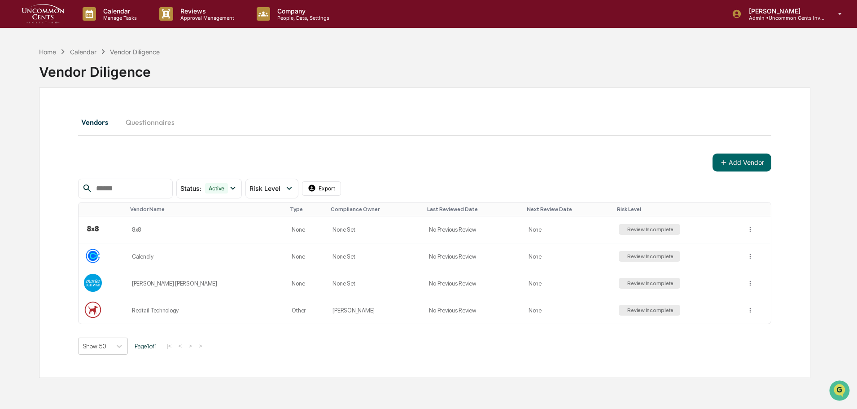
click at [125, 11] on p "Calendar" at bounding box center [118, 11] width 45 height 8
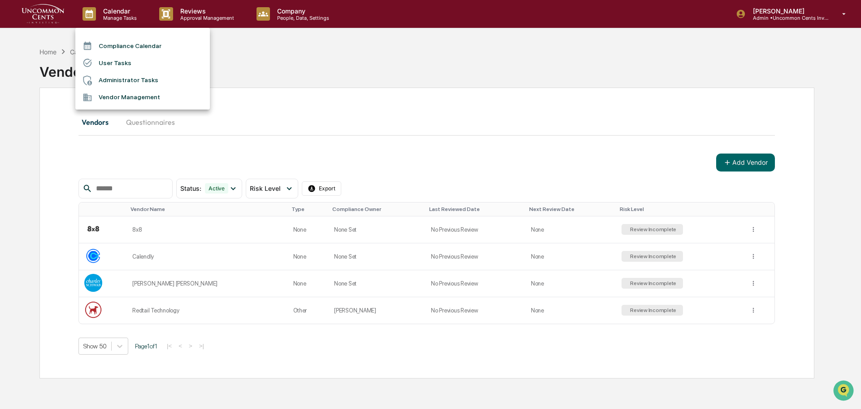
drag, startPoint x: 210, startPoint y: 18, endPoint x: 208, endPoint y: 23, distance: 5.4
click at [212, 19] on div at bounding box center [430, 204] width 861 height 409
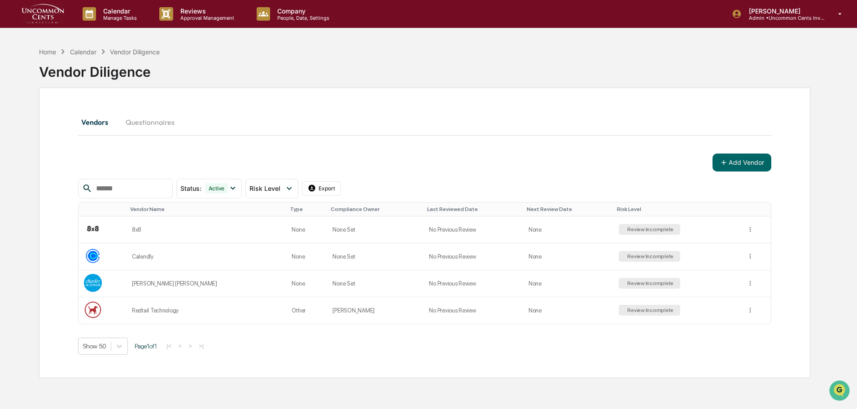
click at [205, 19] on p "Approval Management" at bounding box center [205, 18] width 65 height 6
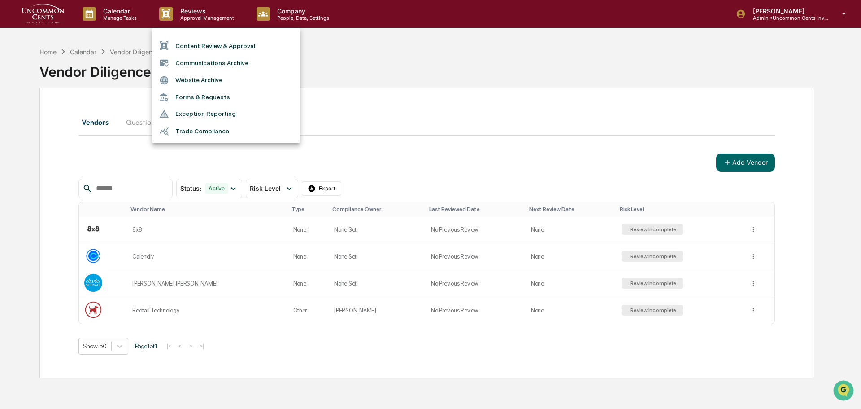
click at [114, 8] on div at bounding box center [430, 204] width 861 height 409
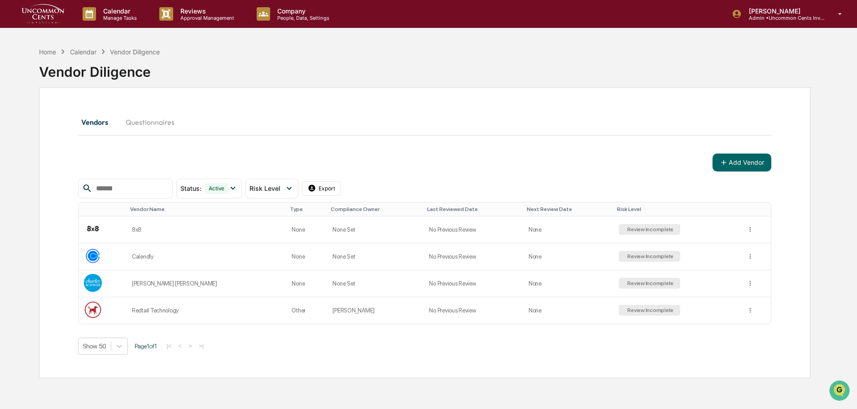
click at [111, 17] on p "Manage Tasks" at bounding box center [118, 18] width 45 height 6
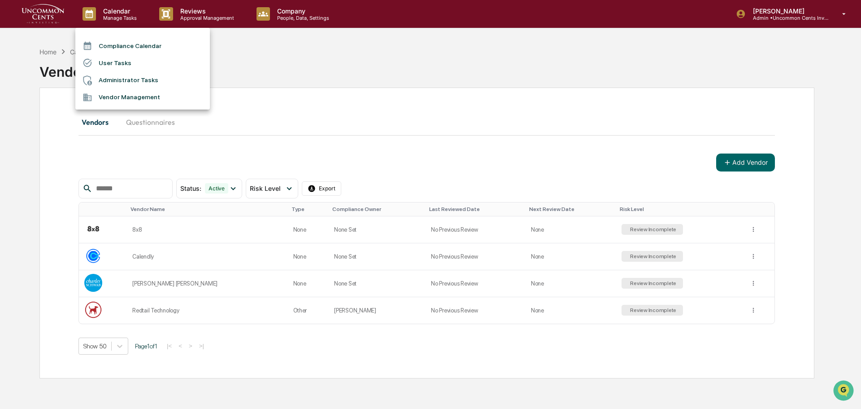
click at [121, 46] on li "Compliance Calendar" at bounding box center [142, 45] width 135 height 17
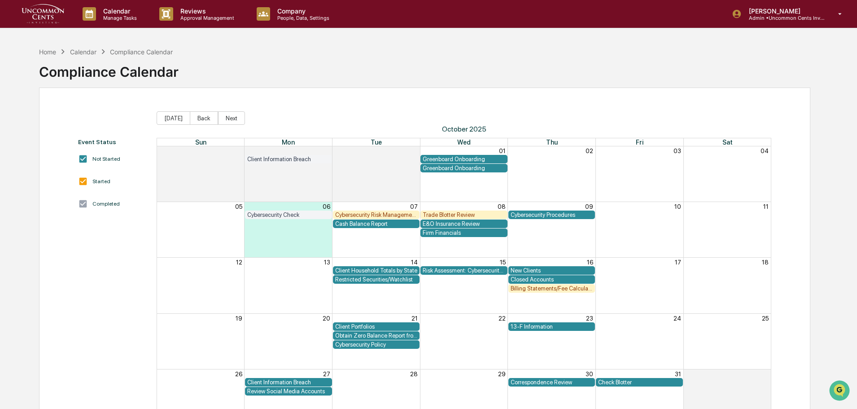
click at [121, 13] on p "Calendar" at bounding box center [118, 11] width 45 height 8
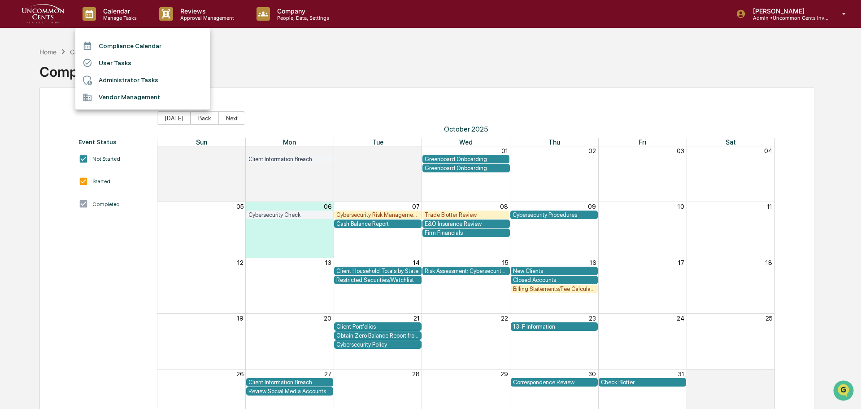
click at [123, 59] on li "User Tasks" at bounding box center [142, 62] width 135 height 17
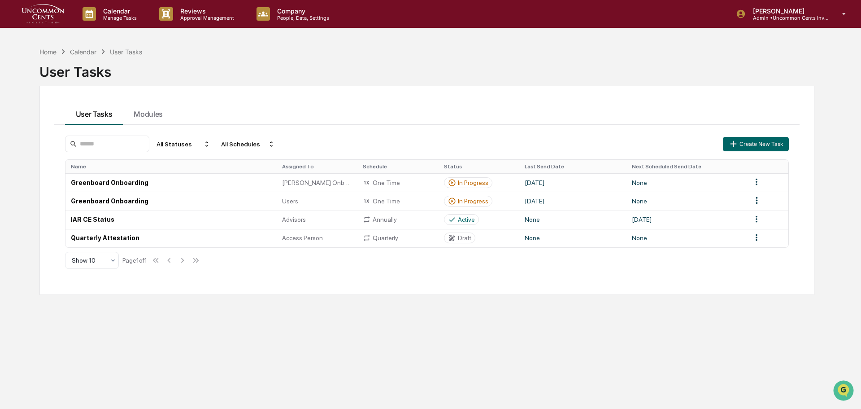
click at [753, 236] on html "Calendar Manage Tasks Reviews Approval Management Company People, Data, Setting…" at bounding box center [430, 204] width 861 height 409
click at [746, 253] on div "Edit" at bounding box center [752, 254] width 57 height 14
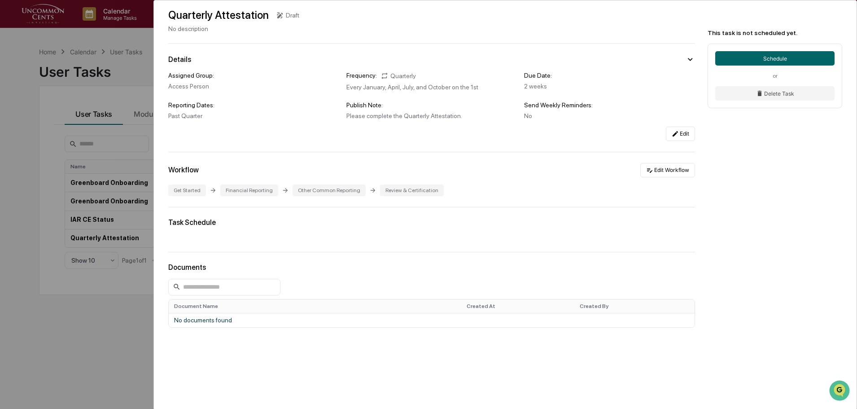
scroll to position [43, 0]
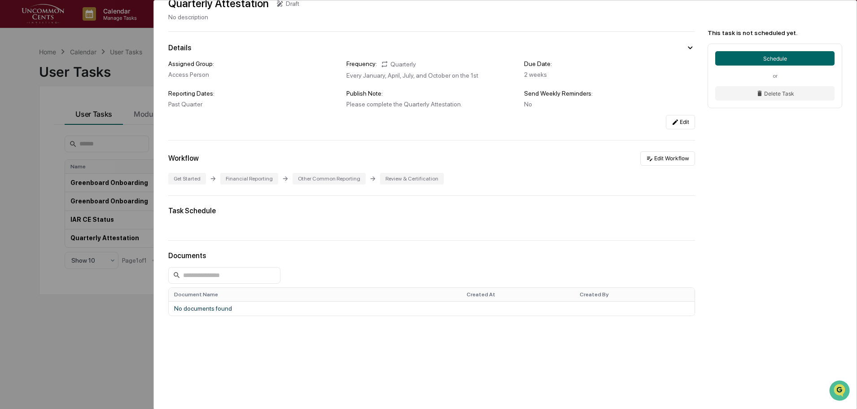
click at [191, 309] on td "No documents found" at bounding box center [432, 308] width 526 height 14
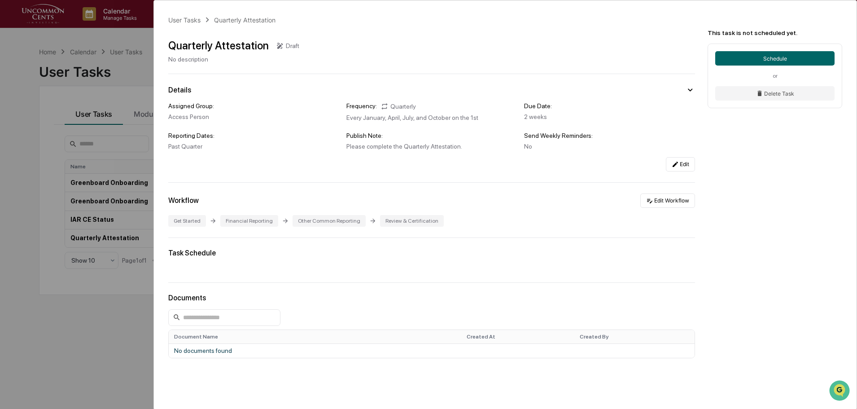
click at [9, 106] on div "User Tasks Quarterly Attestation Quarterly Attestation Draft No description Det…" at bounding box center [428, 204] width 857 height 409
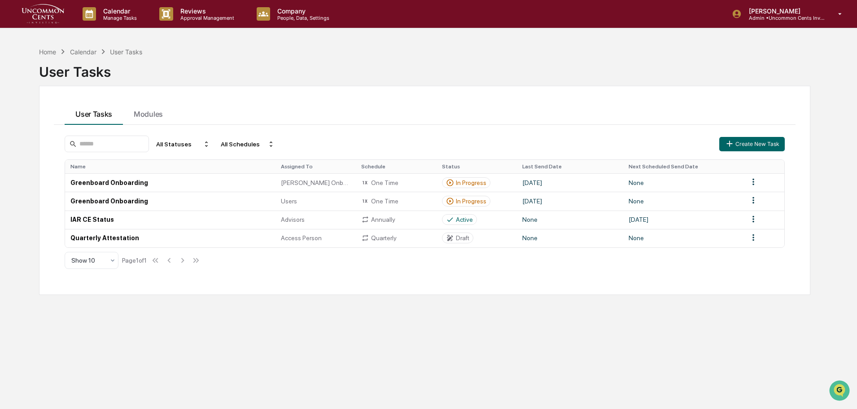
click at [453, 237] on icon at bounding box center [450, 238] width 8 height 8
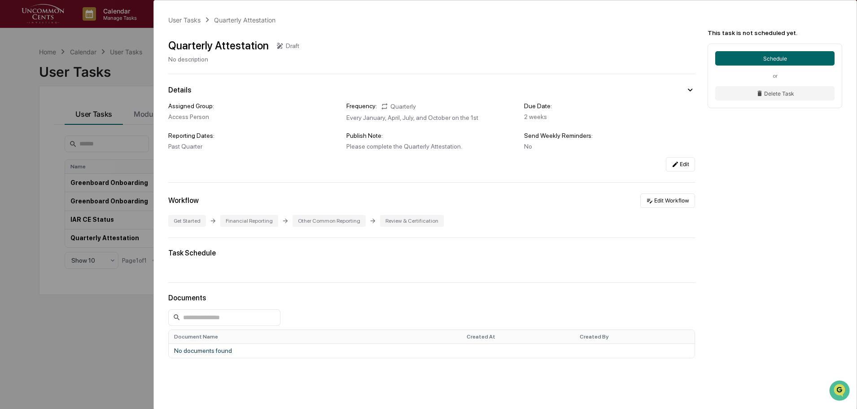
click at [661, 198] on button "Edit Workflow" at bounding box center [667, 200] width 55 height 14
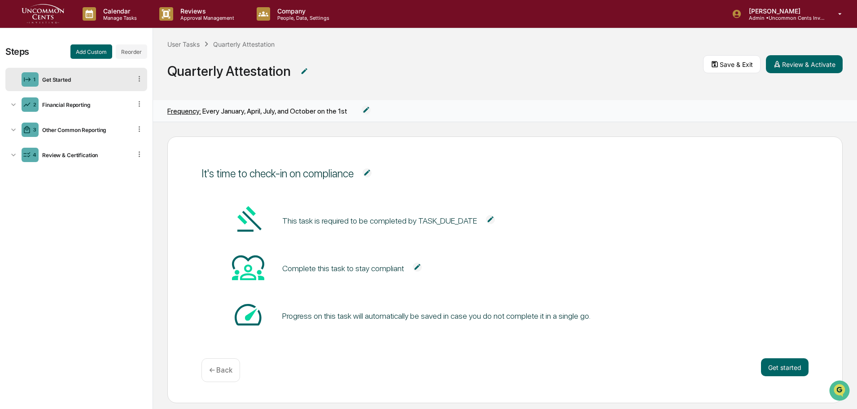
click at [486, 218] on img at bounding box center [490, 219] width 9 height 9
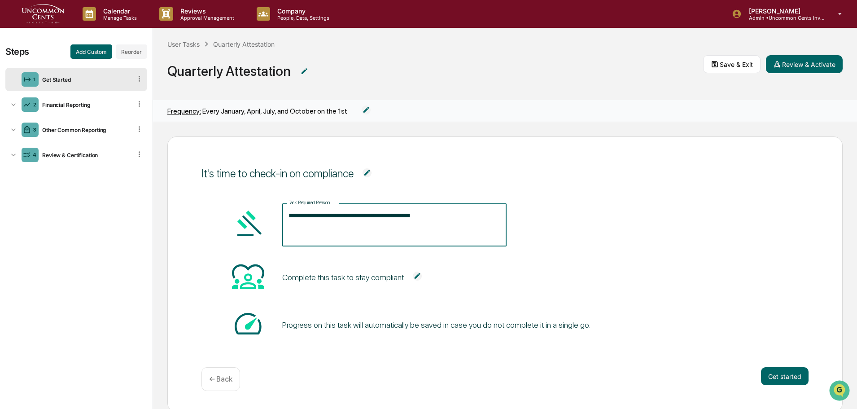
drag, startPoint x: 443, startPoint y: 215, endPoint x: 390, endPoint y: 218, distance: 53.0
click at [390, 218] on textarea "**********" at bounding box center [394, 225] width 212 height 28
type textarea "**********"
click at [551, 243] on div "**********" at bounding box center [504, 272] width 607 height 138
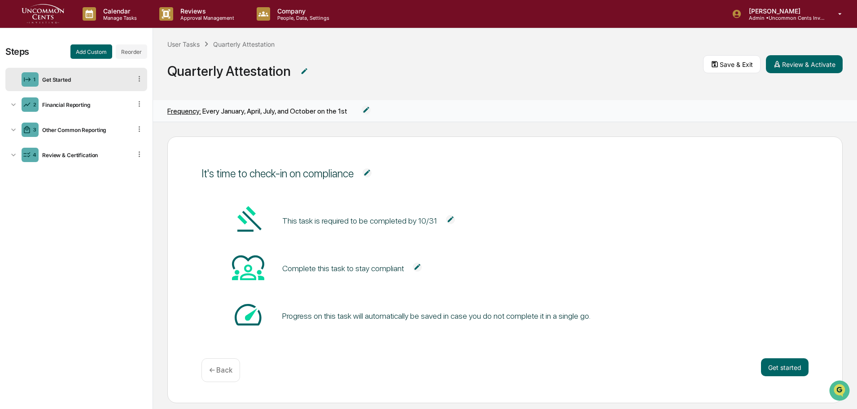
click at [76, 105] on div "Financial Reporting" at bounding box center [85, 104] width 93 height 7
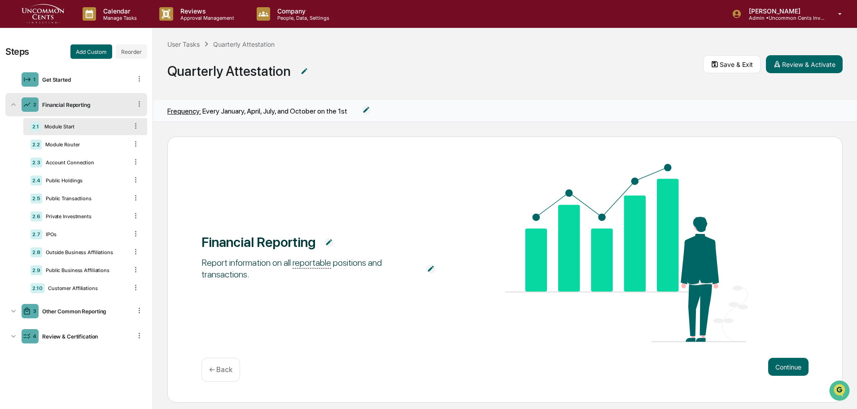
click at [76, 135] on div "2.1 Module Start" at bounding box center [85, 126] width 124 height 17
click at [72, 148] on div "2.2 Module Router" at bounding box center [85, 144] width 124 height 17
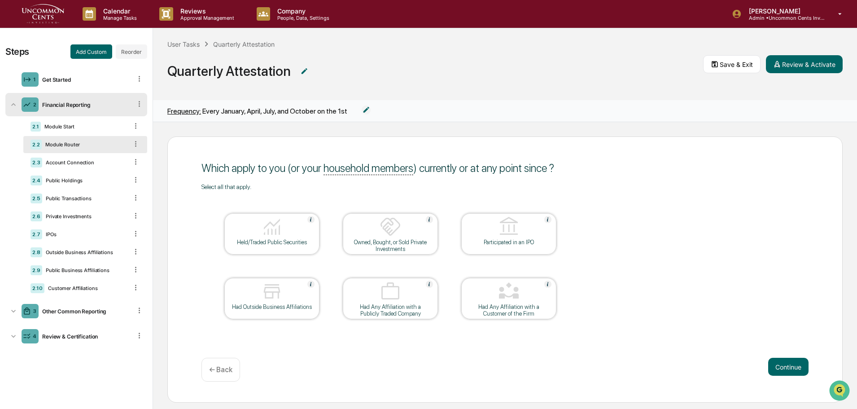
click at [70, 161] on div "Account Connection" at bounding box center [85, 162] width 86 height 6
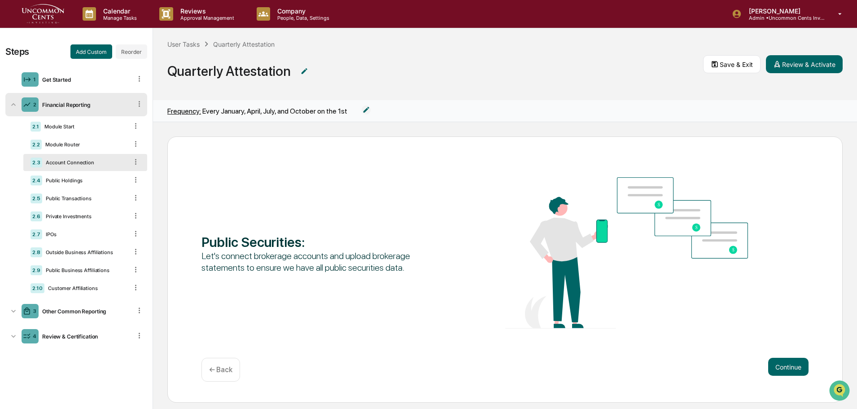
click at [66, 185] on div "2.4 Public Holdings" at bounding box center [85, 180] width 124 height 17
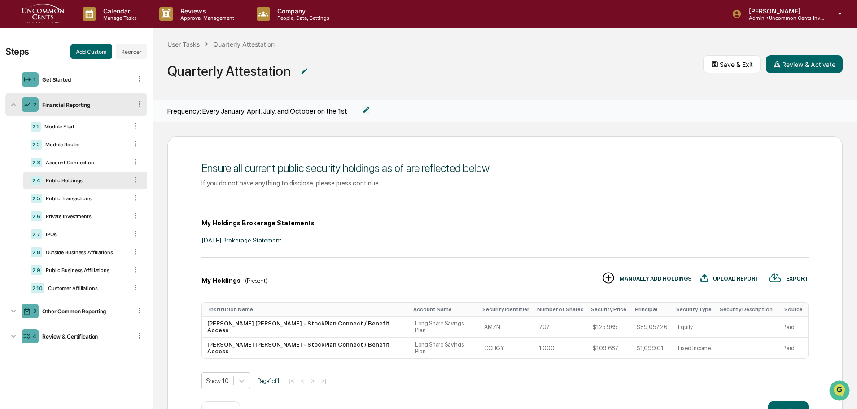
click at [78, 198] on div "Public Transactions" at bounding box center [85, 198] width 86 height 6
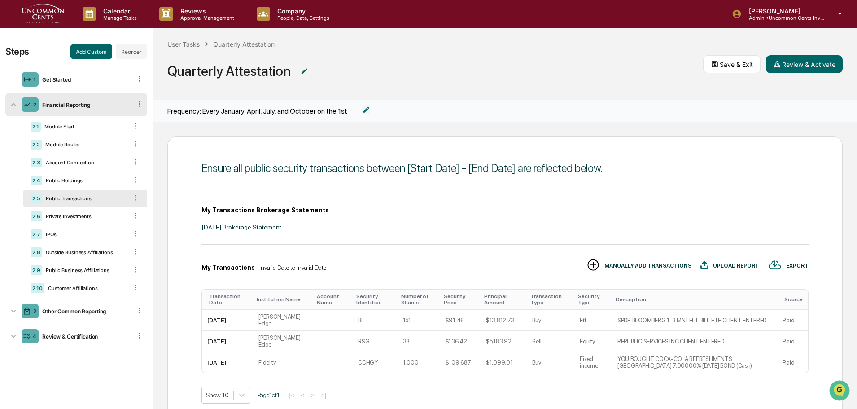
click at [78, 213] on div "2.6 Private Investments" at bounding box center [85, 216] width 124 height 17
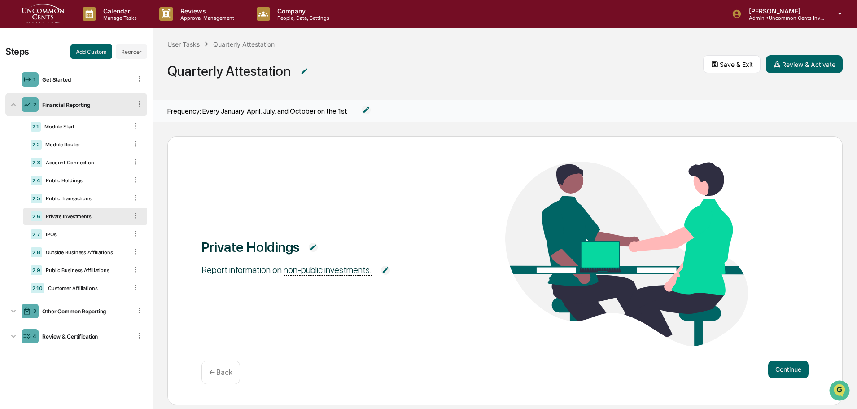
click at [78, 235] on div "IPOs" at bounding box center [85, 234] width 86 height 6
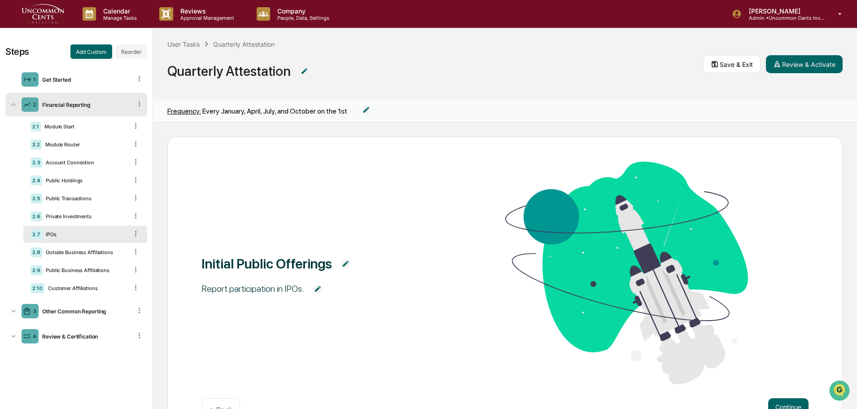
click at [78, 252] on div "Outside Business Affiliations" at bounding box center [85, 252] width 86 height 6
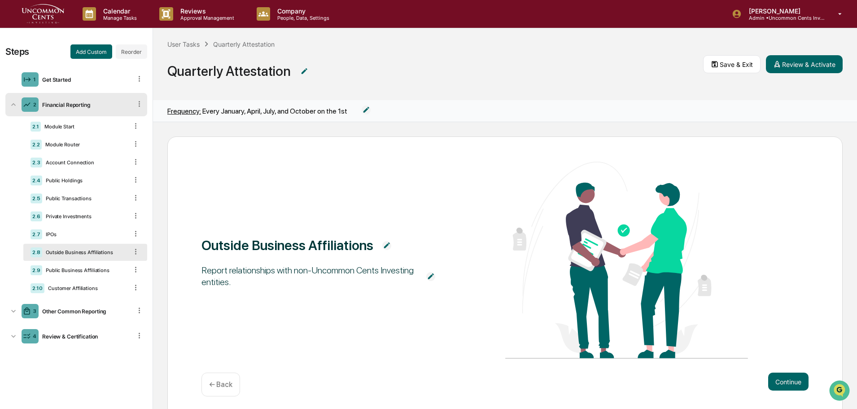
click at [81, 272] on div "Public Business Affiliations" at bounding box center [85, 270] width 86 height 6
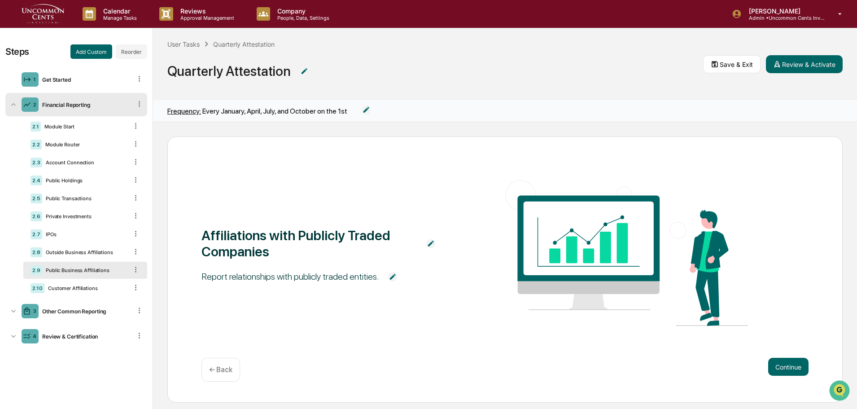
click at [80, 286] on div "Customer Affiliations" at bounding box center [85, 288] width 83 height 6
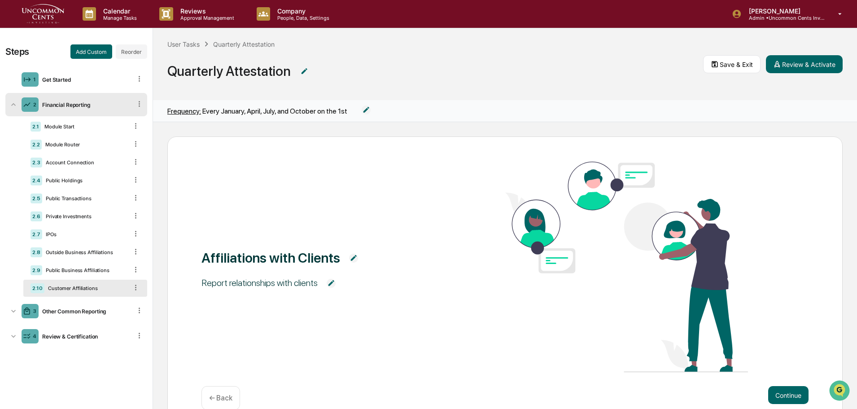
click at [80, 306] on div "3 Other Common Reporting" at bounding box center [76, 310] width 142 height 23
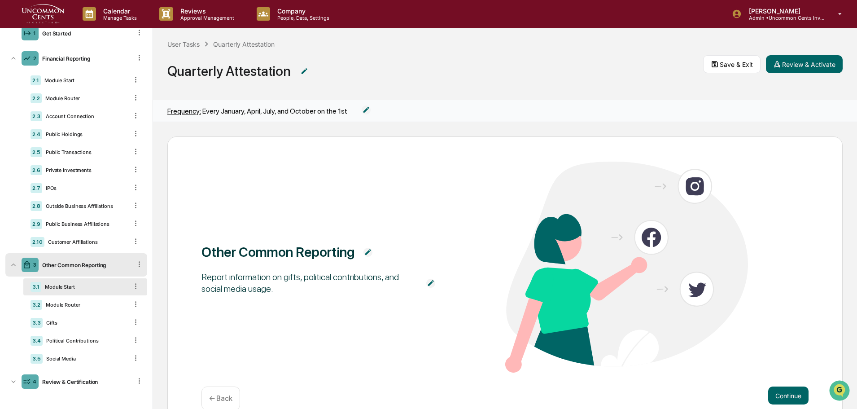
scroll to position [48, 0]
click at [85, 288] on div "Module Start" at bounding box center [84, 285] width 87 height 6
click at [85, 301] on div "Module Router" at bounding box center [85, 303] width 86 height 6
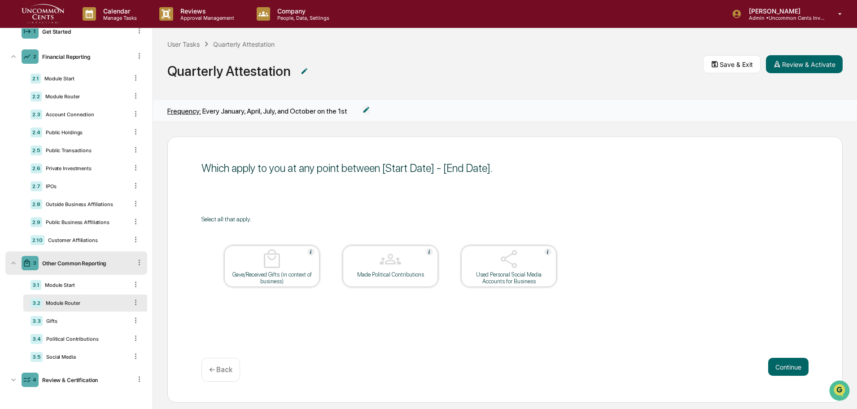
click at [81, 317] on div "3.3 Gifts" at bounding box center [85, 320] width 124 height 17
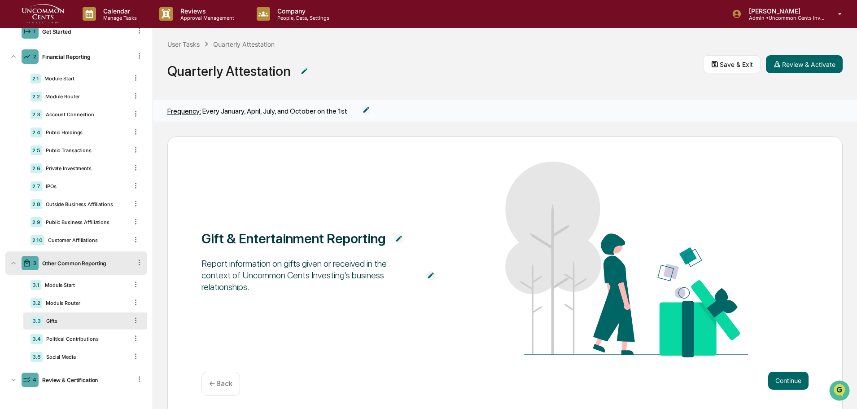
click at [78, 336] on div "Political Contributions" at bounding box center [85, 339] width 85 height 6
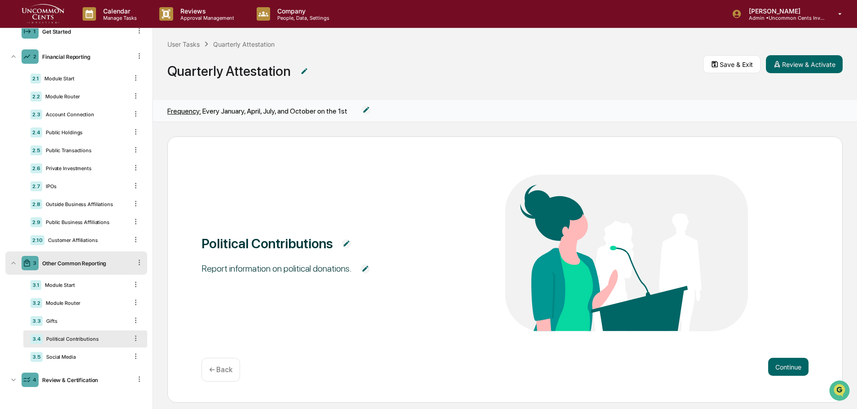
click at [75, 353] on div "Social Media" at bounding box center [85, 356] width 85 height 6
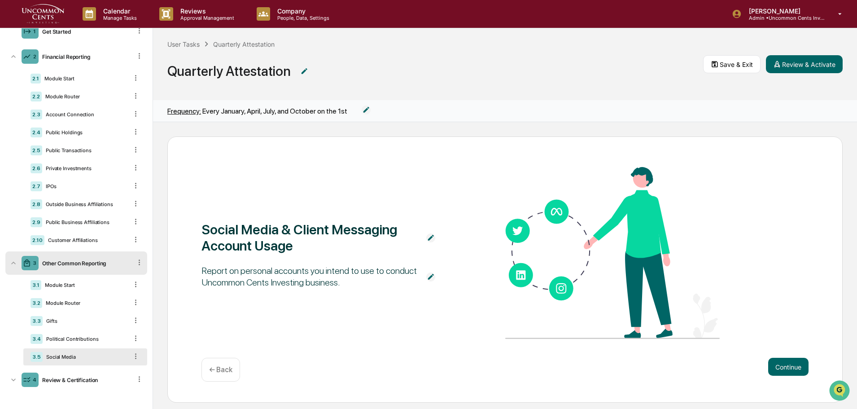
click at [72, 377] on div "Review & Certification" at bounding box center [85, 379] width 93 height 7
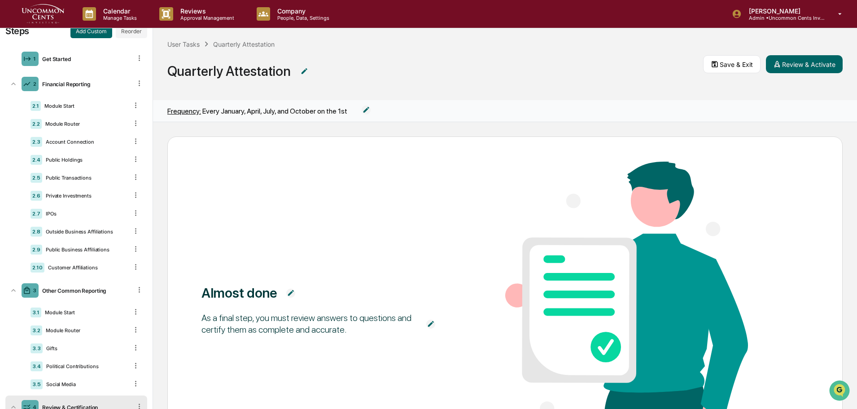
scroll to position [0, 0]
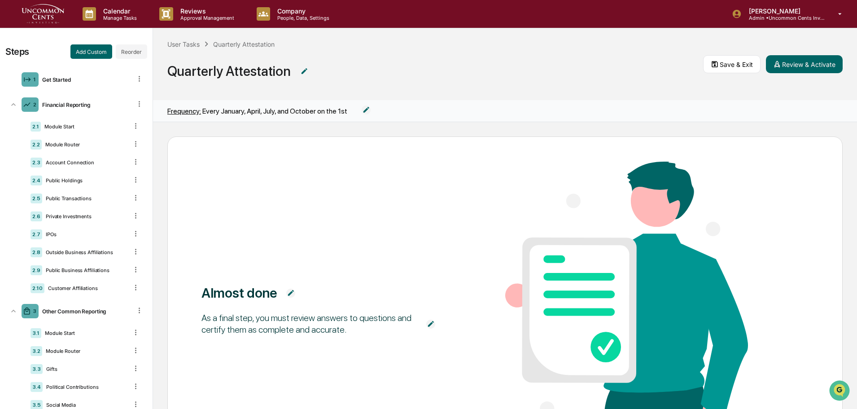
click at [733, 64] on button "Save & Exit" at bounding box center [731, 64] width 57 height 18
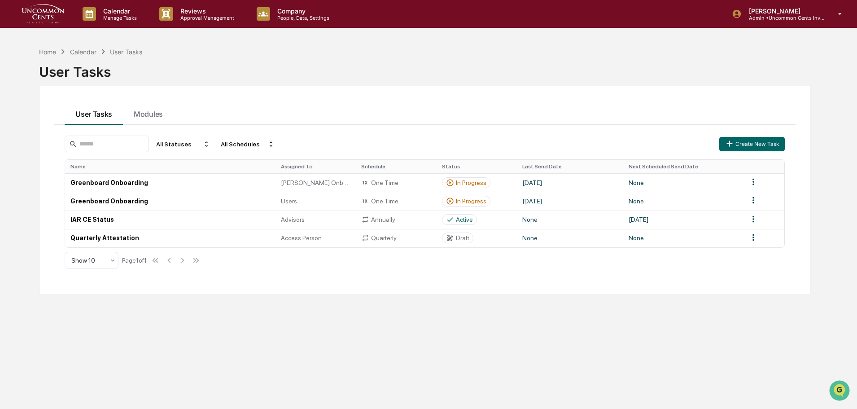
click at [753, 242] on html "Calendar Manage Tasks Reviews Approval Management Company People, Data, Setting…" at bounding box center [428, 204] width 857 height 409
click at [751, 251] on div "Edit" at bounding box center [752, 254] width 57 height 14
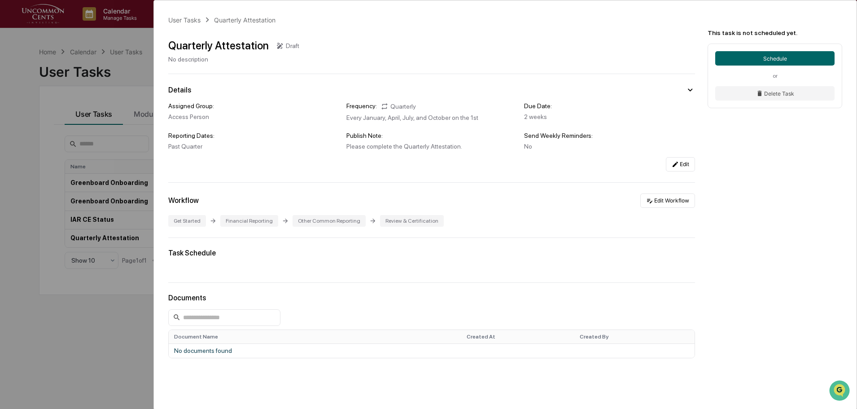
click at [761, 58] on button "Schedule" at bounding box center [774, 58] width 119 height 14
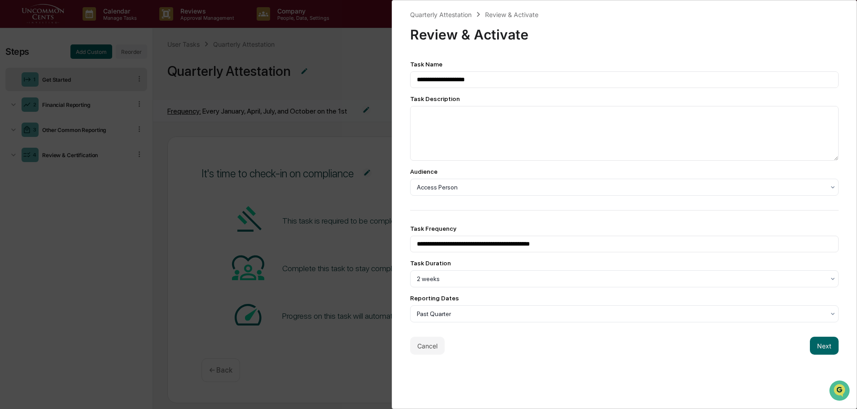
click at [527, 185] on div at bounding box center [621, 187] width 408 height 9
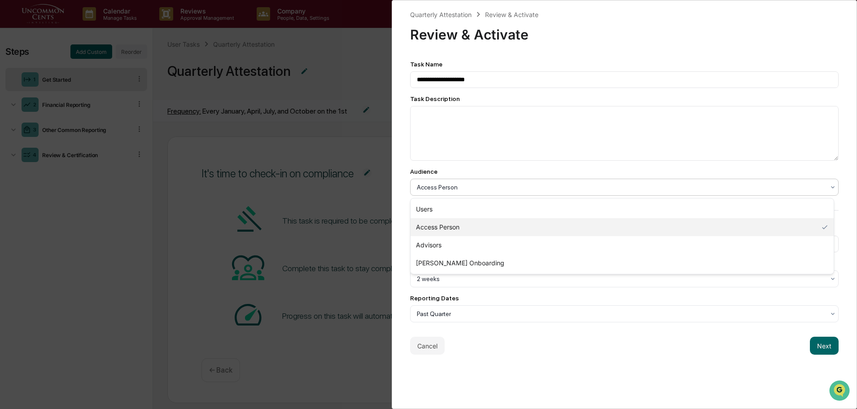
click at [476, 227] on div "Access Person" at bounding box center [621, 227] width 423 height 18
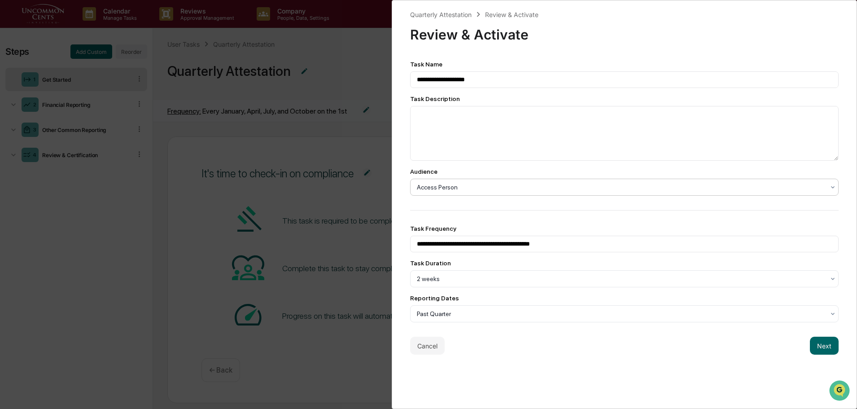
click at [356, 142] on div "**********" at bounding box center [428, 204] width 857 height 409
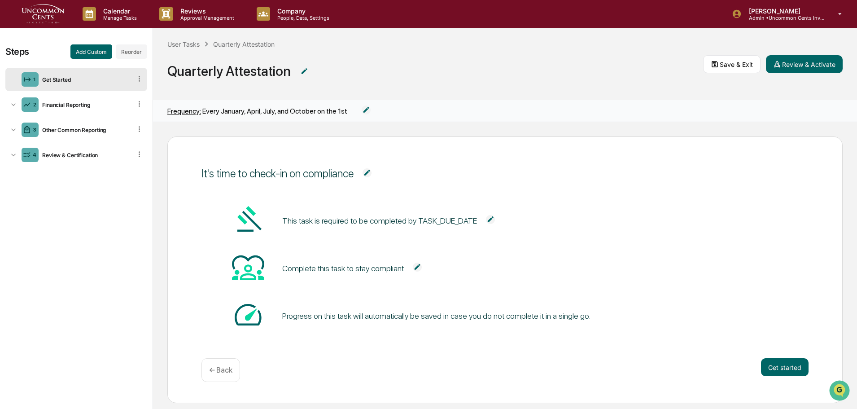
click at [175, 45] on div "User Tasks" at bounding box center [183, 44] width 32 height 8
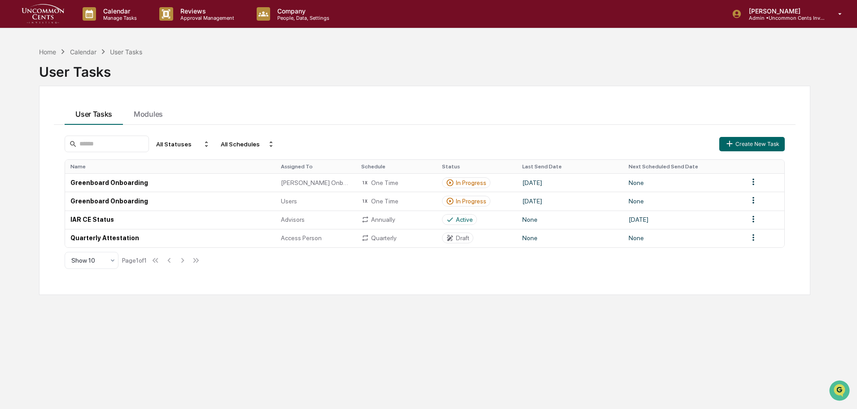
click at [470, 237] on div "Draft" at bounding box center [457, 237] width 31 height 11
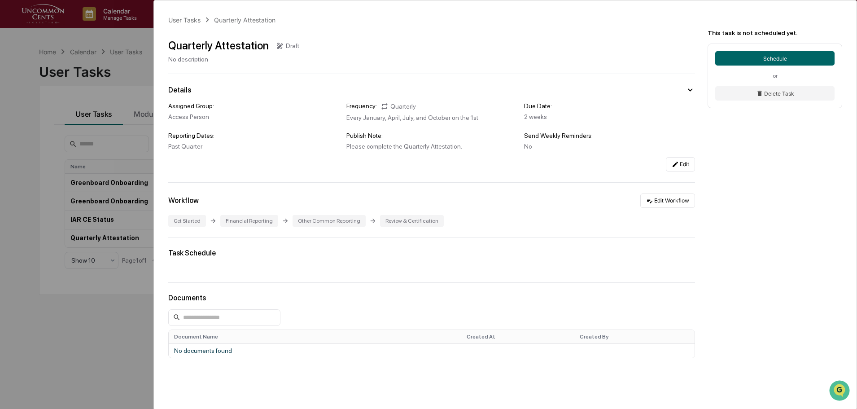
click at [680, 199] on button "Edit Workflow" at bounding box center [667, 200] width 55 height 14
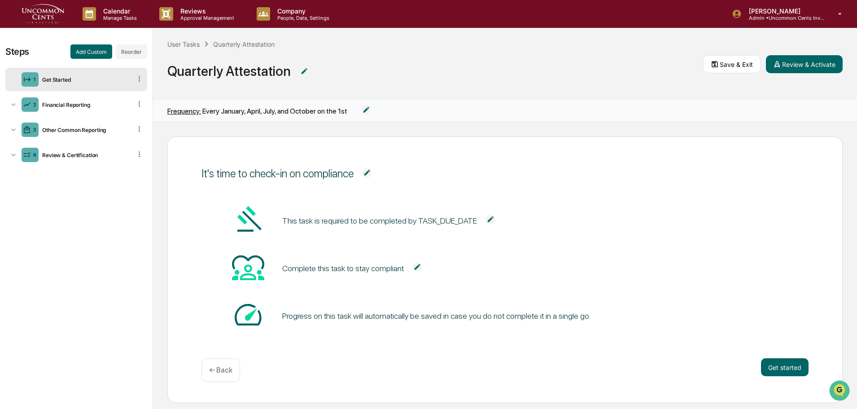
click at [730, 63] on button "Save & Exit" at bounding box center [731, 64] width 57 height 18
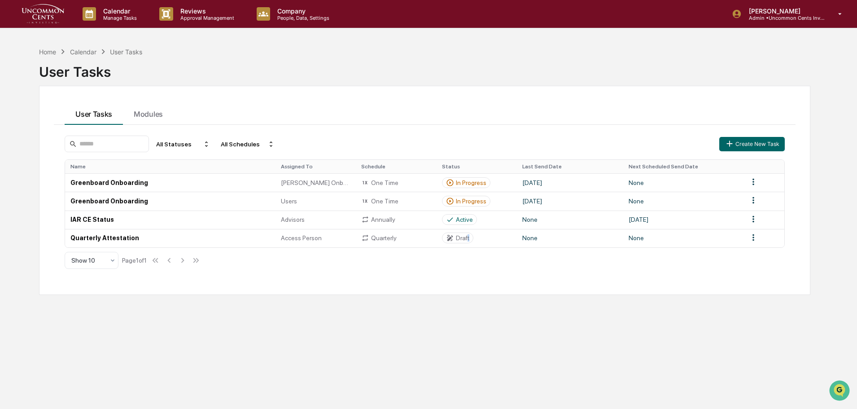
click at [466, 240] on div "Draft" at bounding box center [462, 237] width 13 height 7
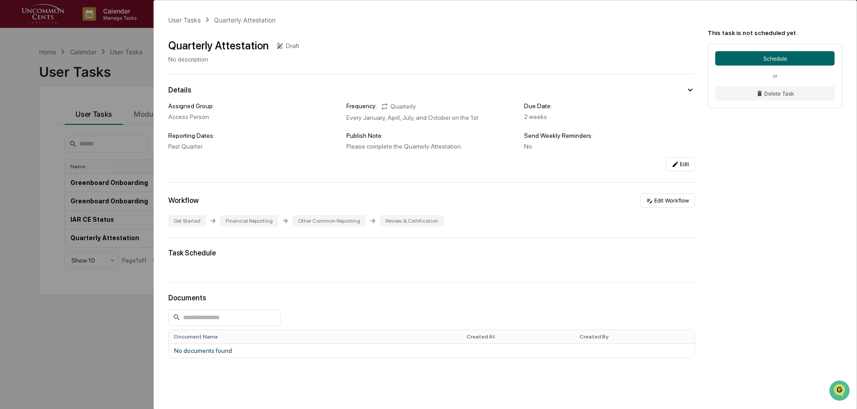
click at [148, 61] on div "User Tasks Quarterly Attestation Quarterly Attestation Draft No description Det…" at bounding box center [428, 204] width 857 height 409
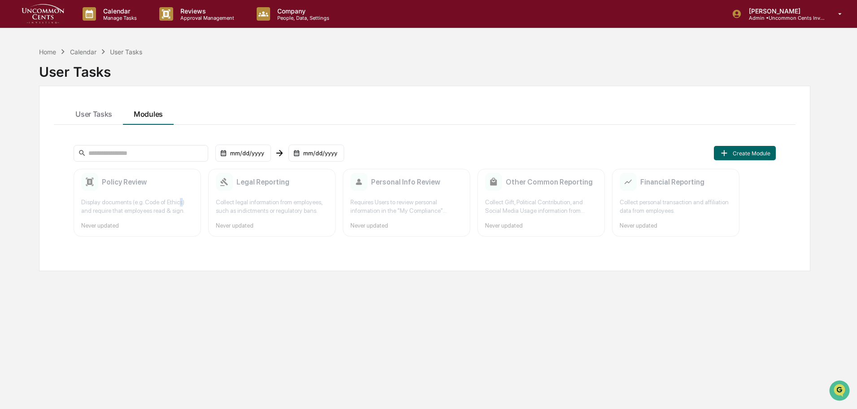
click at [180, 206] on div "Display documents (e.g. Code of Ethics) and require that employees read & sign." at bounding box center [137, 206] width 112 height 17
click at [272, 205] on div "Collect legal information from employees, such as indictments or regulatory ban…" at bounding box center [272, 206] width 112 height 17
click at [384, 205] on div "Requires Users to review personal information in the "My Compliance" Greenboard…" at bounding box center [406, 206] width 112 height 17
click at [113, 16] on p "Manage Tasks" at bounding box center [118, 18] width 45 height 6
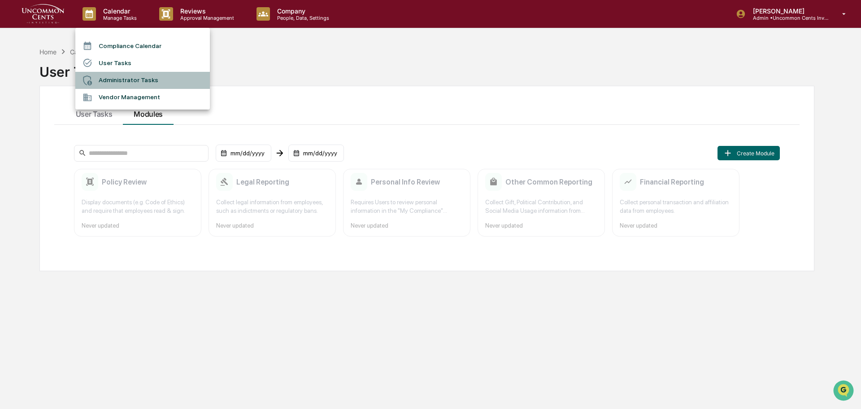
click at [123, 82] on li "Administrator Tasks" at bounding box center [142, 80] width 135 height 17
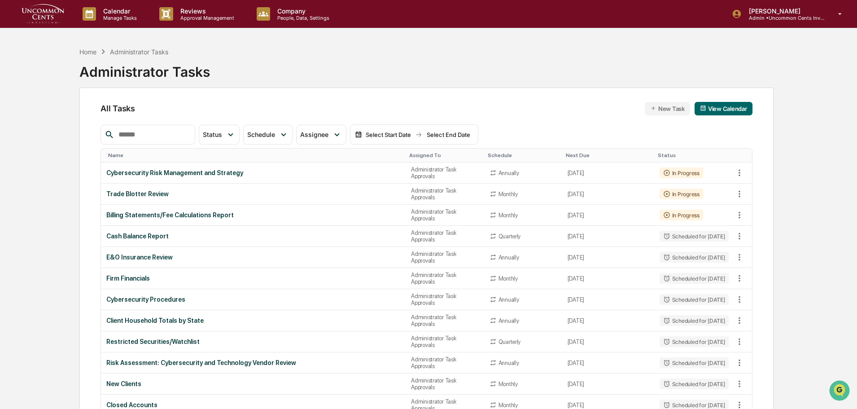
click at [116, 15] on p "Manage Tasks" at bounding box center [118, 18] width 45 height 6
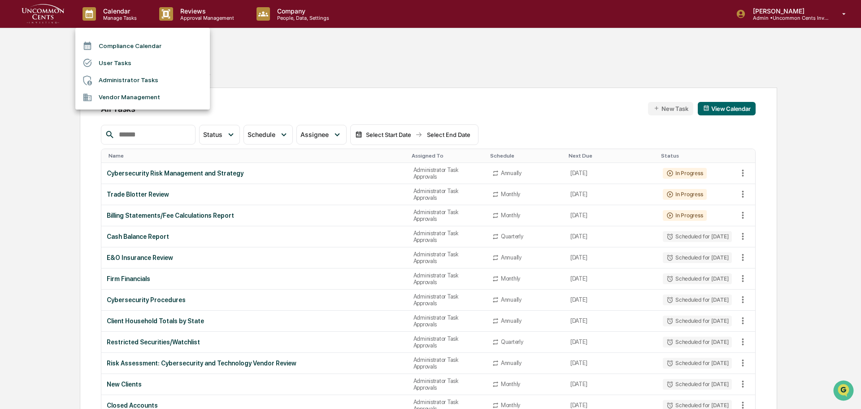
click at [209, 12] on div at bounding box center [430, 204] width 861 height 409
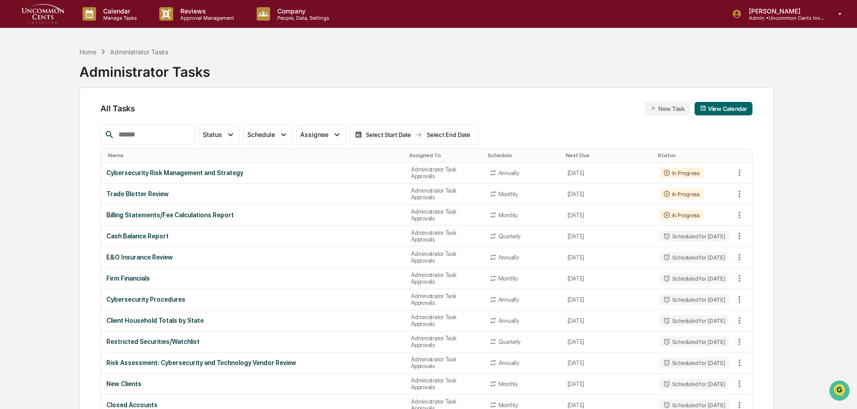
click at [206, 17] on p "Approval Management" at bounding box center [205, 18] width 65 height 6
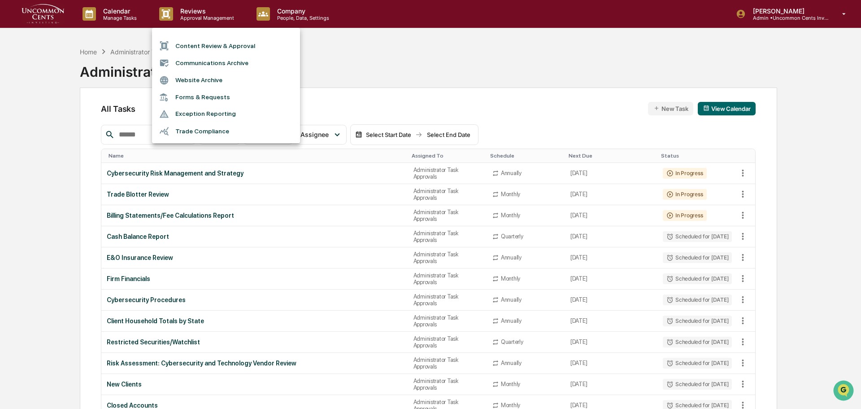
click at [208, 47] on li "Content Review & Approval" at bounding box center [226, 45] width 148 height 17
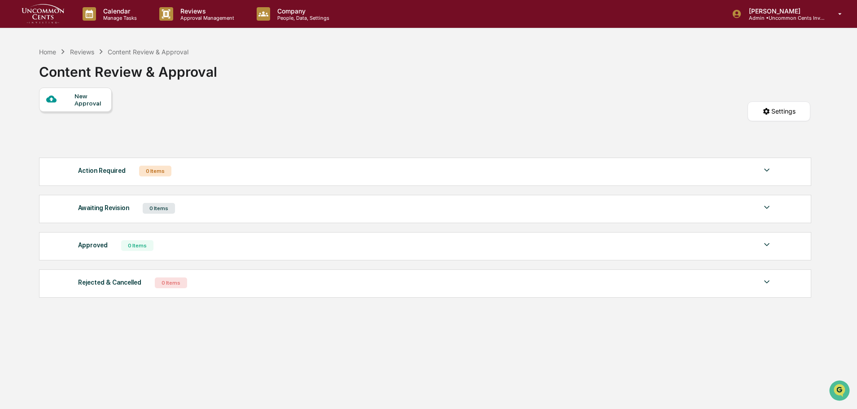
click at [208, 25] on div "Reviews Approval Management" at bounding box center [200, 14] width 97 height 28
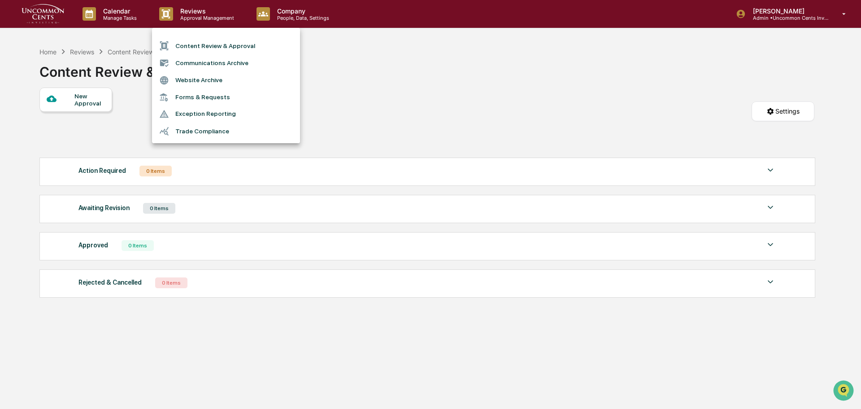
click at [186, 61] on li "Communications Archive" at bounding box center [226, 62] width 148 height 17
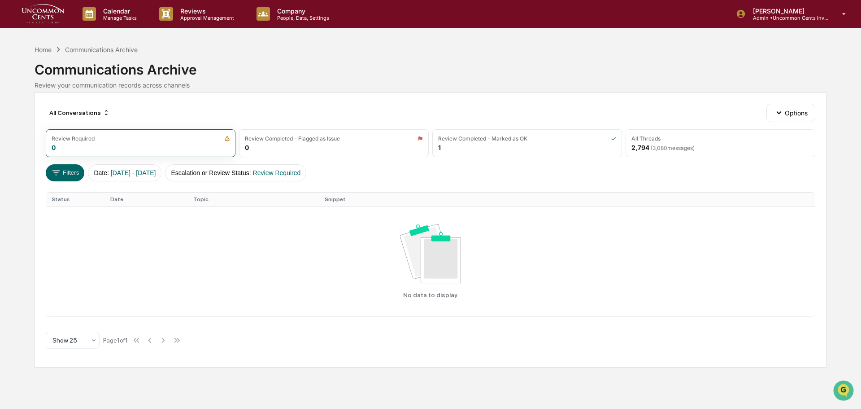
click at [194, 23] on div "Reviews Approval Management" at bounding box center [200, 14] width 97 height 28
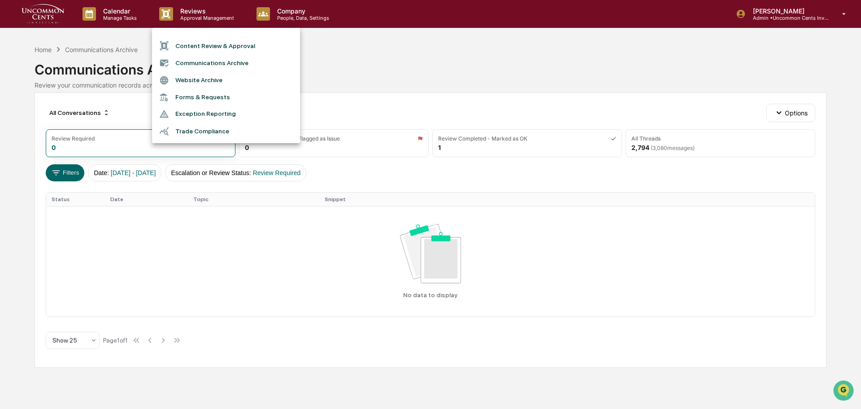
click at [205, 97] on li "Forms & Requests" at bounding box center [226, 97] width 148 height 17
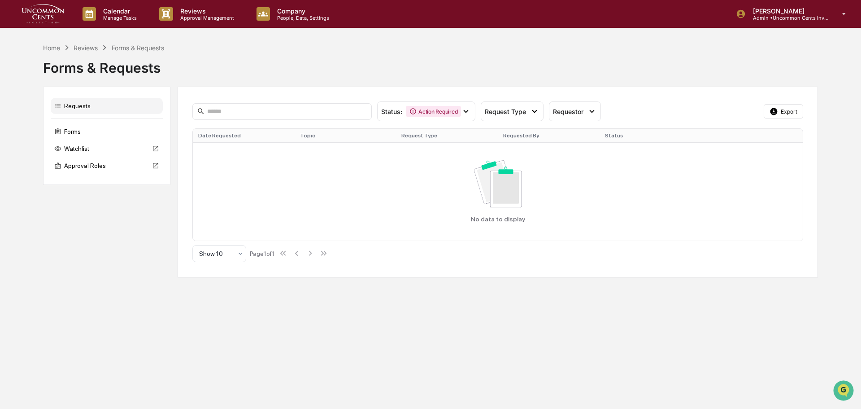
click at [807, 14] on p "[PERSON_NAME]" at bounding box center [787, 11] width 83 height 8
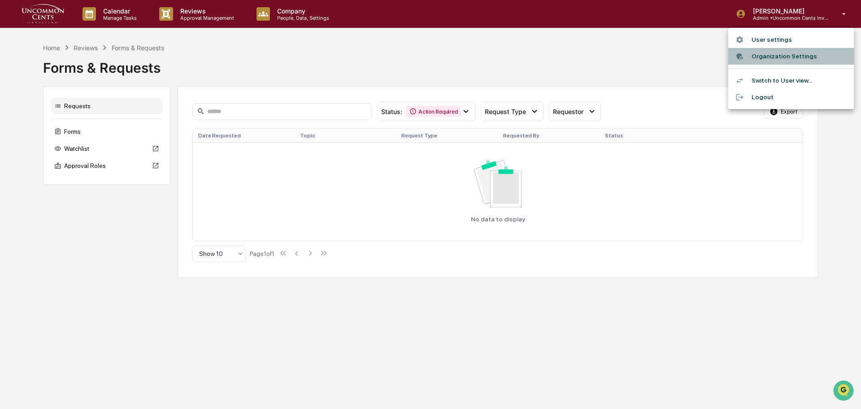
click at [788, 57] on li "Organization Settings" at bounding box center [791, 56] width 126 height 17
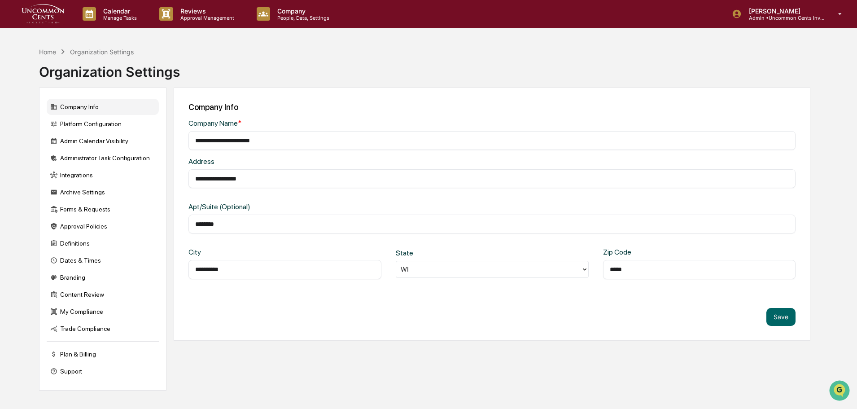
click at [819, 28] on div "**********" at bounding box center [428, 225] width 857 height 451
click at [820, 17] on p "Admin • Uncommon Cents Investing" at bounding box center [782, 18] width 83 height 6
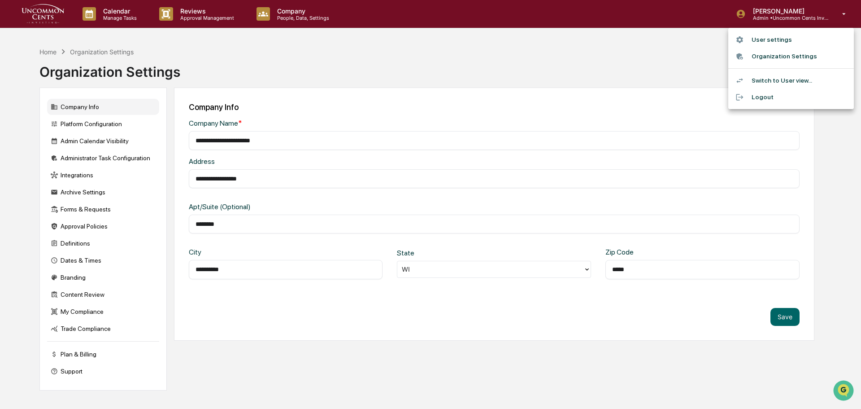
click at [781, 39] on li "User settings" at bounding box center [791, 39] width 126 height 17
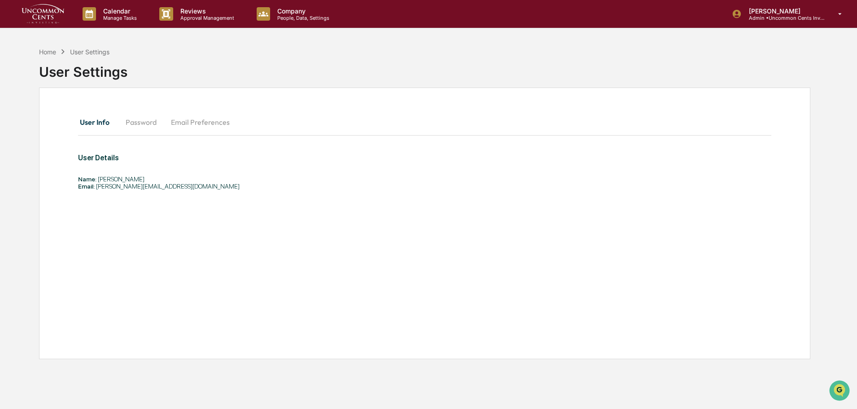
click at [213, 123] on button "Email Preferences" at bounding box center [200, 122] width 73 height 22
click at [180, 19] on p "Approval Management" at bounding box center [205, 18] width 65 height 6
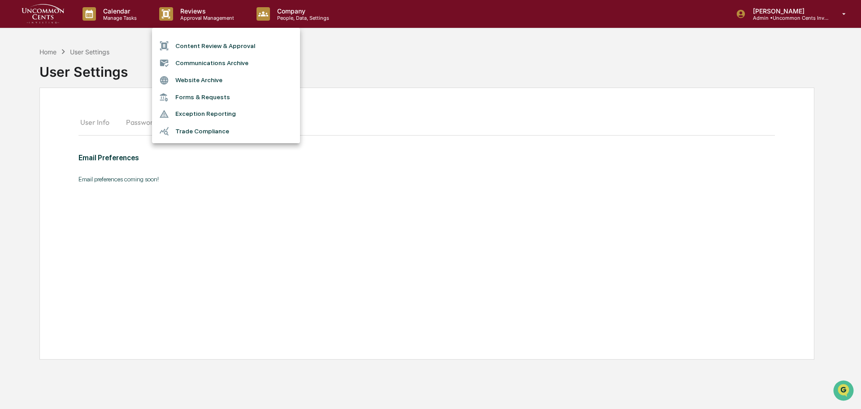
click at [201, 123] on li "Trade Compliance" at bounding box center [226, 130] width 148 height 17
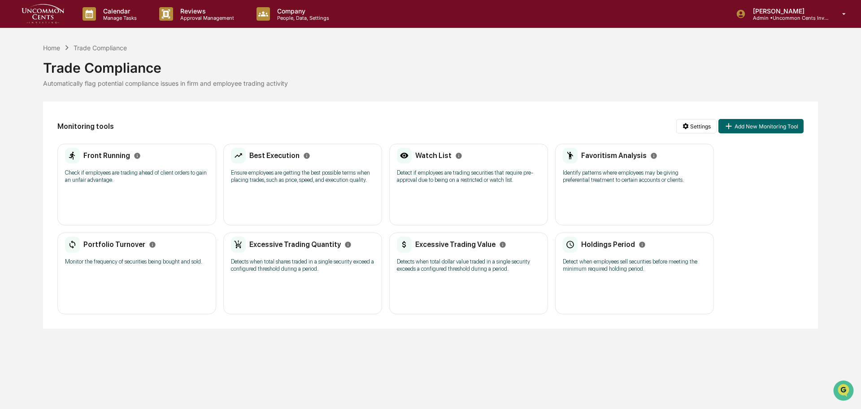
click at [208, 19] on p "Approval Management" at bounding box center [205, 18] width 65 height 6
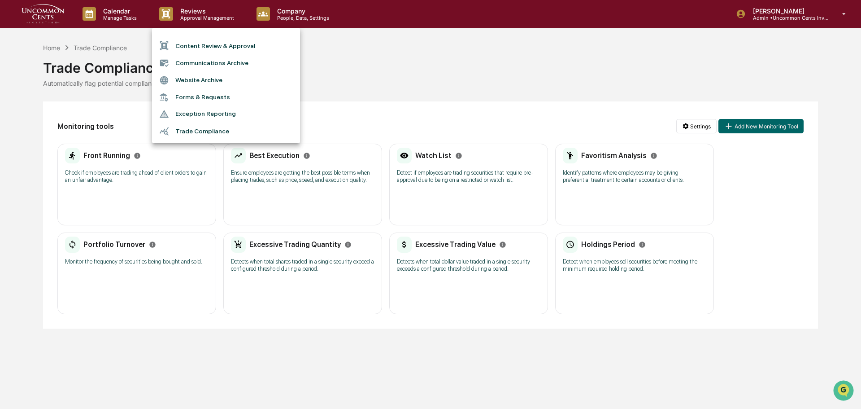
click at [355, 95] on div at bounding box center [430, 204] width 861 height 409
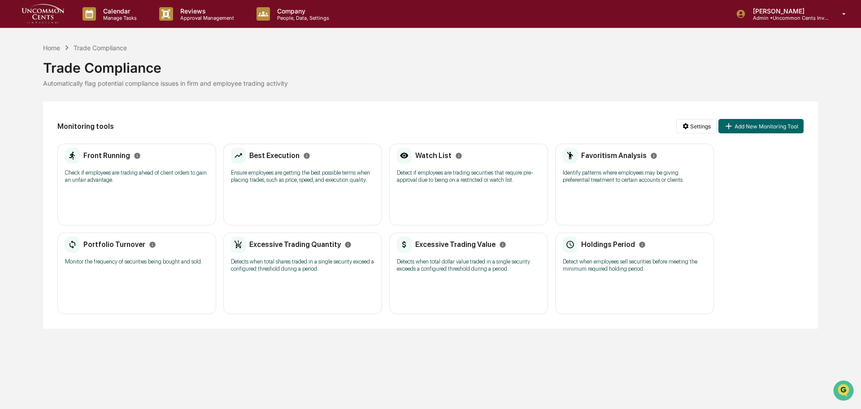
click at [312, 159] on div "Best Execution" at bounding box center [303, 156] width 144 height 16
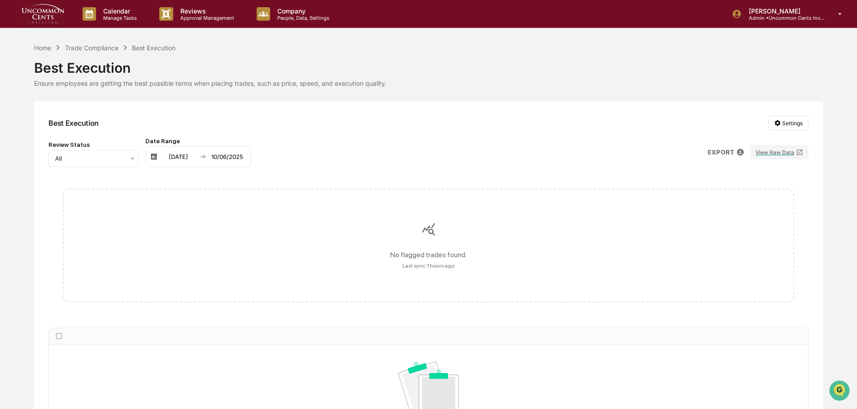
click at [202, 17] on p "Approval Management" at bounding box center [205, 18] width 65 height 6
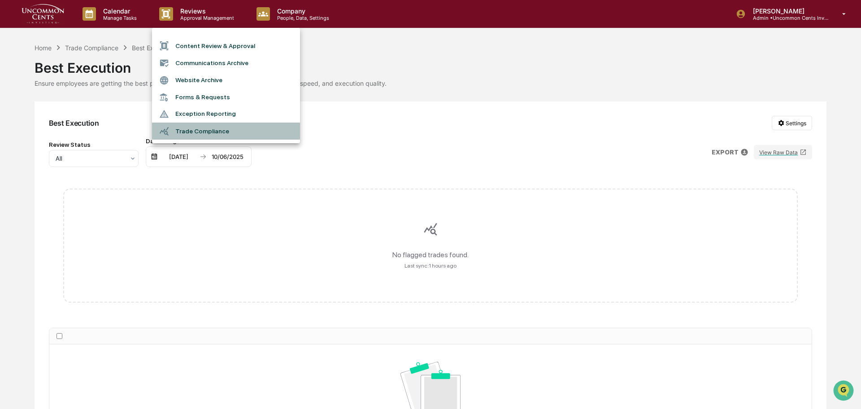
click at [209, 127] on li "Trade Compliance" at bounding box center [226, 130] width 148 height 17
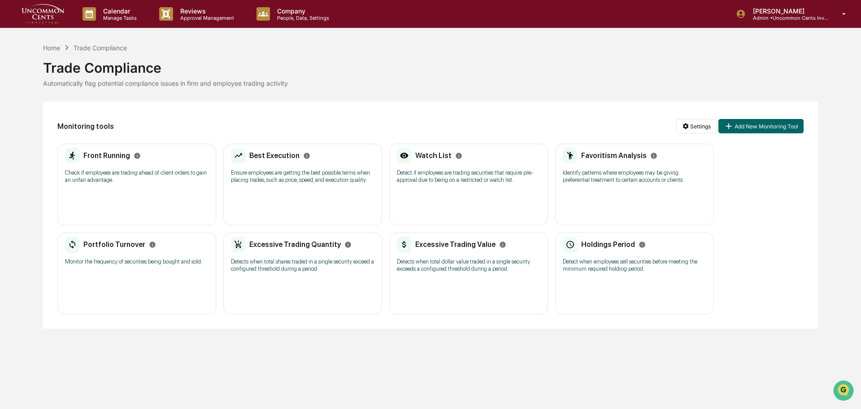
click at [310, 248] on h2 "Excessive Trading Quantity" at bounding box center [295, 244] width 92 height 9
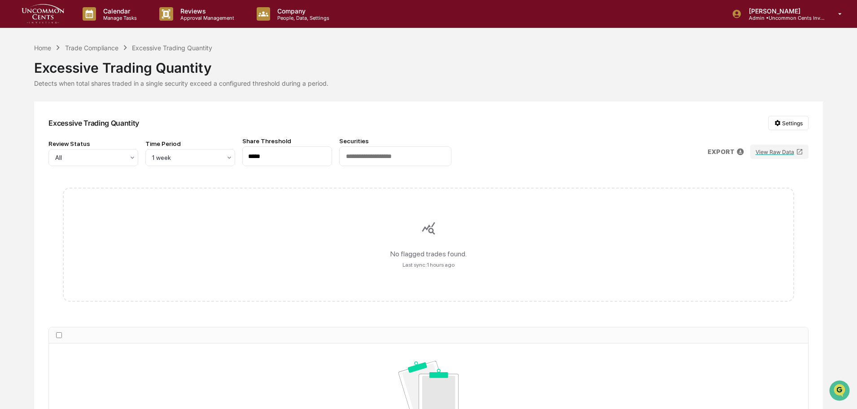
click at [780, 153] on button "View Raw Data" at bounding box center [779, 151] width 58 height 14
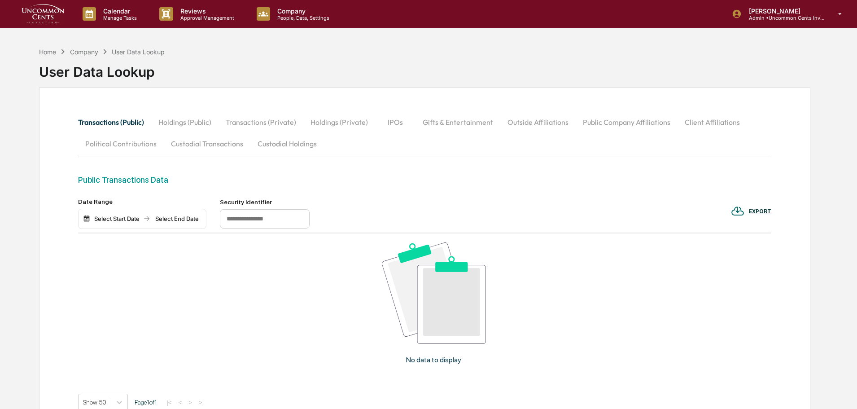
click at [288, 146] on button "Custodial Holdings" at bounding box center [287, 144] width 74 height 22
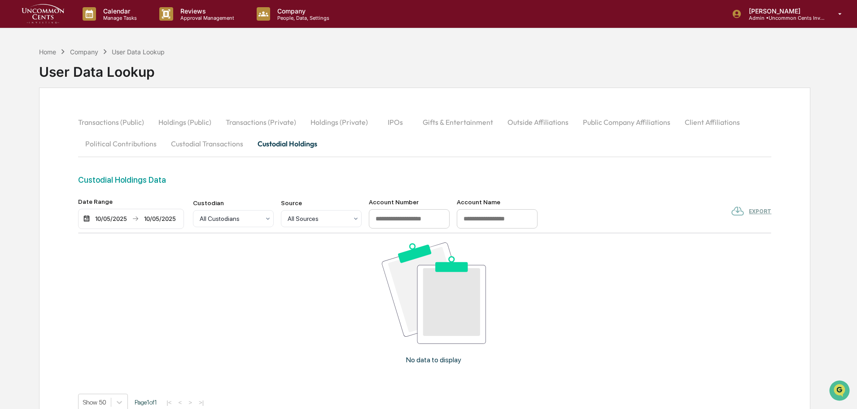
click at [217, 146] on button "Custodial Transactions" at bounding box center [207, 144] width 87 height 22
